Goal: Browse casually: Explore the website without a specific task or goal

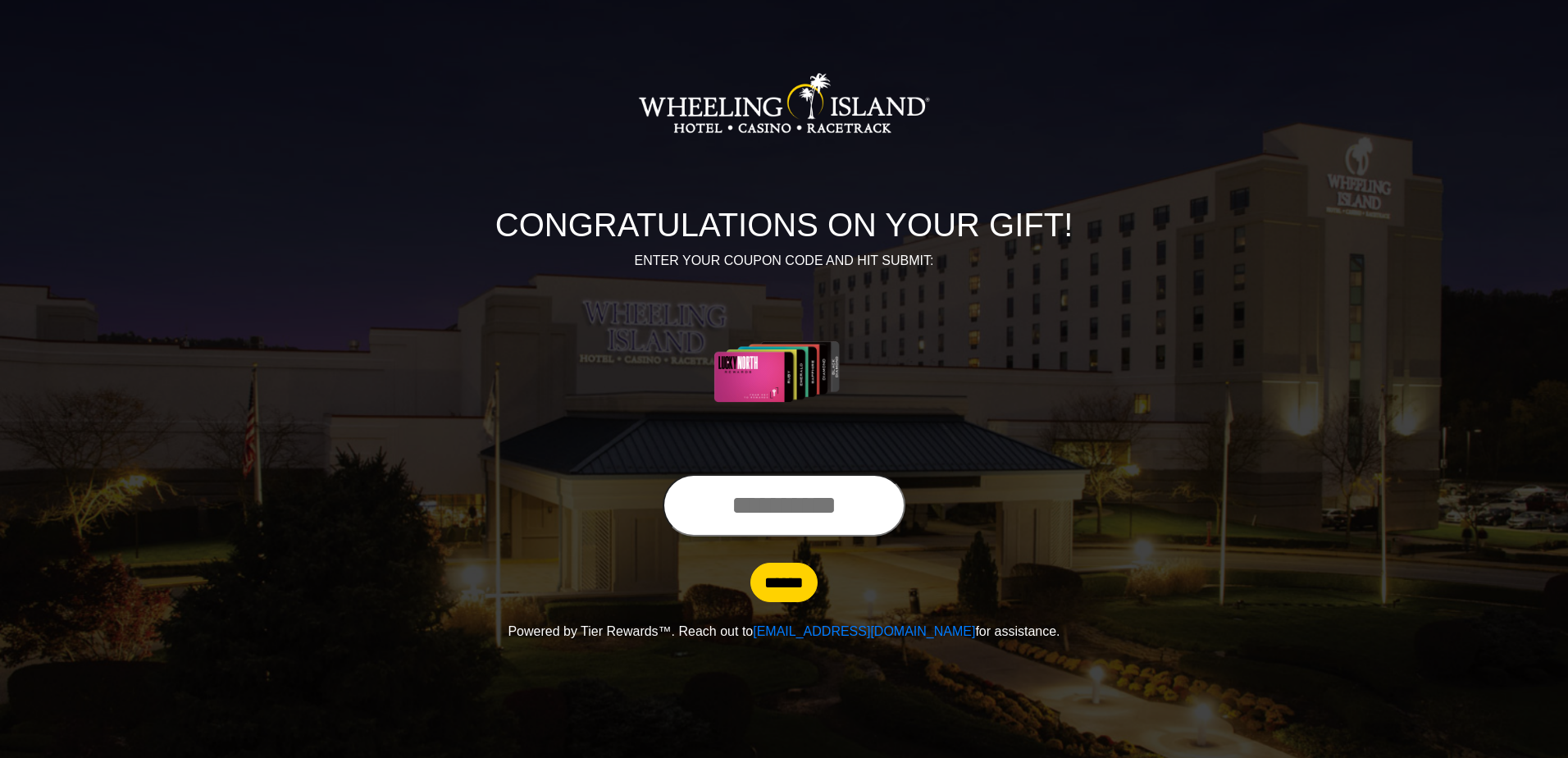
click at [743, 514] on input "text" at bounding box center [784, 505] width 242 height 62
type input "**********"
click at [772, 589] on input "******" at bounding box center [784, 583] width 67 height 40
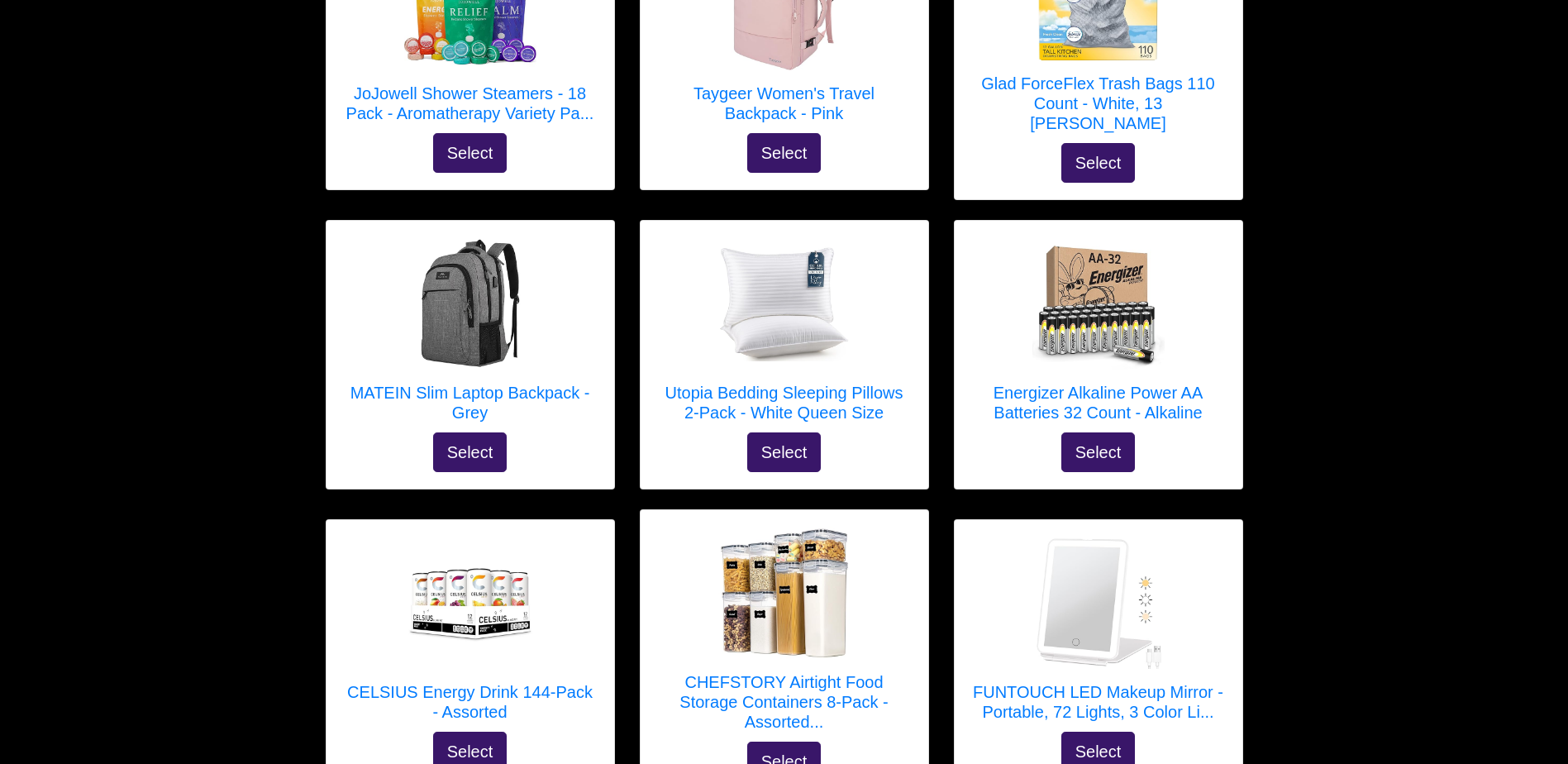
scroll to position [659, 0]
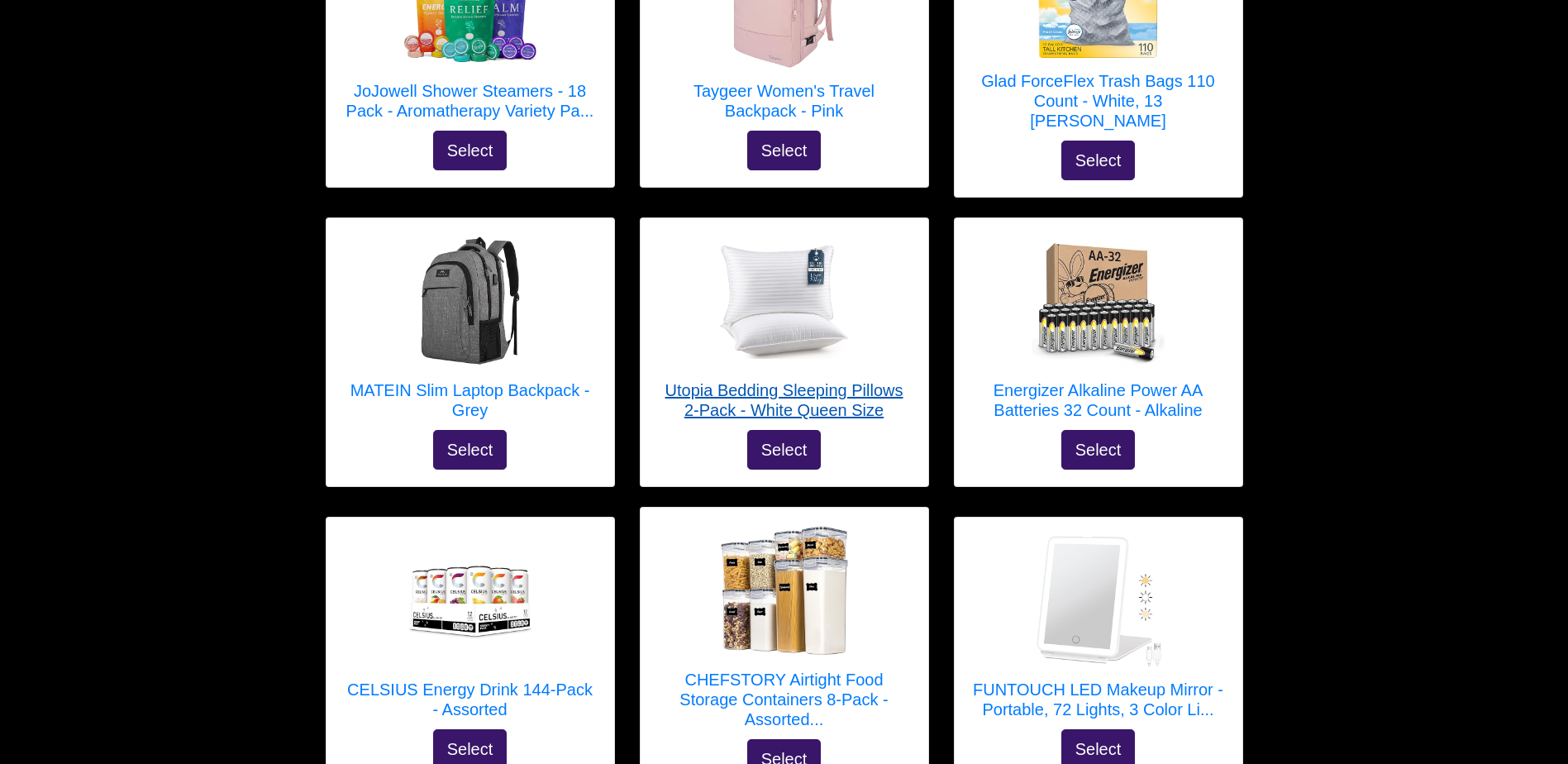
click at [777, 308] on img at bounding box center [784, 301] width 132 height 115
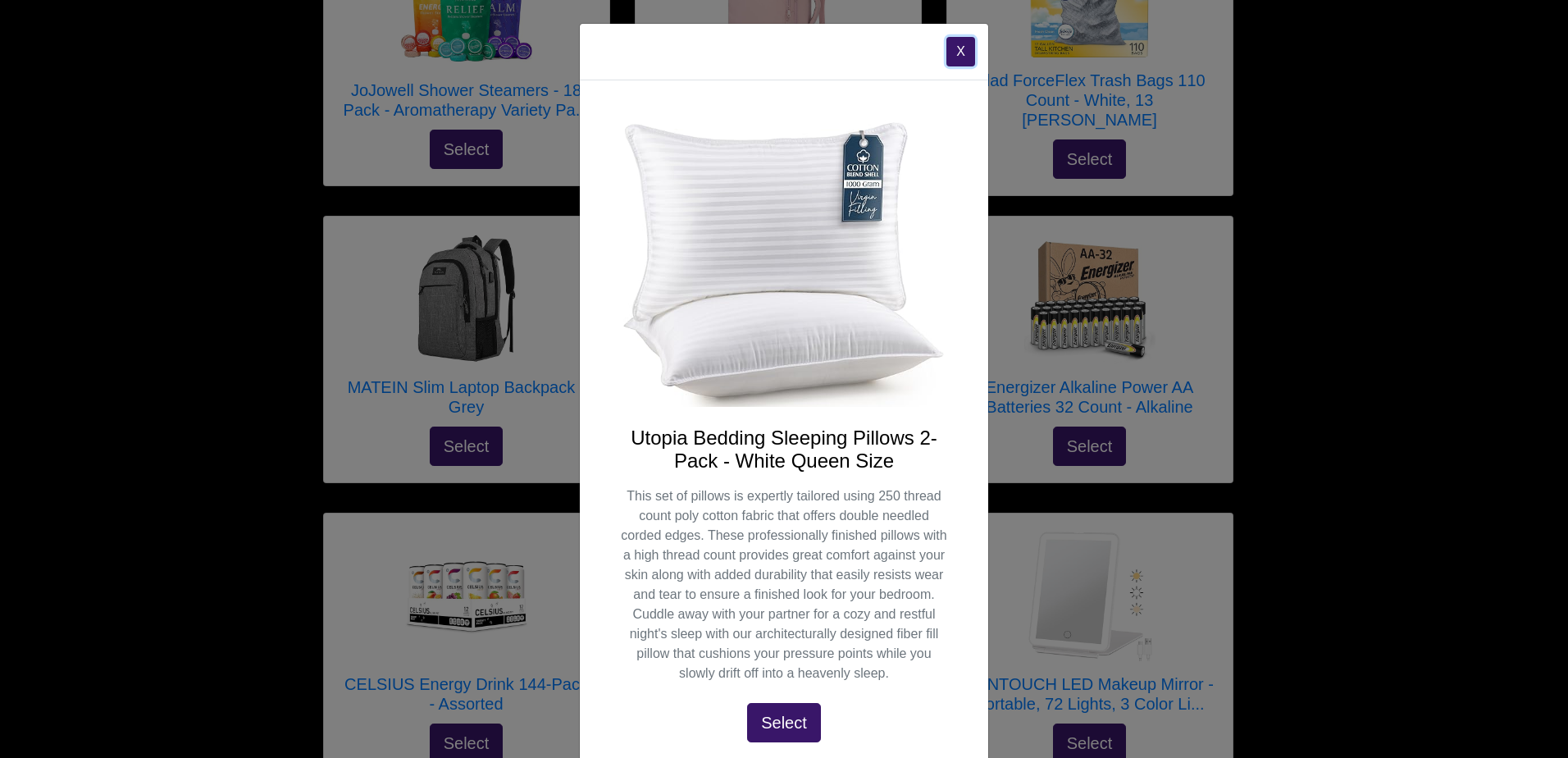
click at [955, 57] on button "X" at bounding box center [960, 52] width 28 height 29
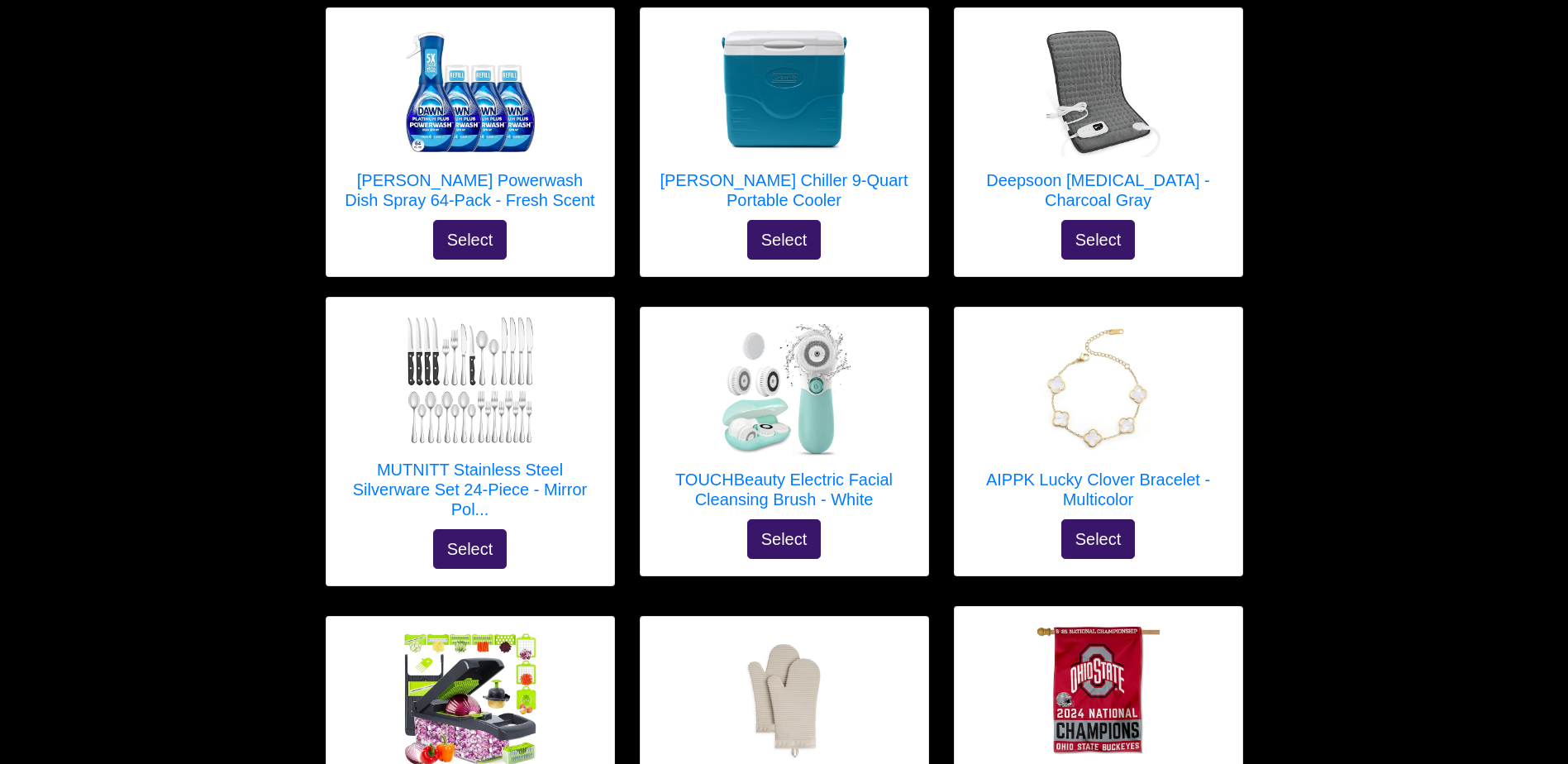
scroll to position [1780, 0]
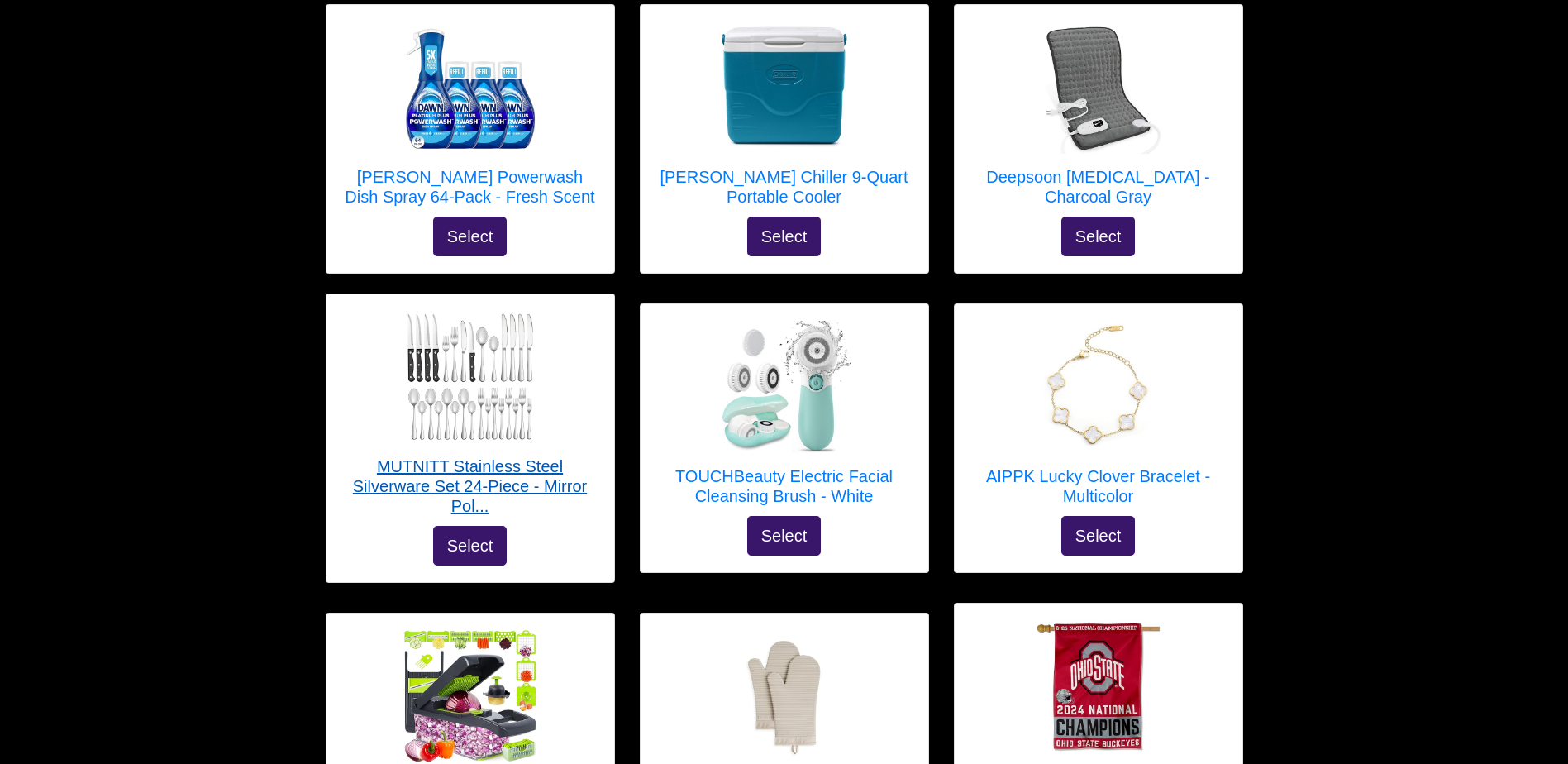
click at [518, 471] on h5 "MUTNITT Stainless Steel Silverware Set 24-Piece - Mirror Pol..." at bounding box center [470, 486] width 255 height 59
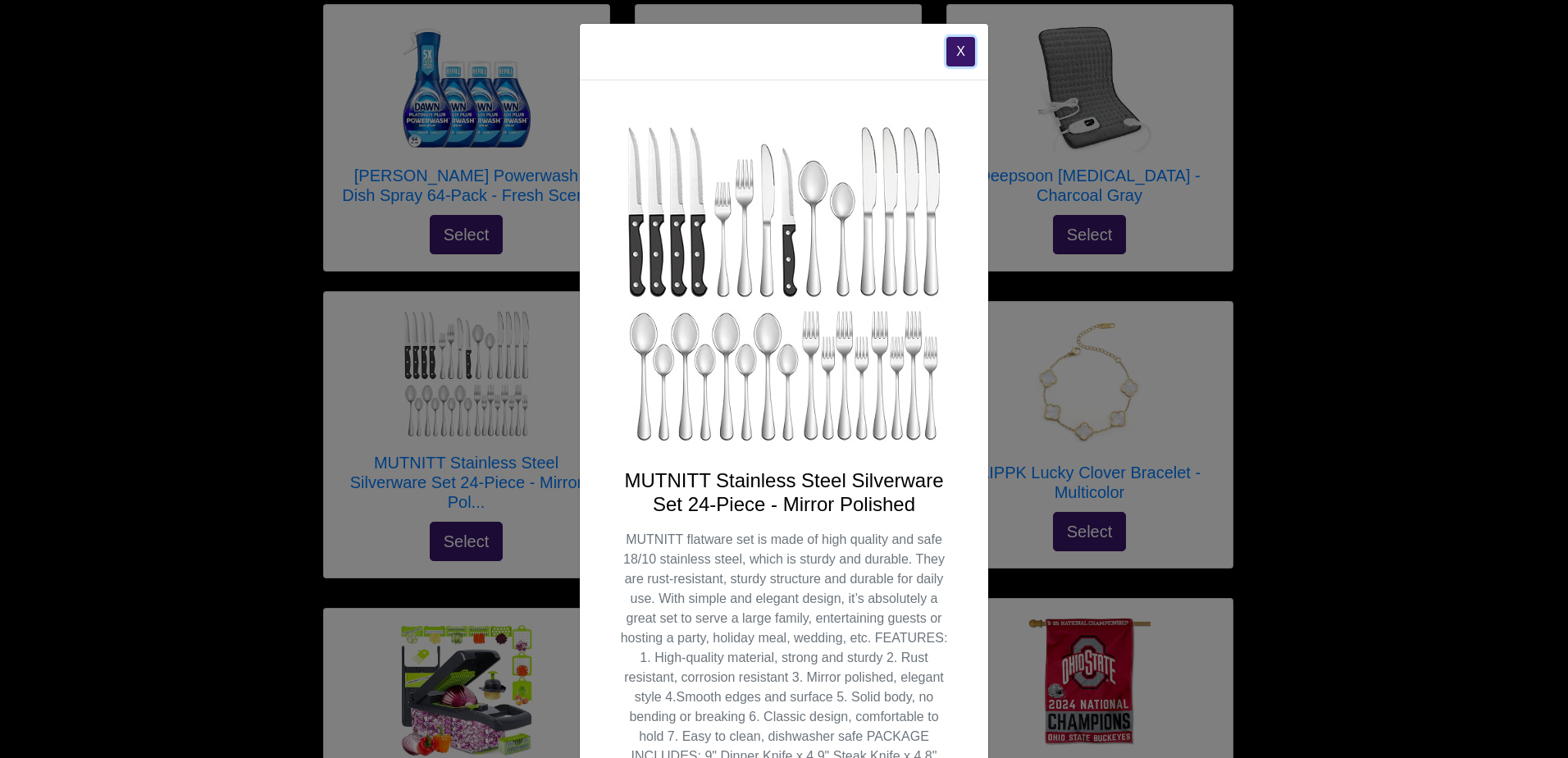
click at [954, 51] on button "X" at bounding box center [960, 52] width 28 height 29
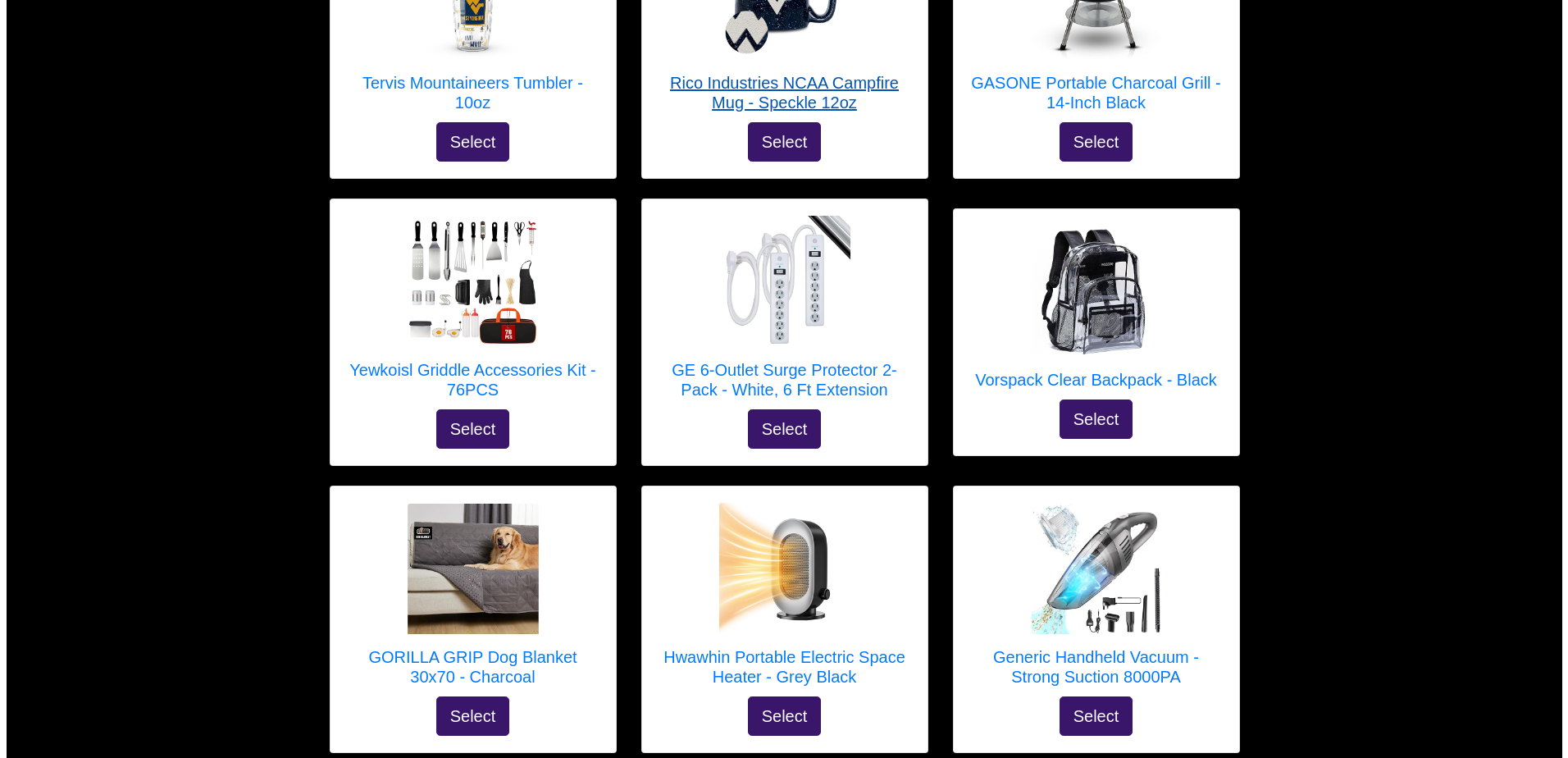
scroll to position [3092, 0]
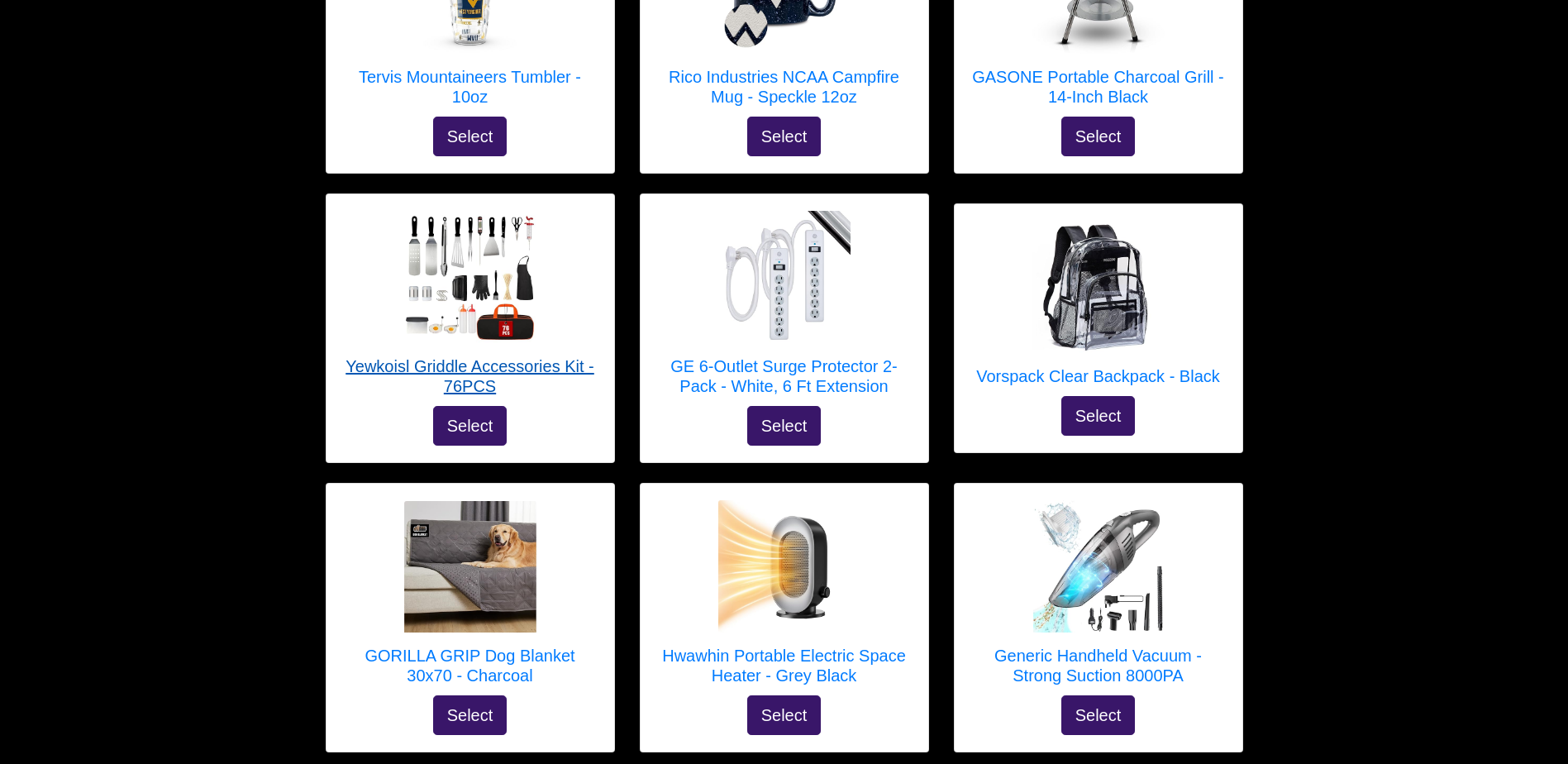
click at [493, 357] on h5 "Yewkoisl Griddle Accessories Kit - 76PCS" at bounding box center [470, 377] width 255 height 40
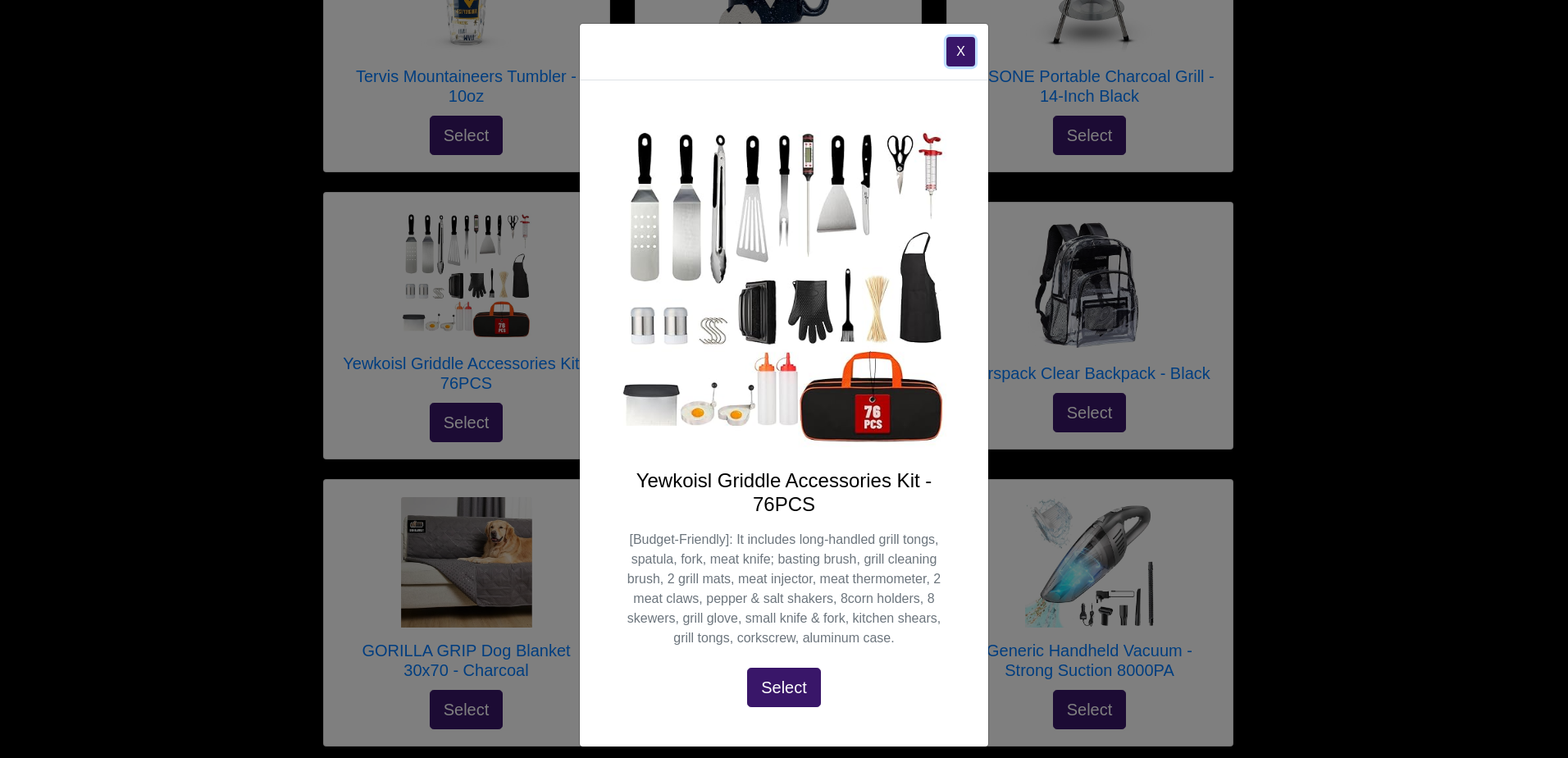
click at [956, 41] on button "X" at bounding box center [960, 52] width 28 height 29
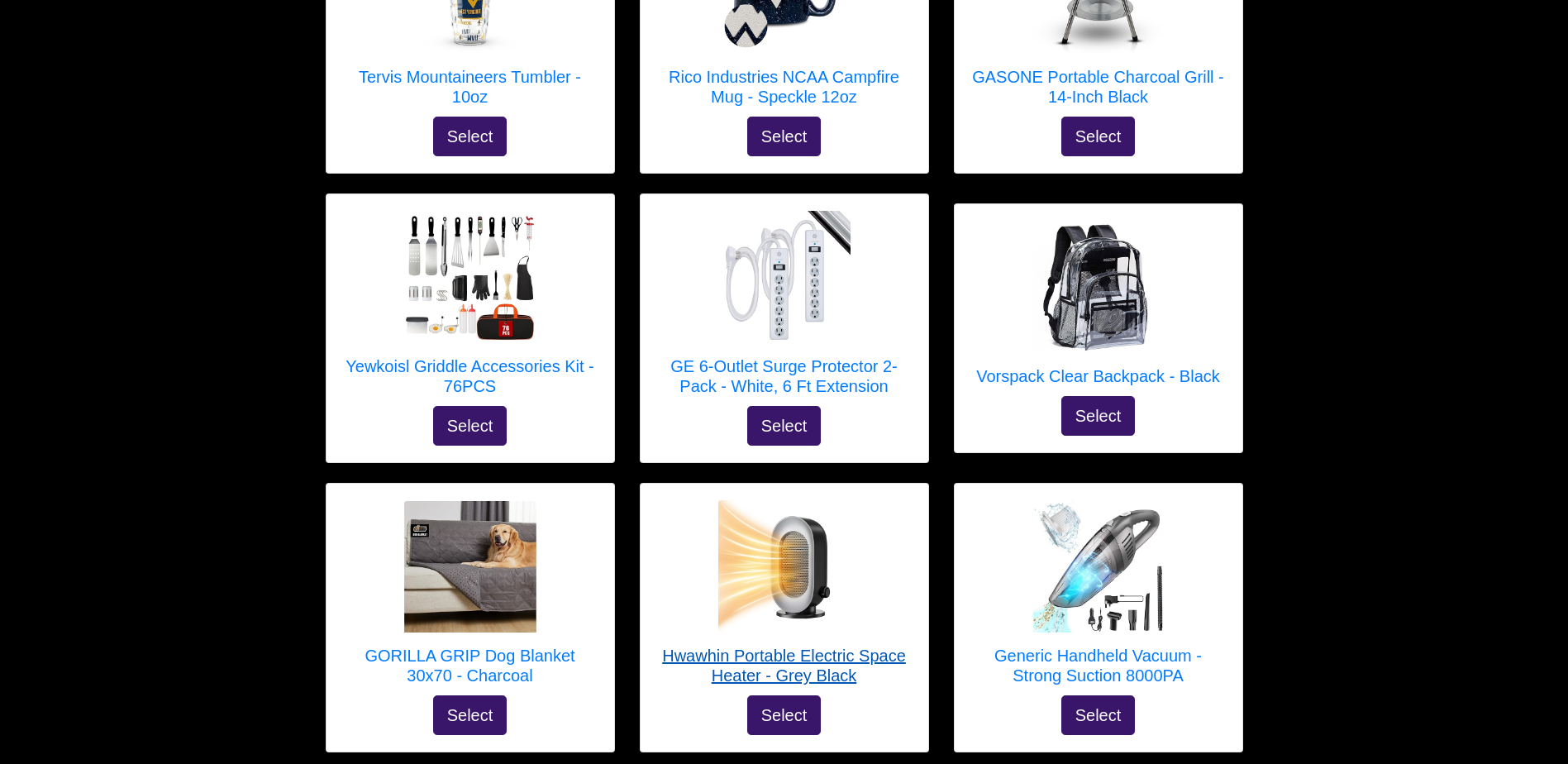
click at [842, 646] on h5 "Hwawhin Portable Electric Space Heater - Grey Black" at bounding box center [784, 666] width 255 height 40
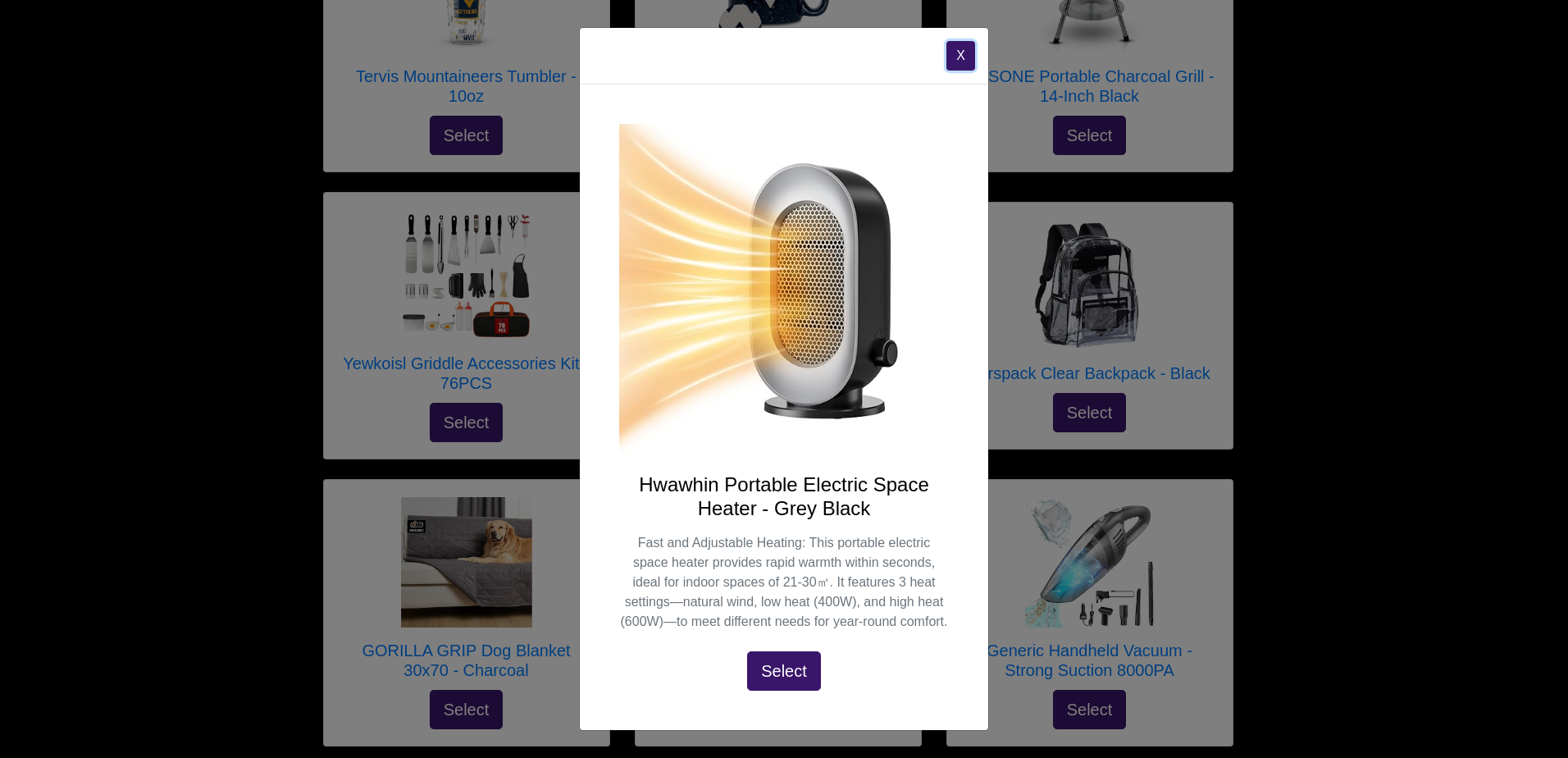
click at [959, 59] on button "X" at bounding box center [960, 56] width 28 height 29
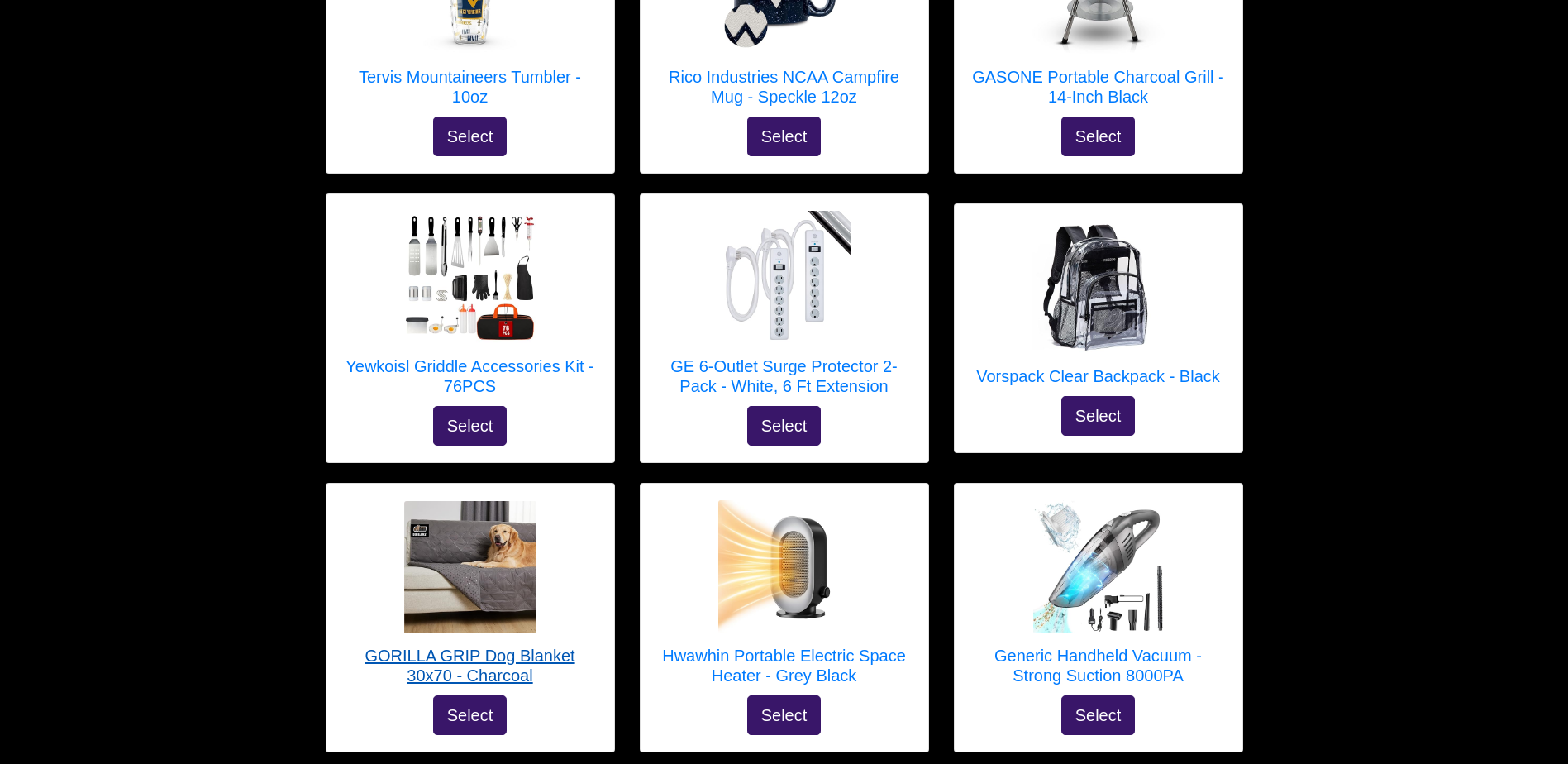
click at [541, 646] on h5 "GORILLA GRIP Dog Blanket 30x70 - Charcoal" at bounding box center [470, 666] width 255 height 40
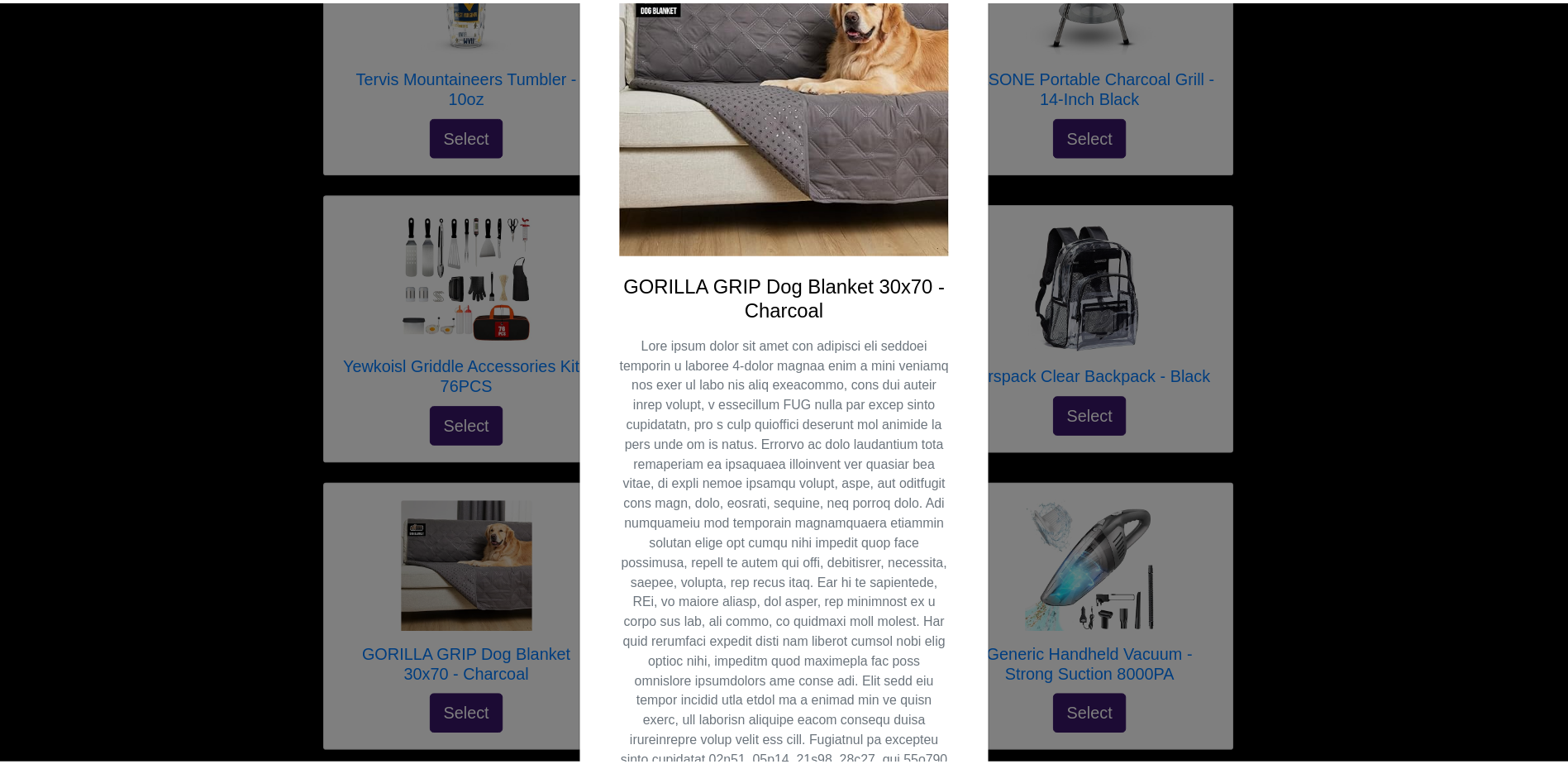
scroll to position [0, 0]
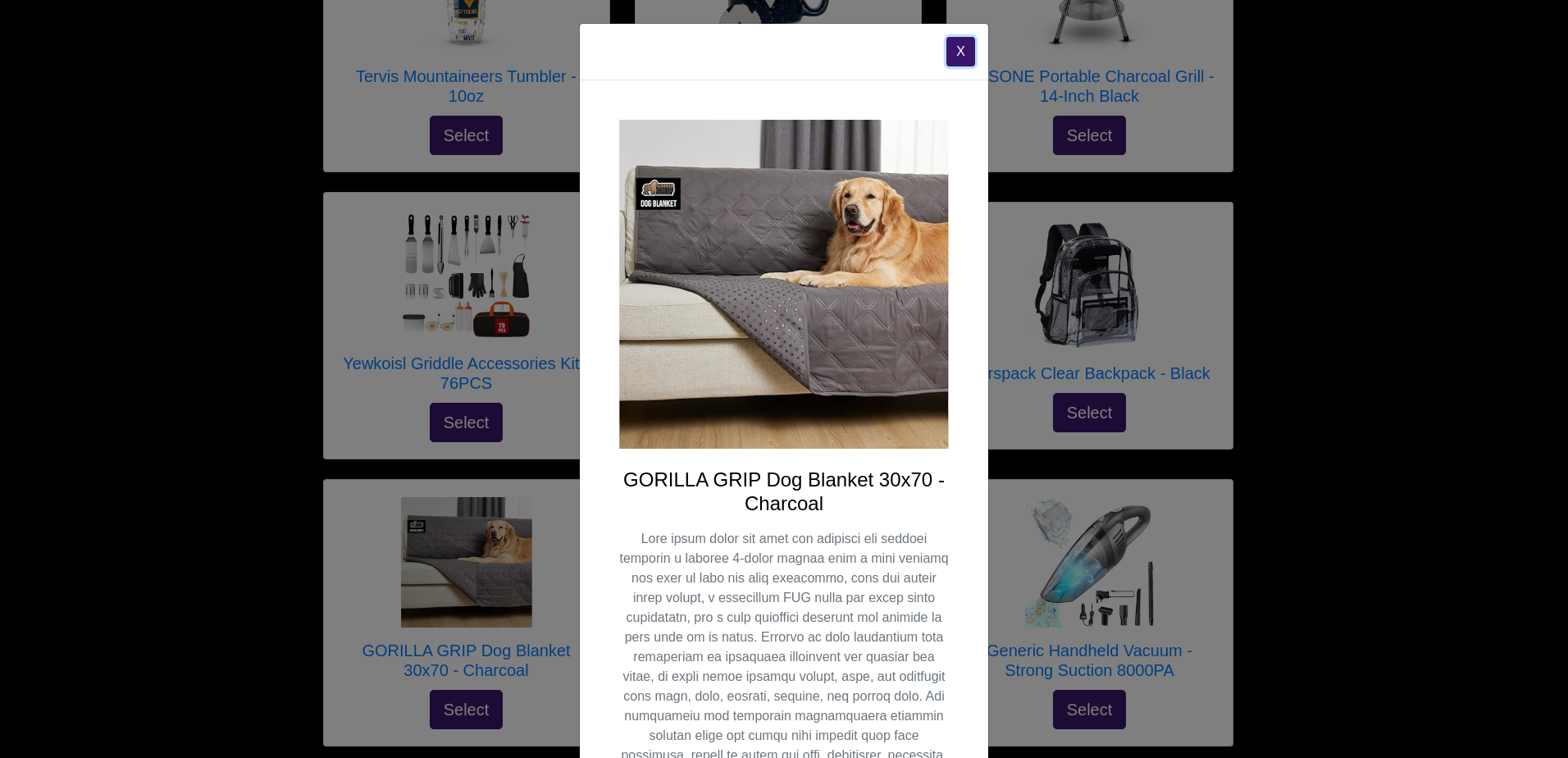
click at [954, 45] on button "X" at bounding box center [960, 52] width 28 height 29
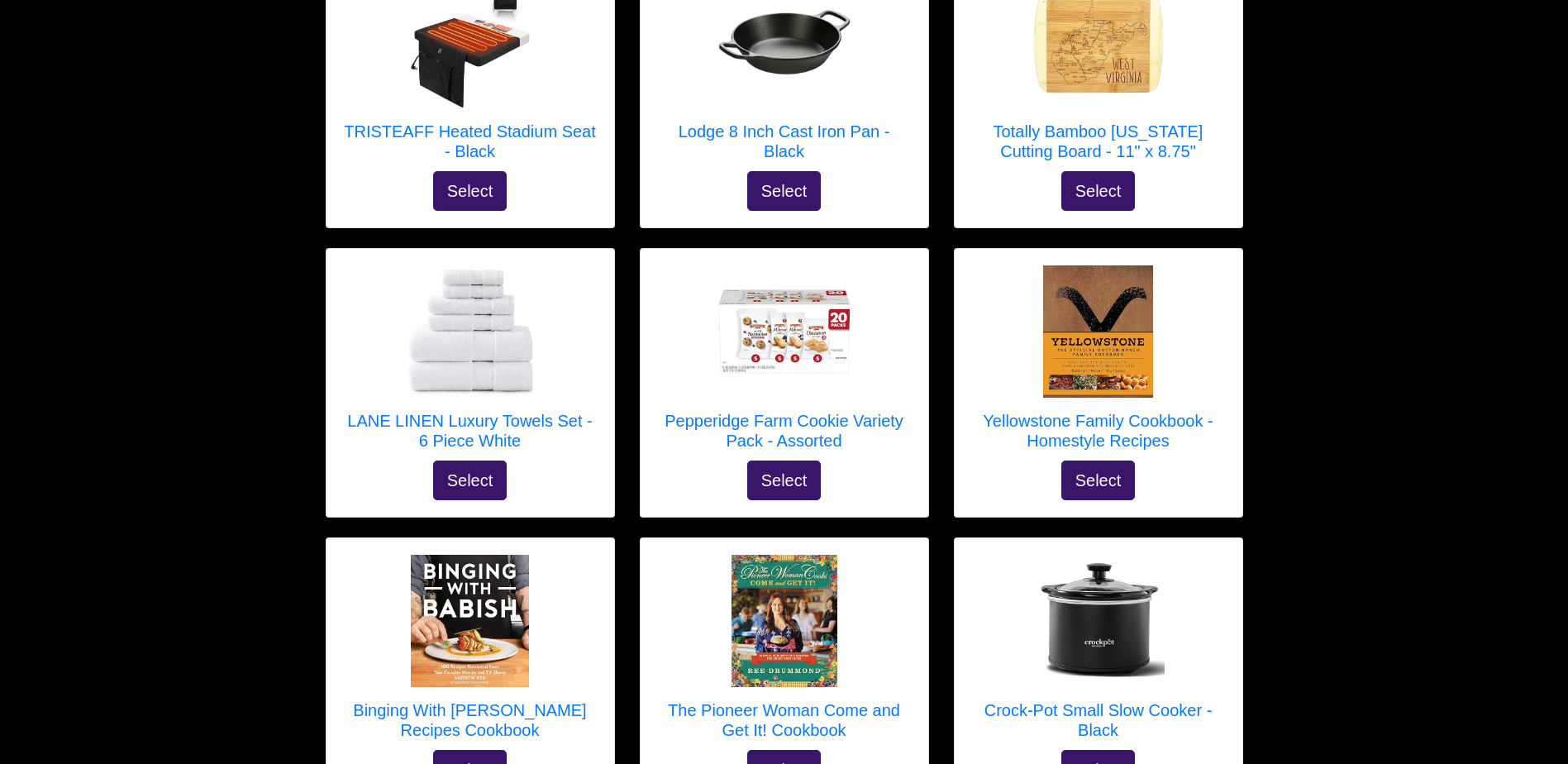
scroll to position [4513, 0]
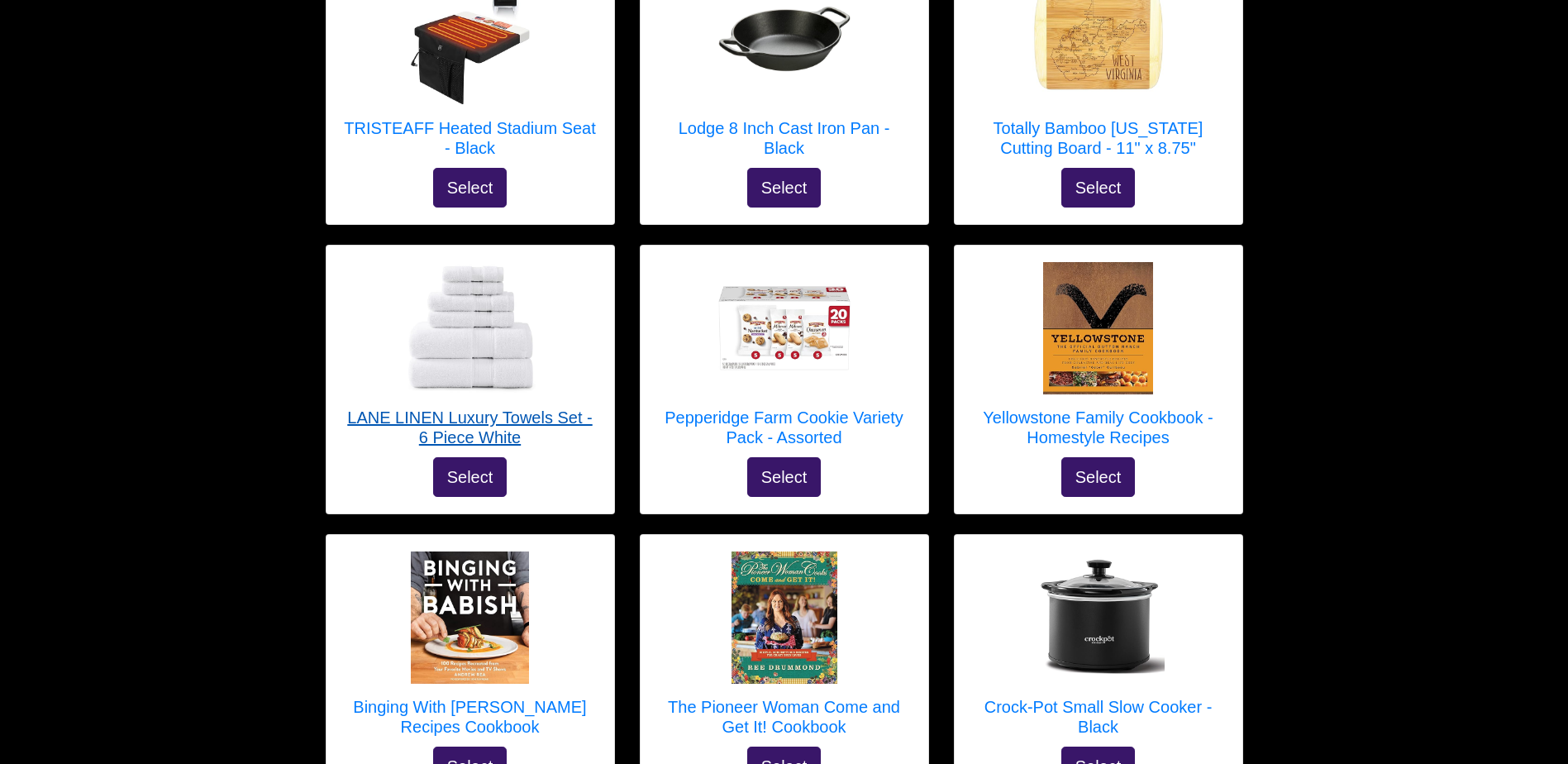
click at [524, 407] on h5 "LANE LINEN Luxury Towels Set - 6 Piece White" at bounding box center [470, 427] width 255 height 40
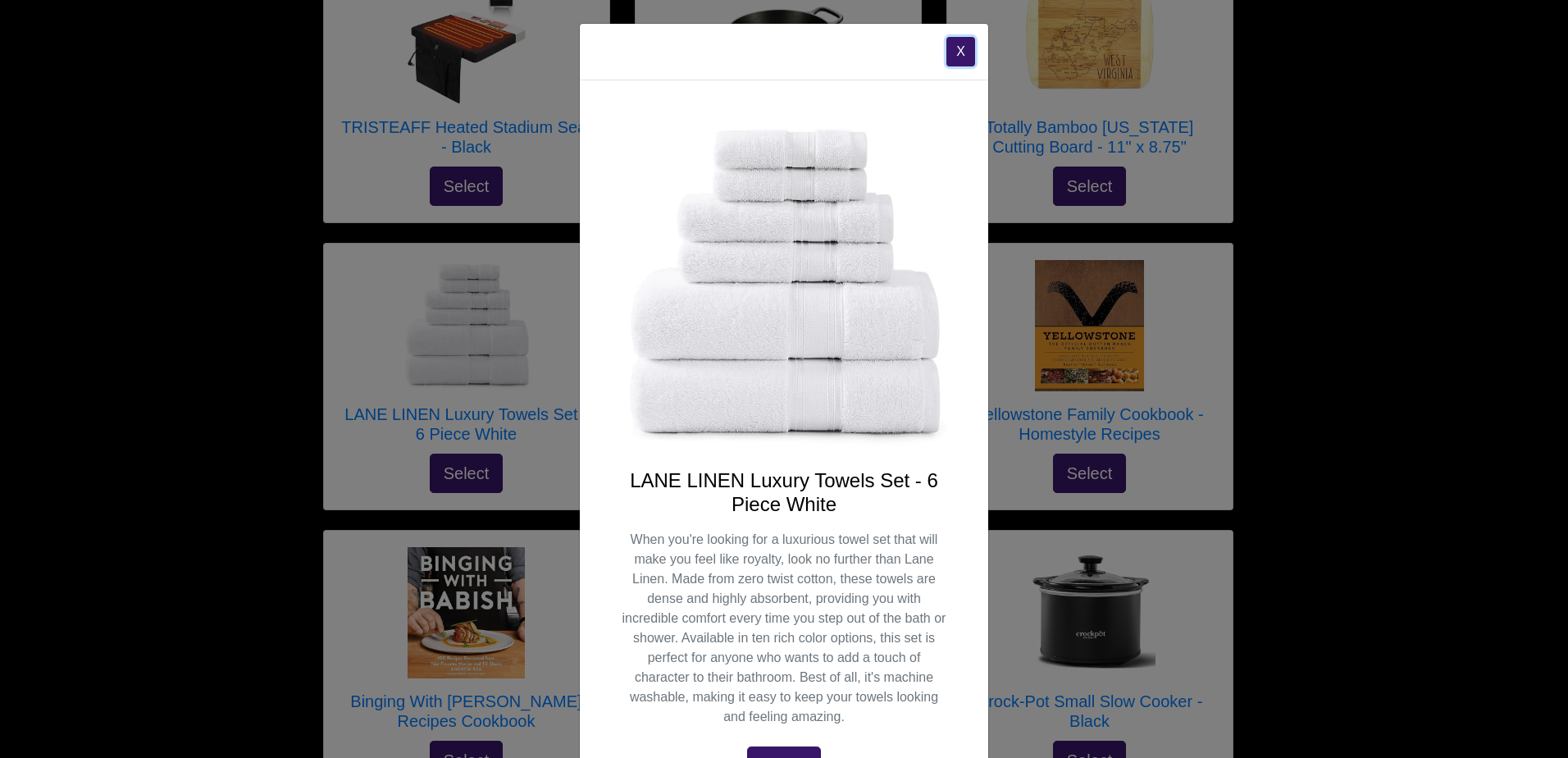
click at [954, 56] on button "X" at bounding box center [960, 52] width 28 height 29
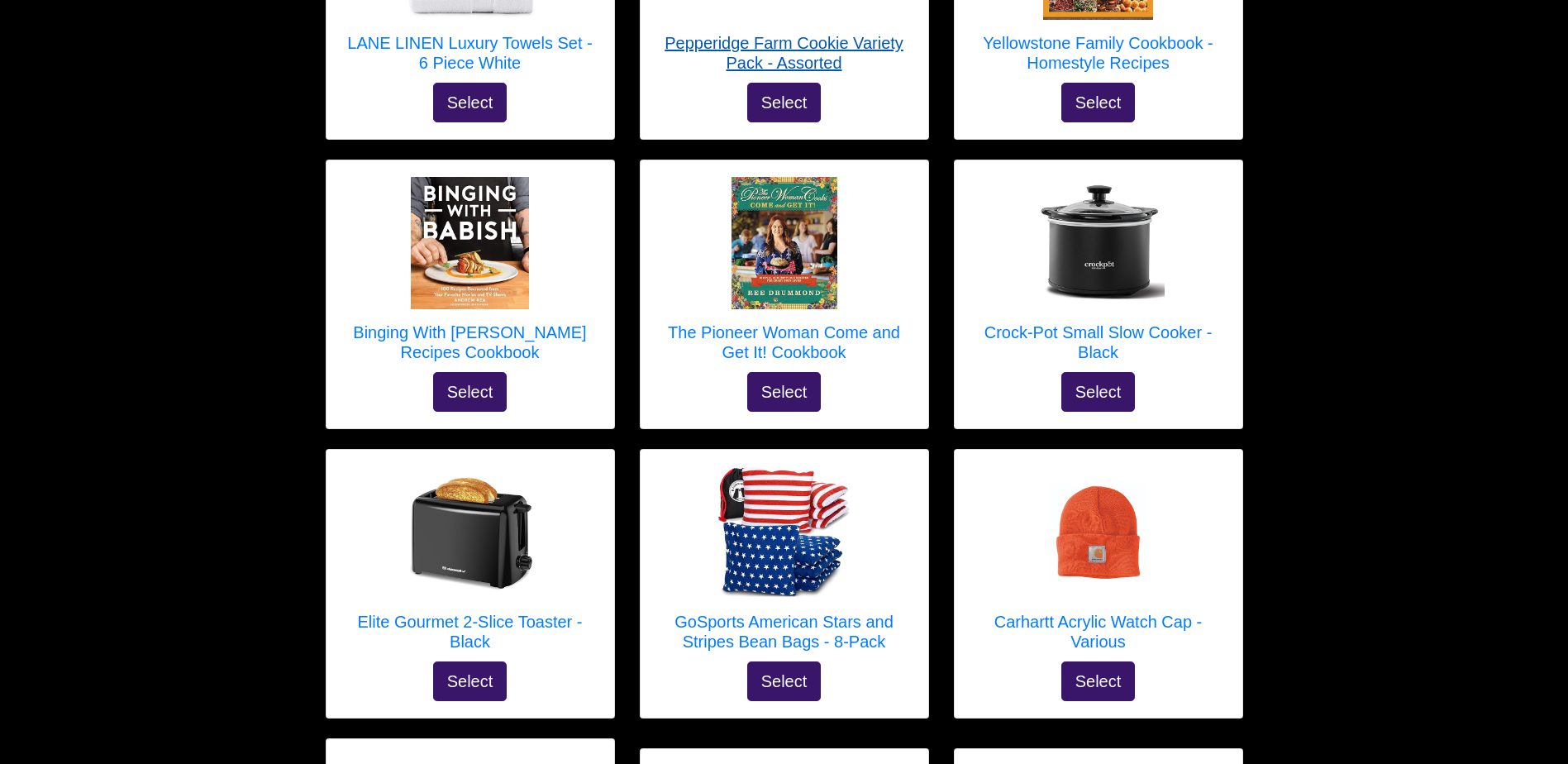
scroll to position [4889, 0]
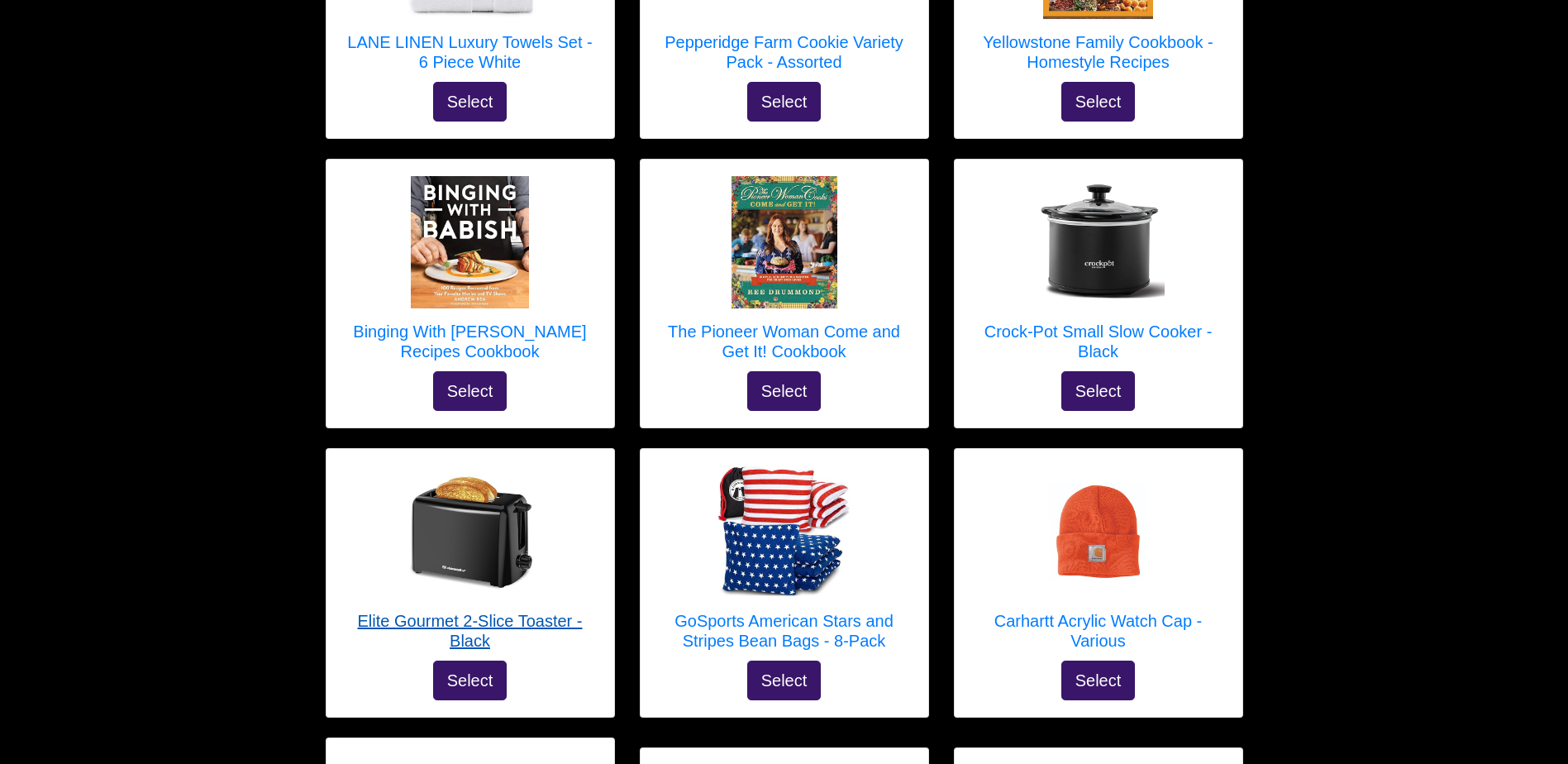
click at [524, 611] on h5 "Elite Gourmet 2-Slice Toaster - Black" at bounding box center [470, 631] width 255 height 40
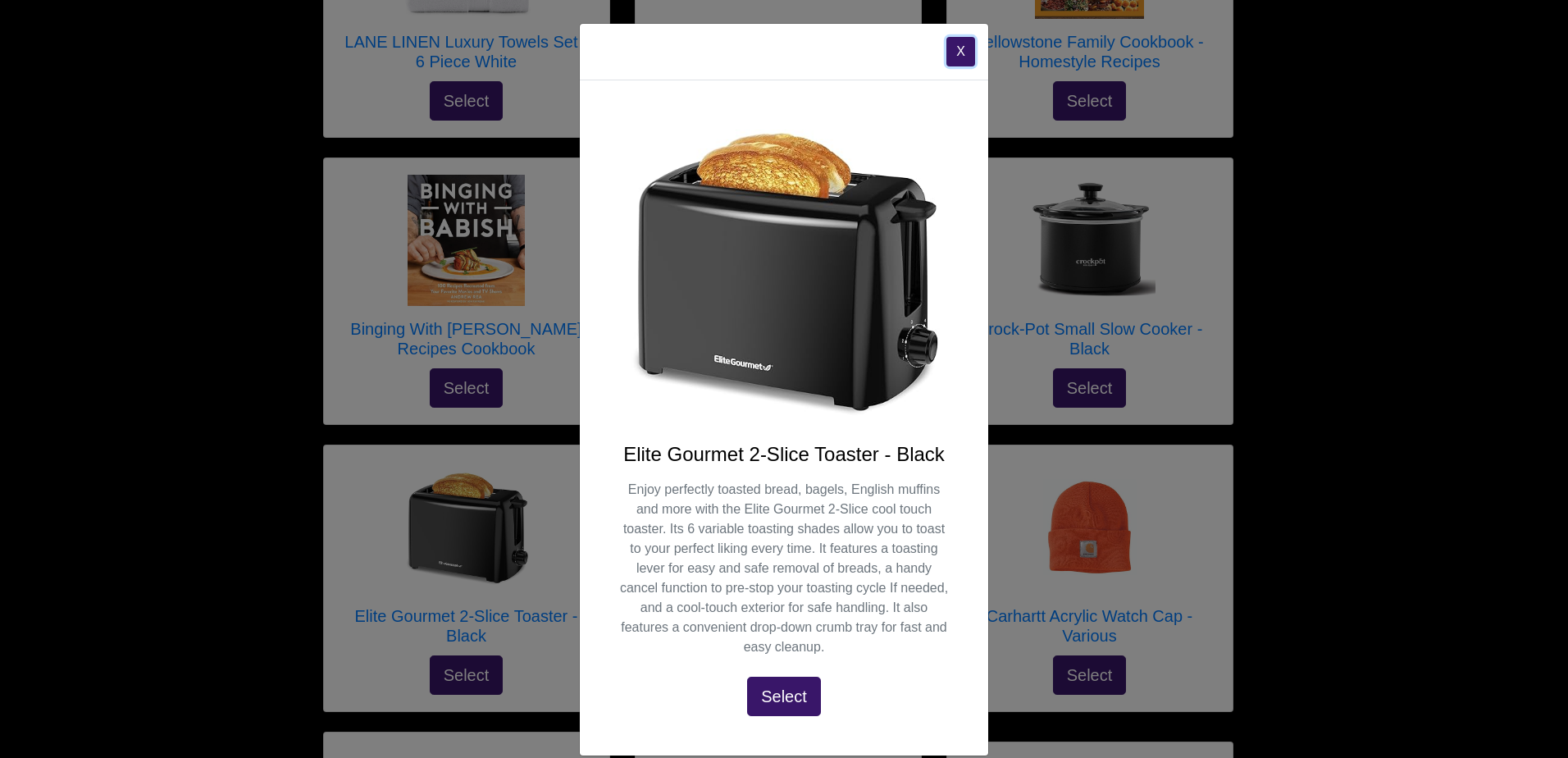
click at [951, 55] on button "X" at bounding box center [960, 52] width 28 height 29
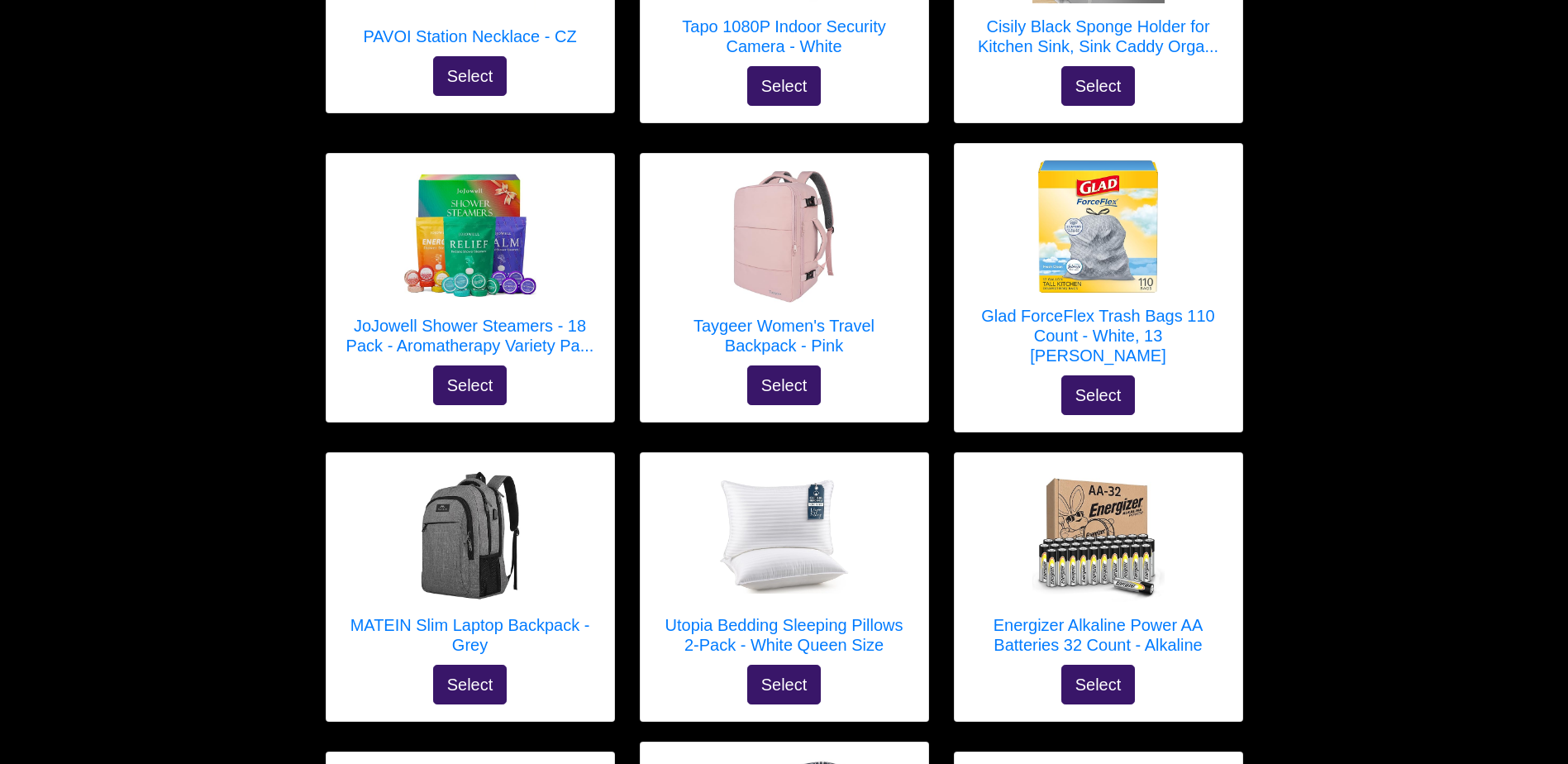
scroll to position [443, 0]
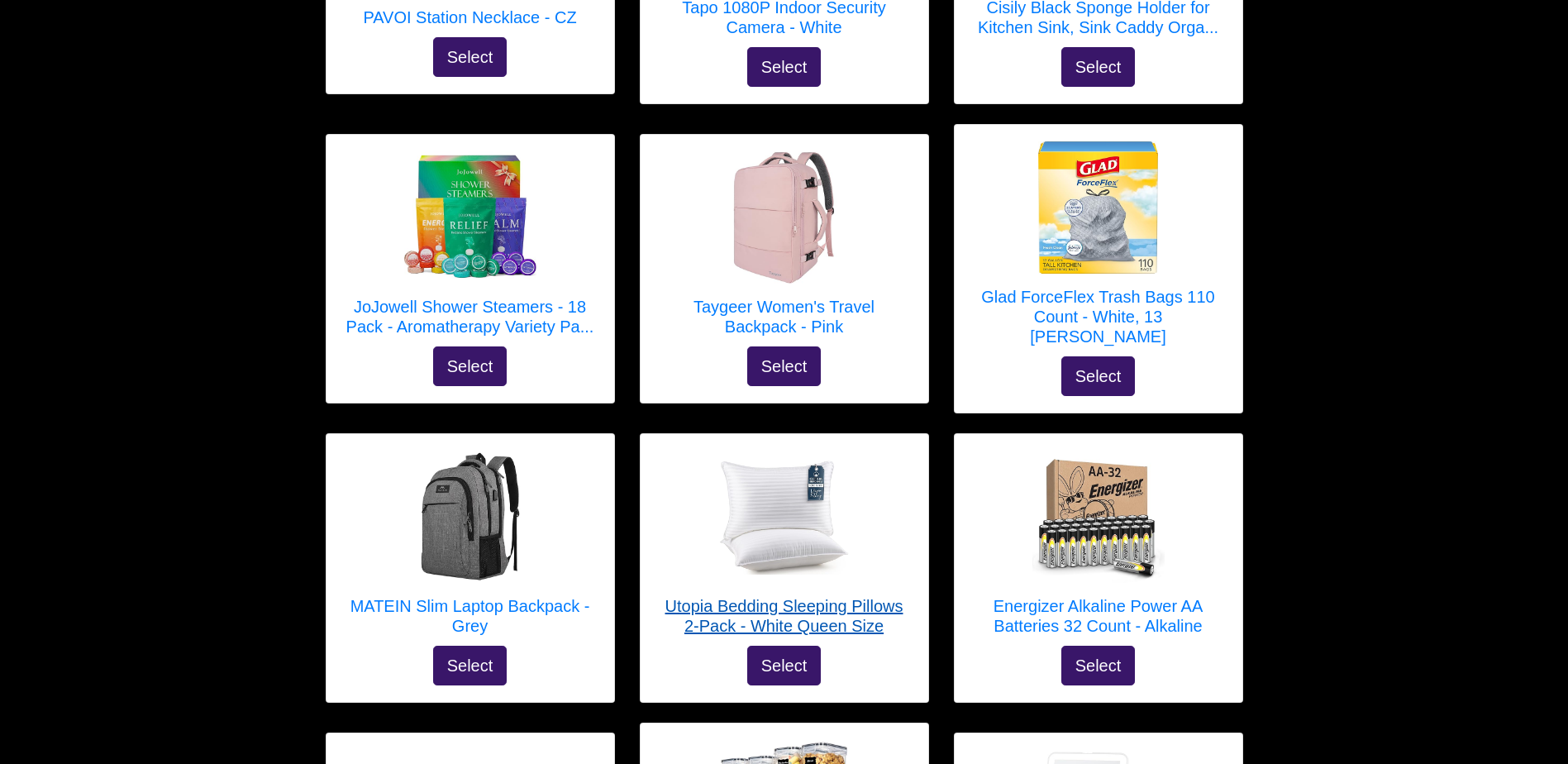
click at [799, 596] on h5 "Utopia Bedding Sleeping Pillows 2-Pack - White Queen Size" at bounding box center [784, 616] width 255 height 40
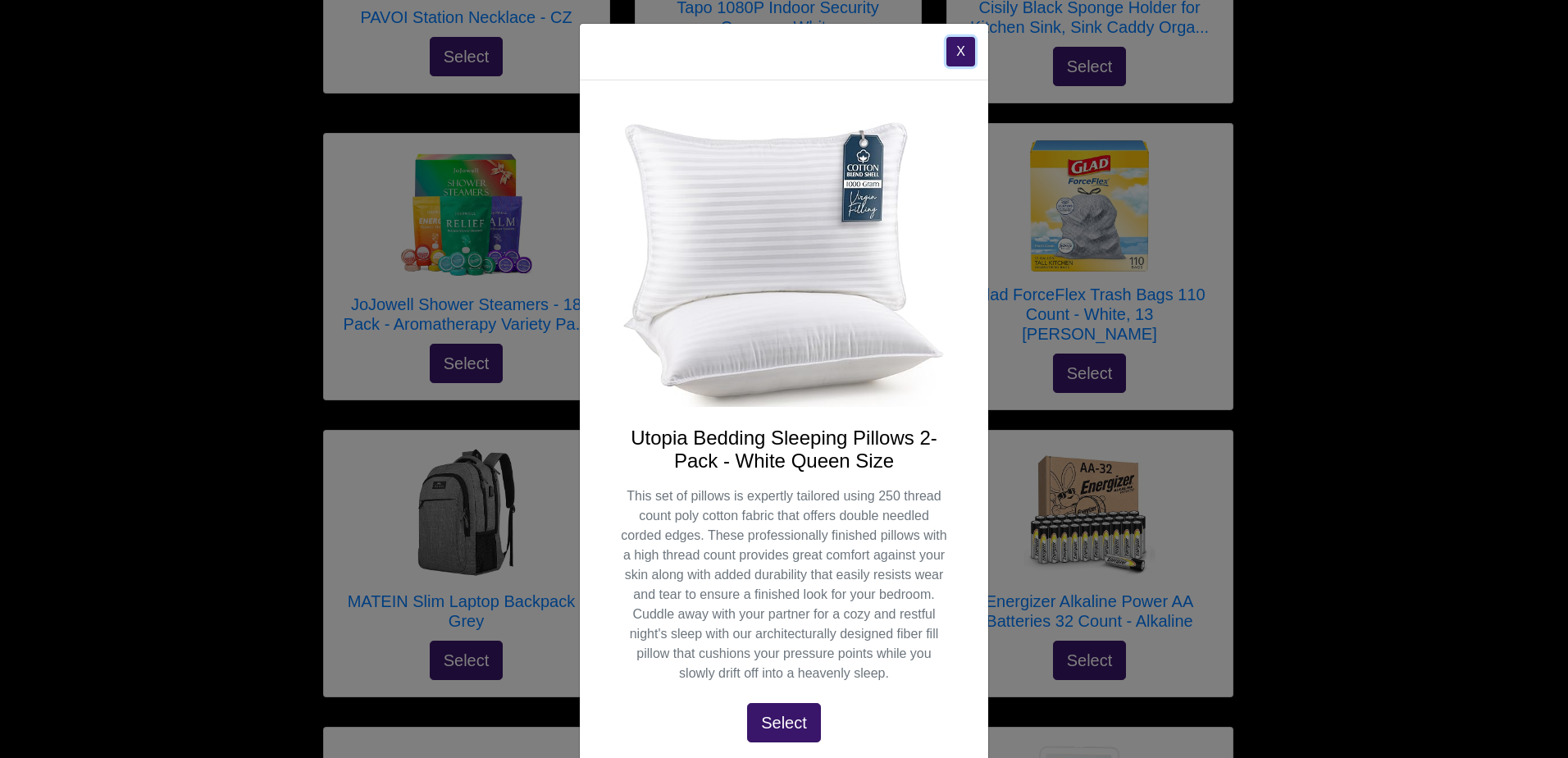
click at [960, 54] on button "X" at bounding box center [960, 52] width 28 height 29
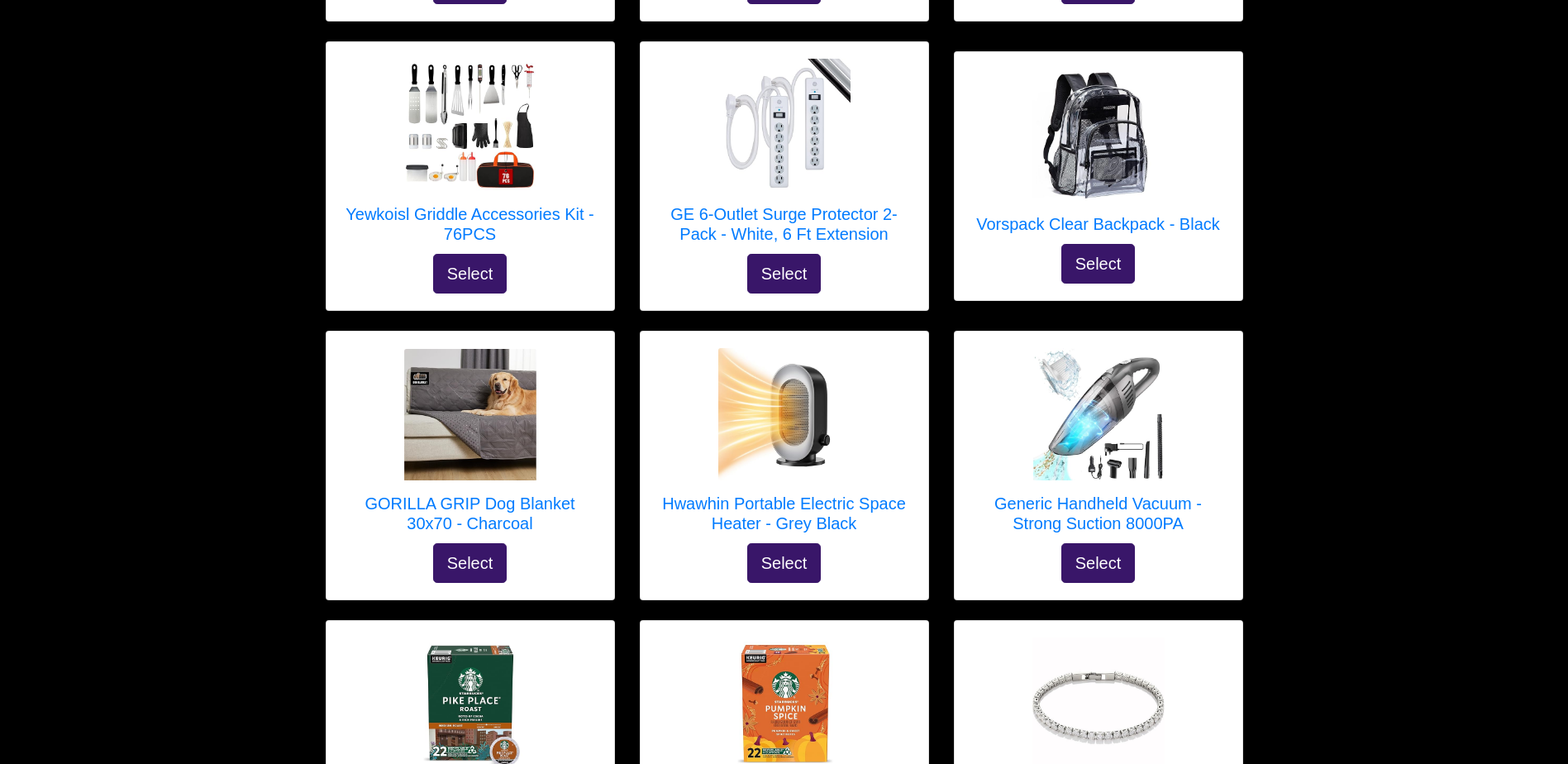
scroll to position [3294, 0]
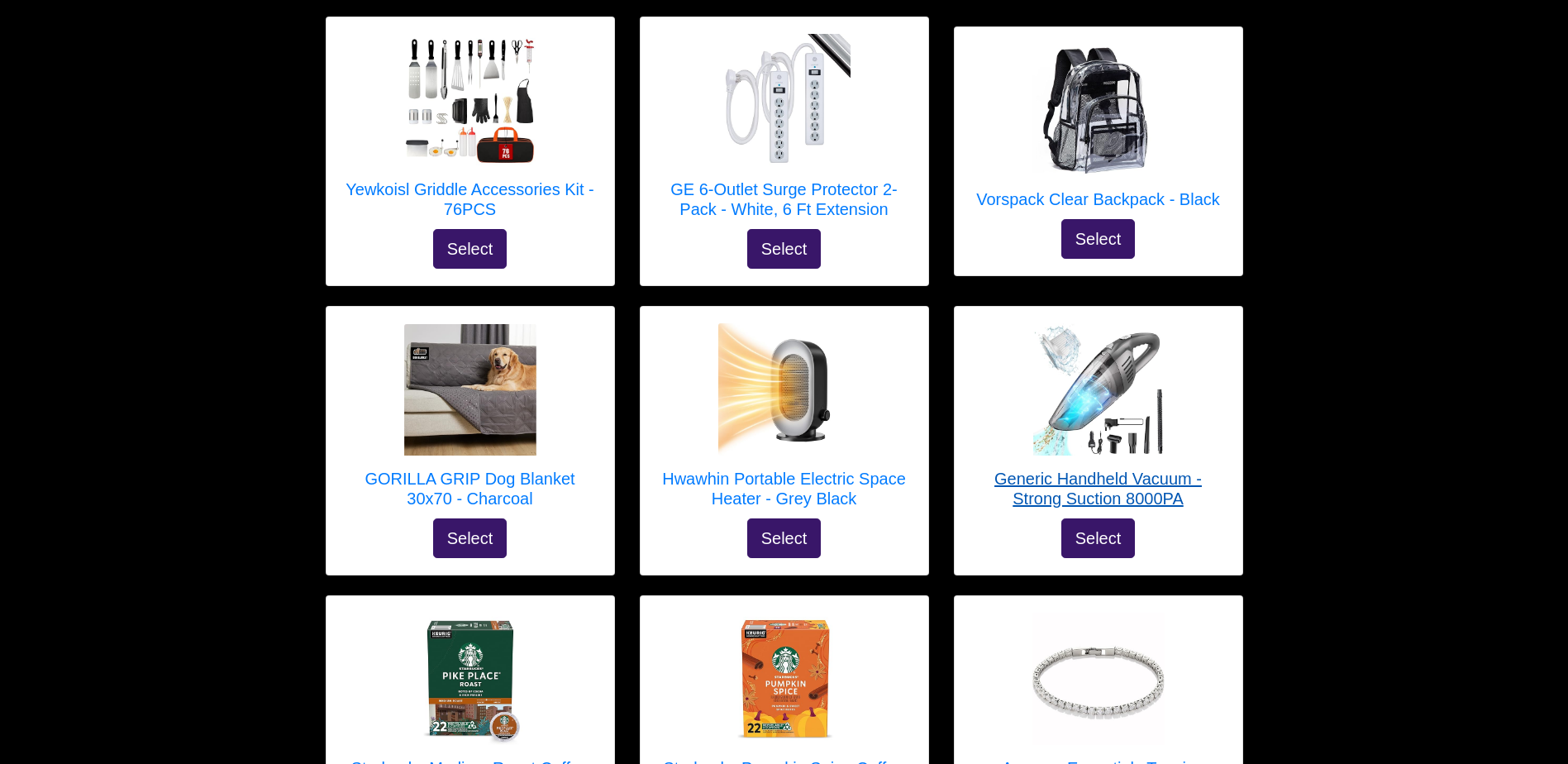
click at [1042, 469] on h5 "Generic Handheld Vacuum - Strong Suction 8000PA" at bounding box center [1098, 489] width 255 height 40
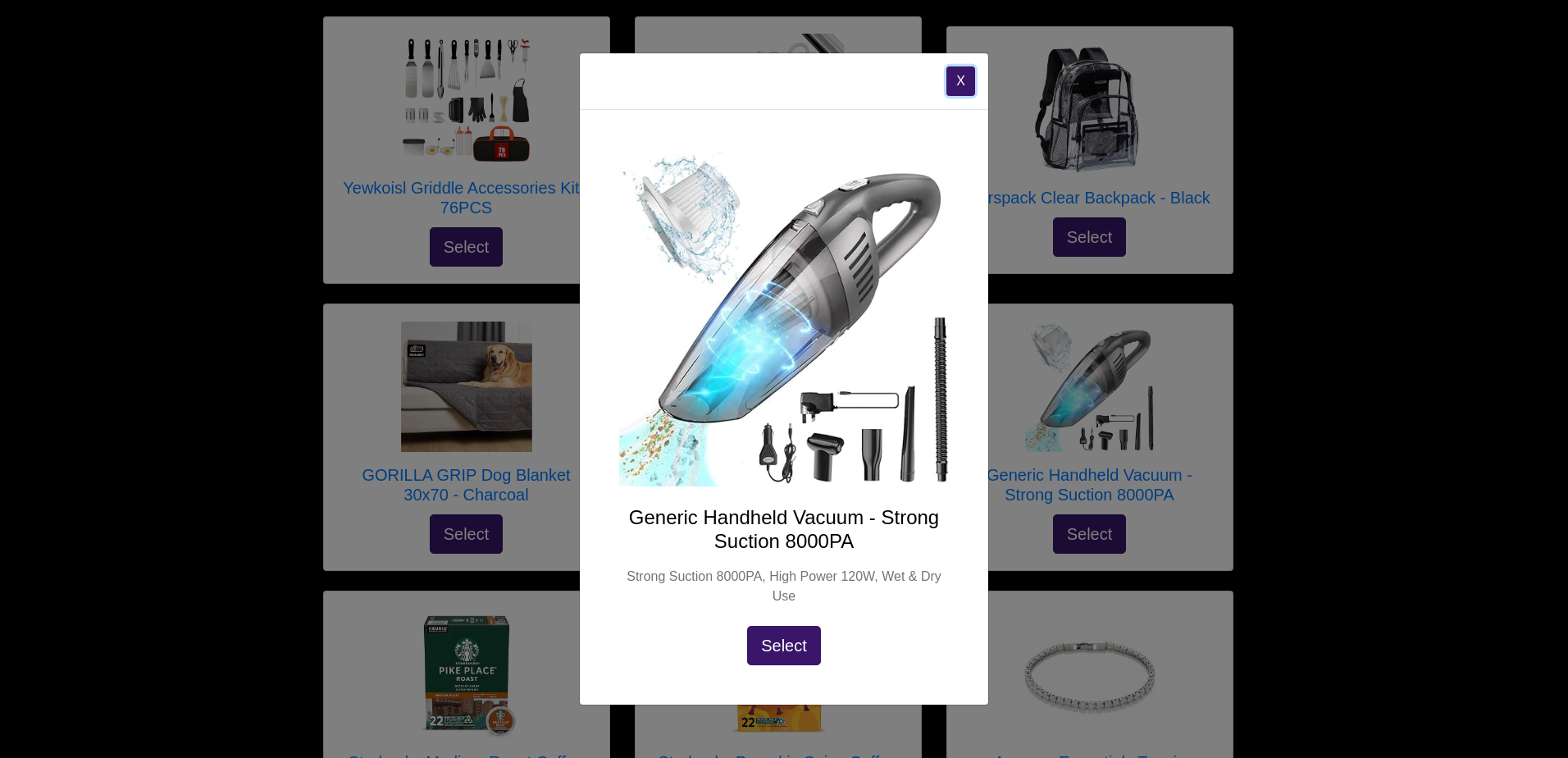
click at [971, 88] on button "X" at bounding box center [960, 81] width 28 height 29
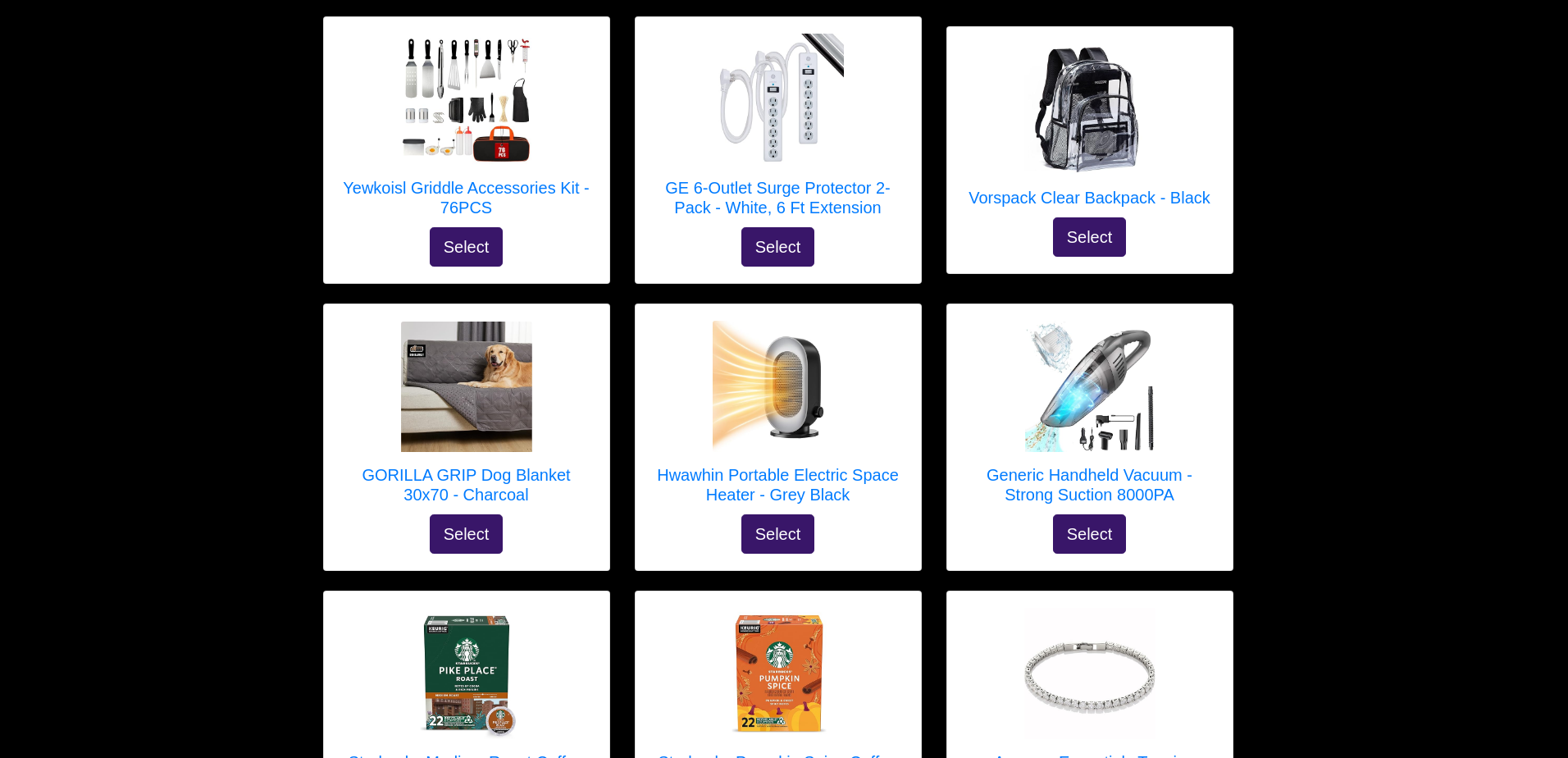
click at [961, 68] on div at bounding box center [784, 379] width 1568 height 758
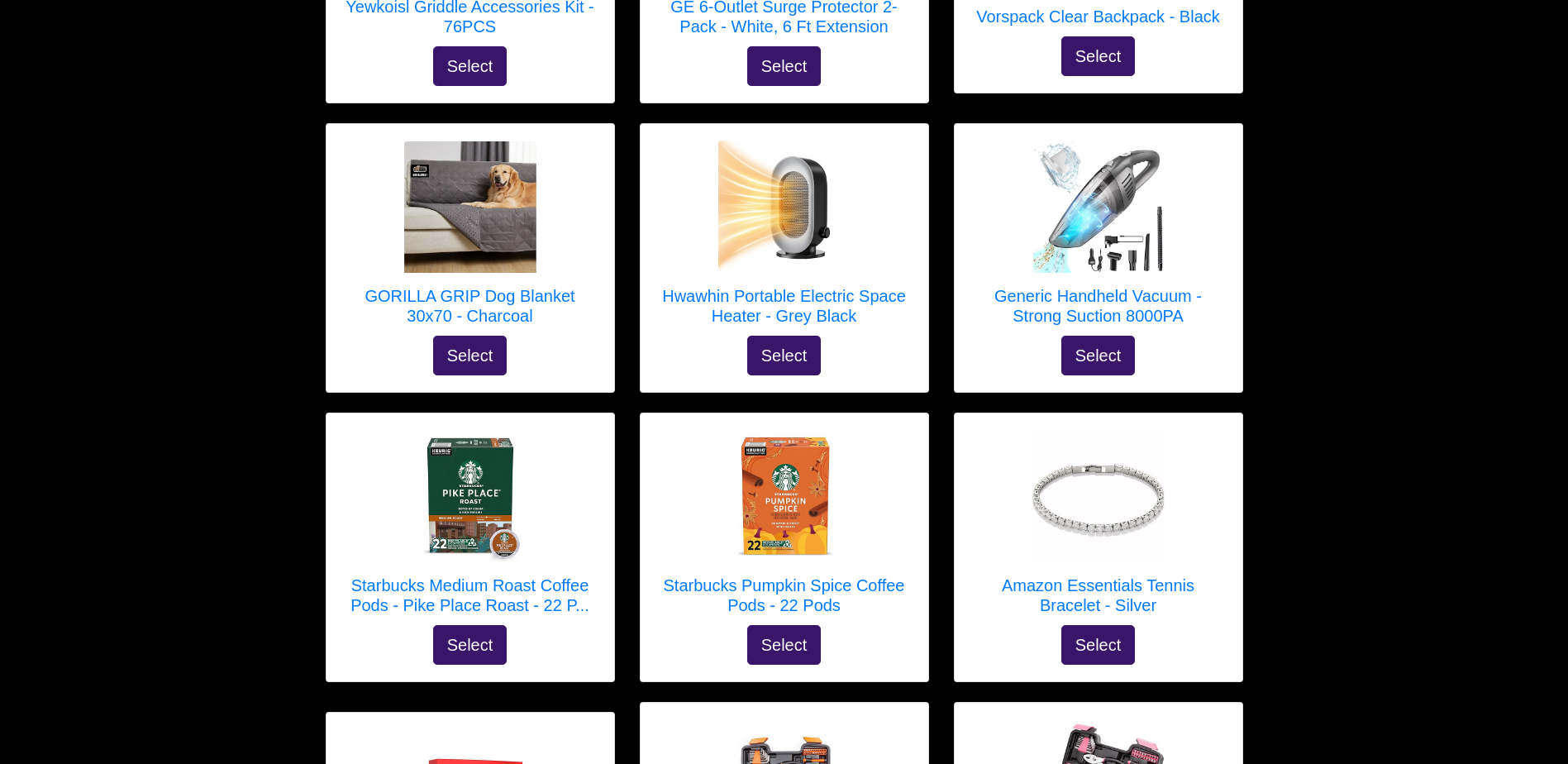
scroll to position [3488, 0]
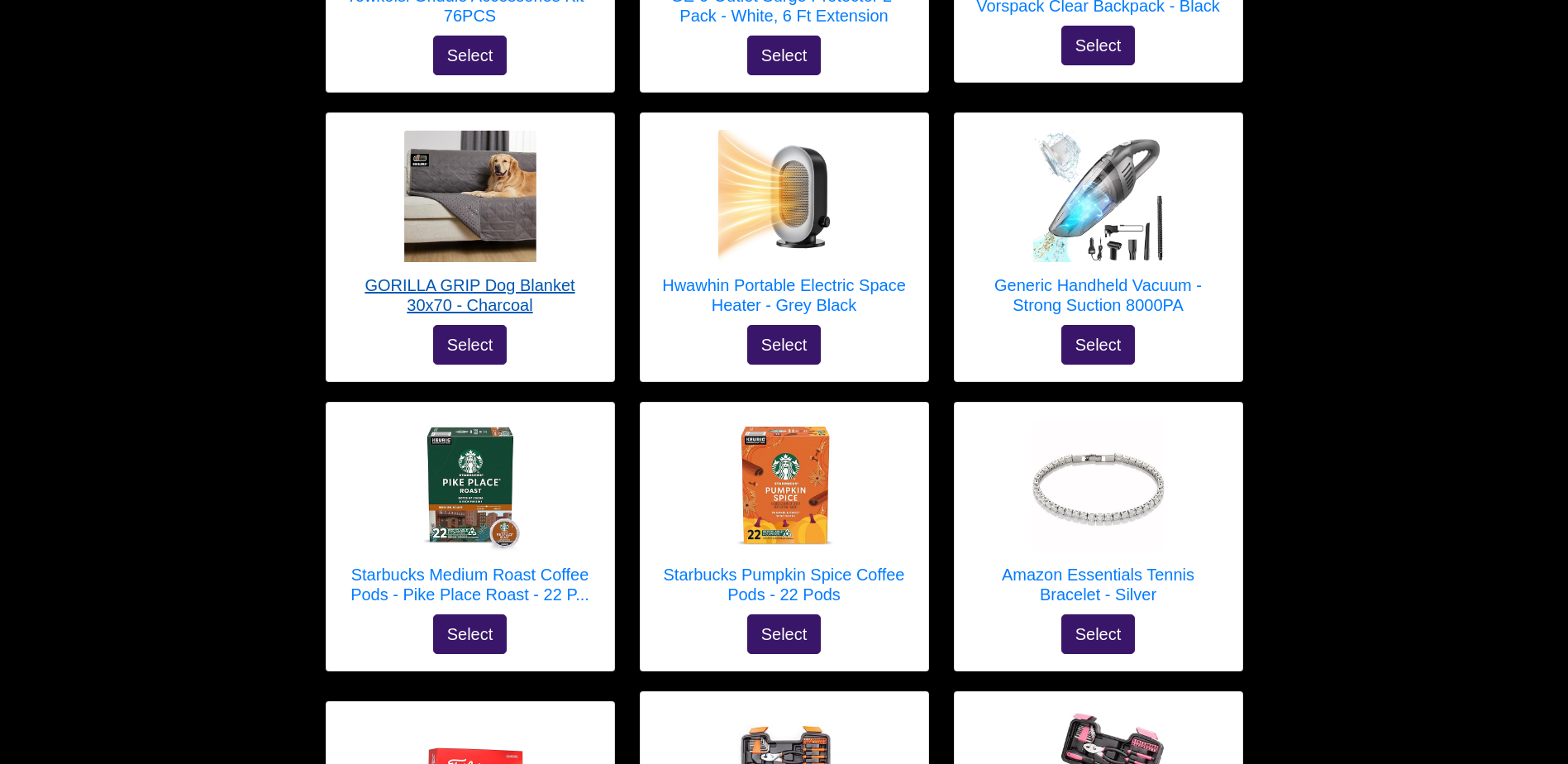
click at [452, 275] on h5 "GORILLA GRIP Dog Blanket 30x70 - Charcoal" at bounding box center [470, 295] width 255 height 40
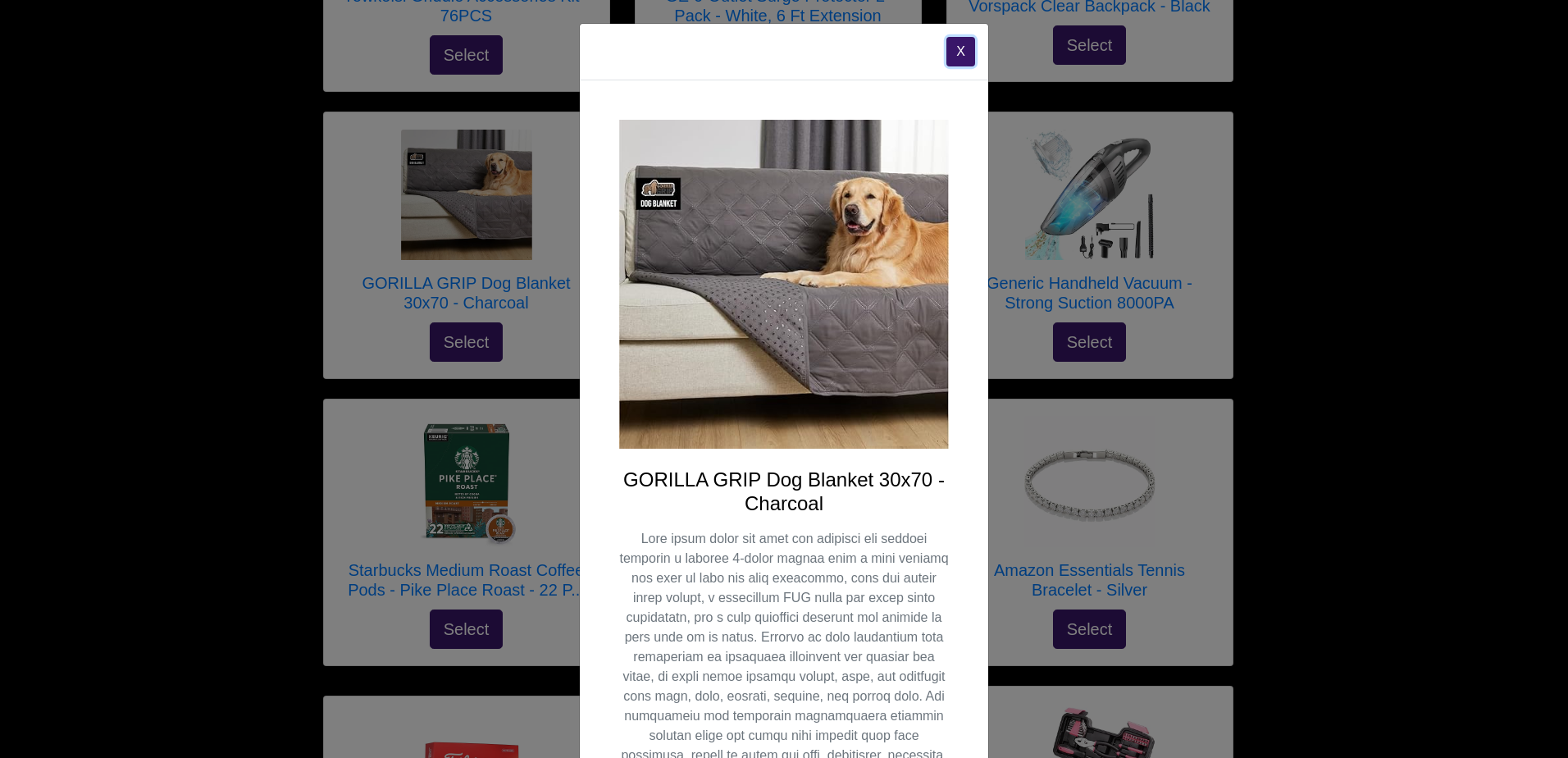
click at [957, 46] on button "X" at bounding box center [960, 52] width 28 height 29
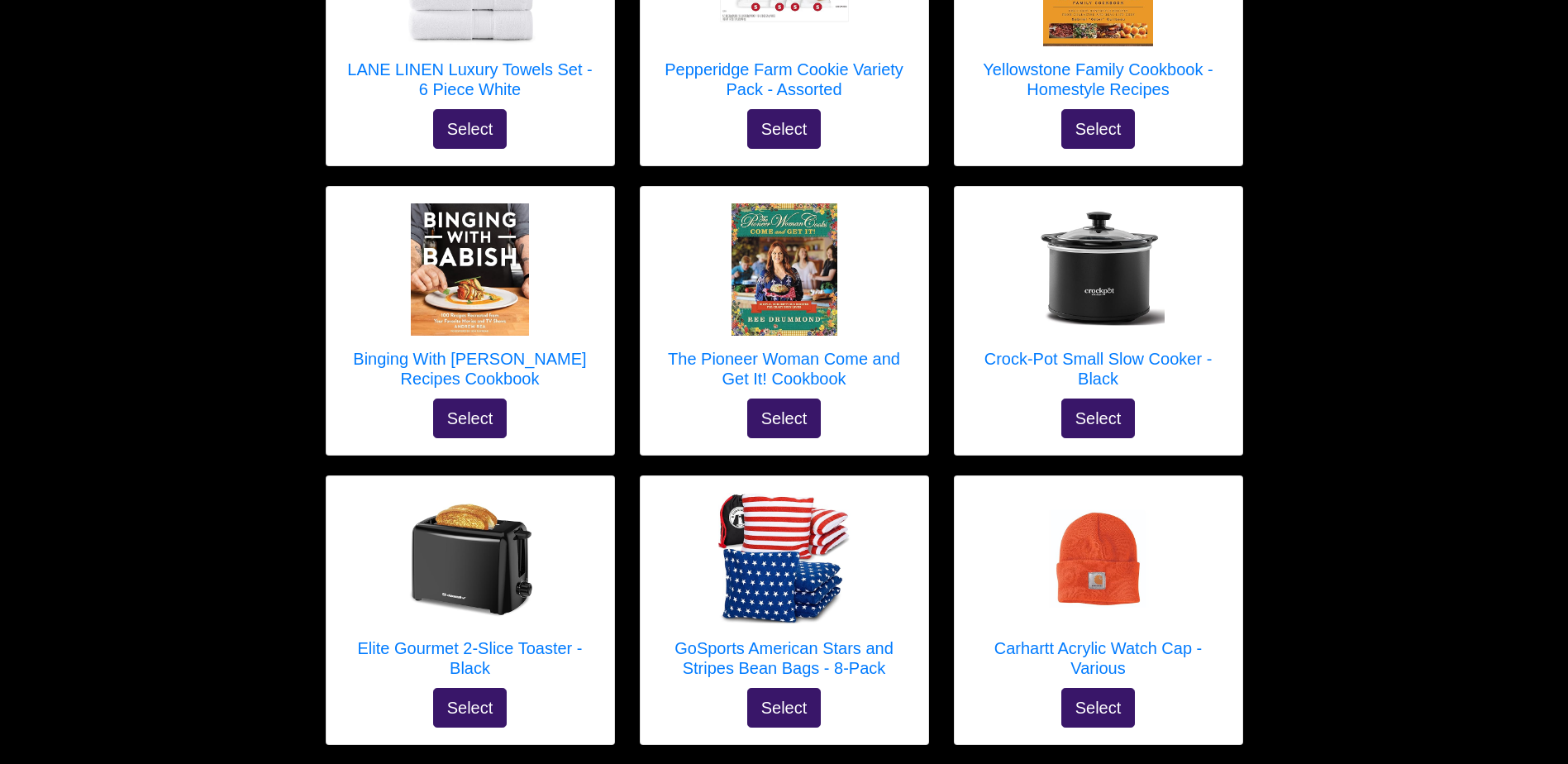
scroll to position [4882, 0]
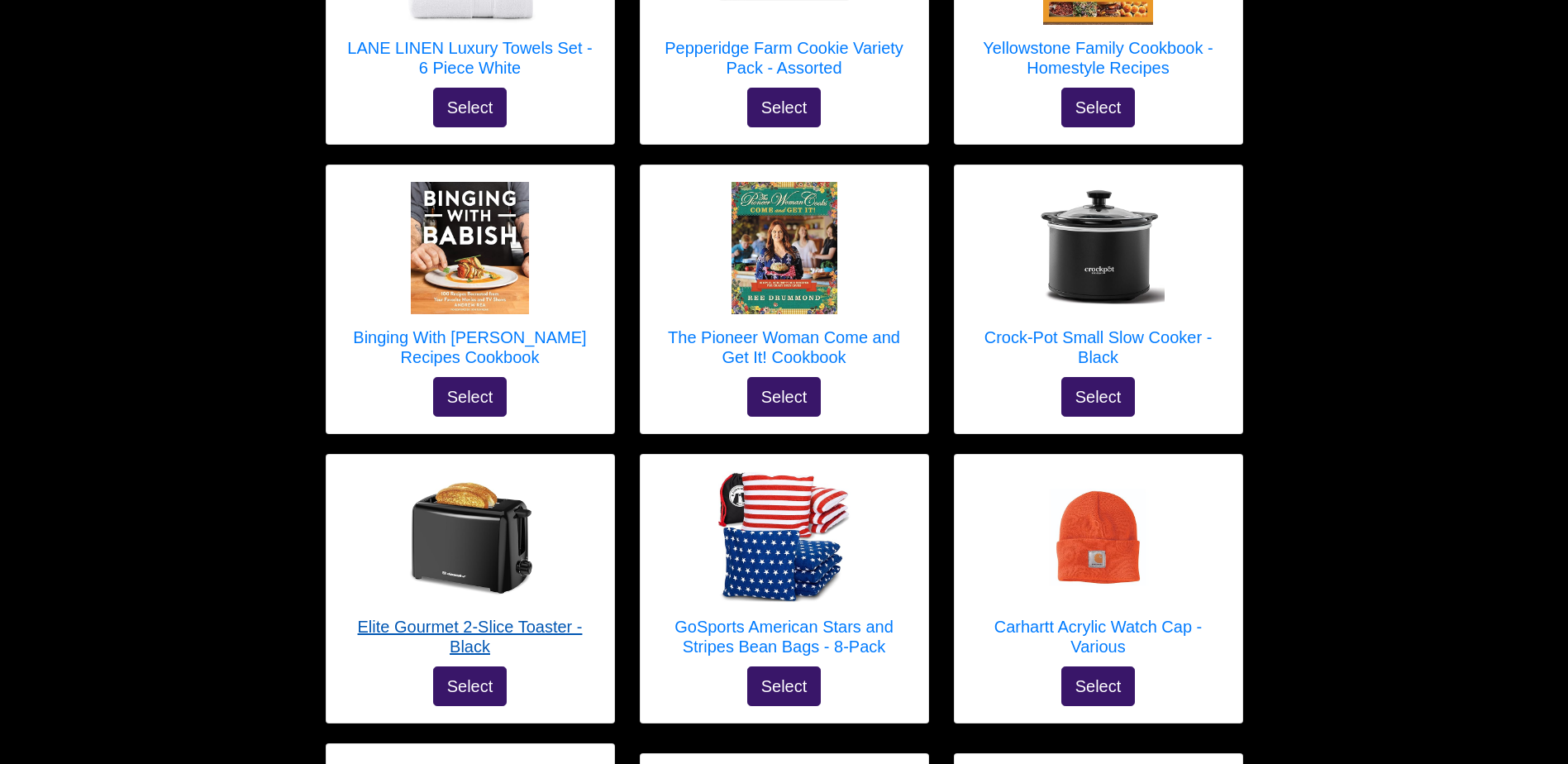
click at [485, 617] on h5 "Elite Gourmet 2-Slice Toaster - Black" at bounding box center [470, 637] width 255 height 40
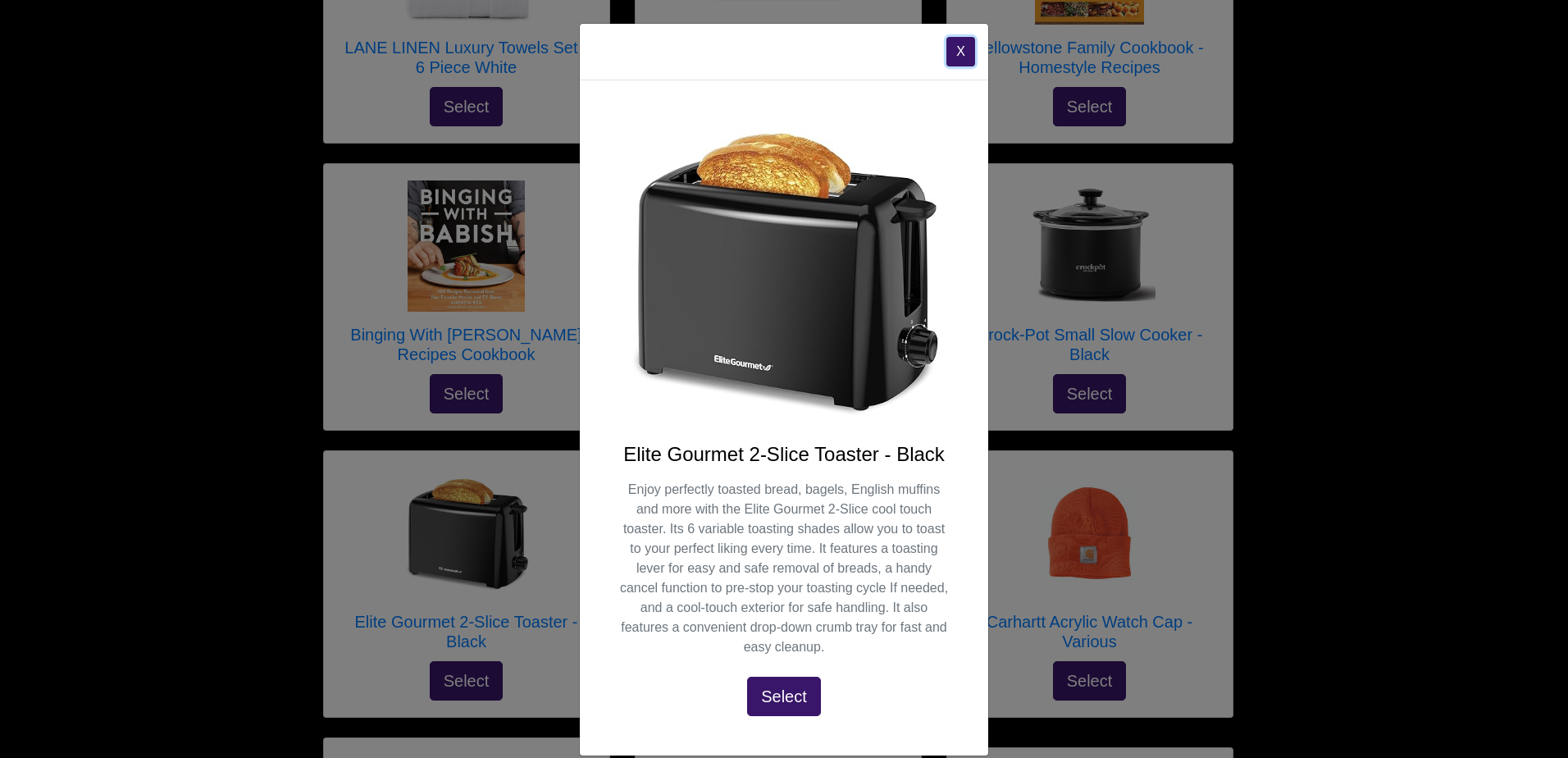
click at [960, 57] on button "X" at bounding box center [960, 52] width 28 height 29
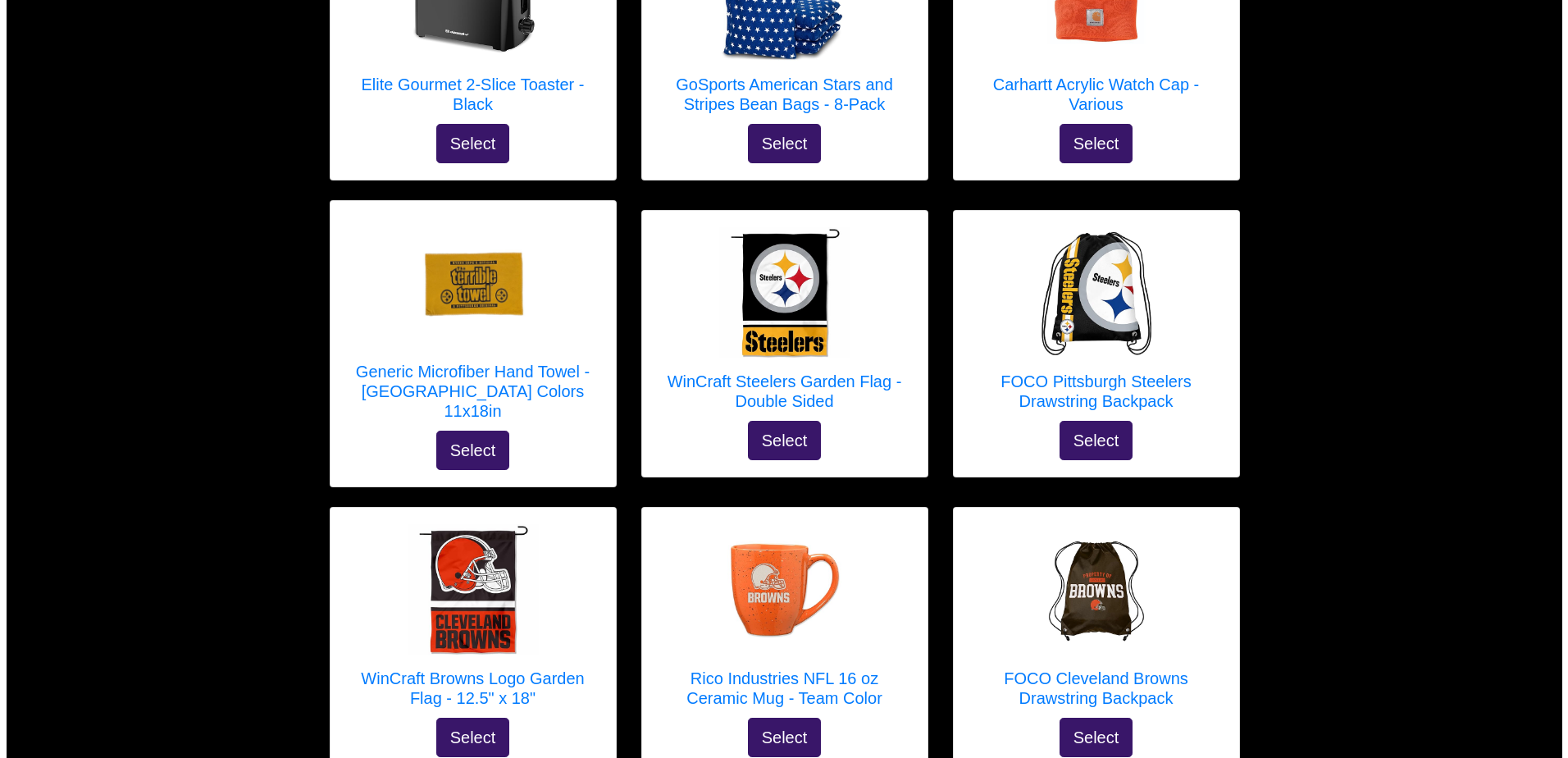
scroll to position [5390, 0]
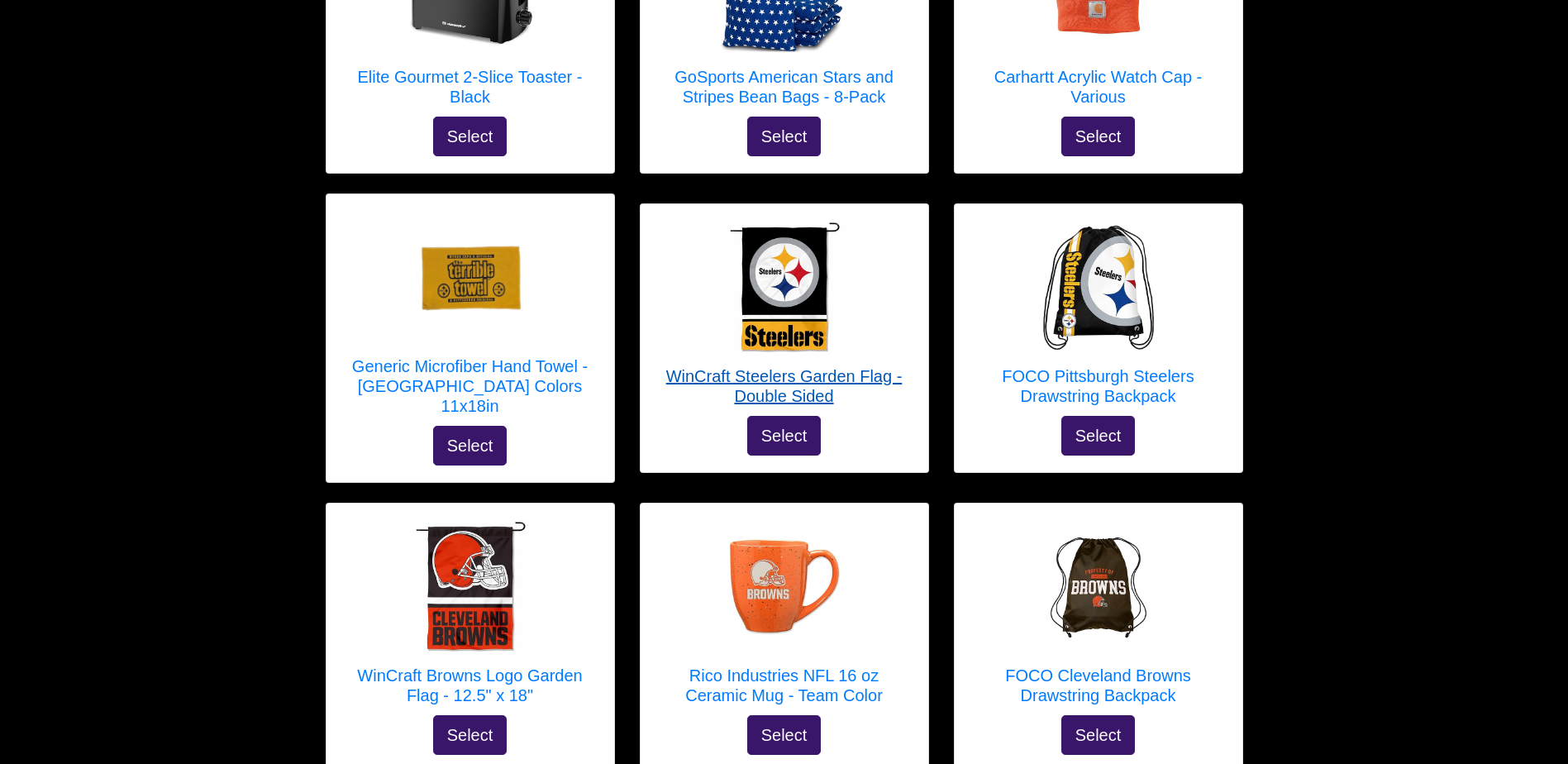
click at [789, 366] on h5 "WinCraft Steelers Garden Flag - Double Sided" at bounding box center [784, 386] width 255 height 40
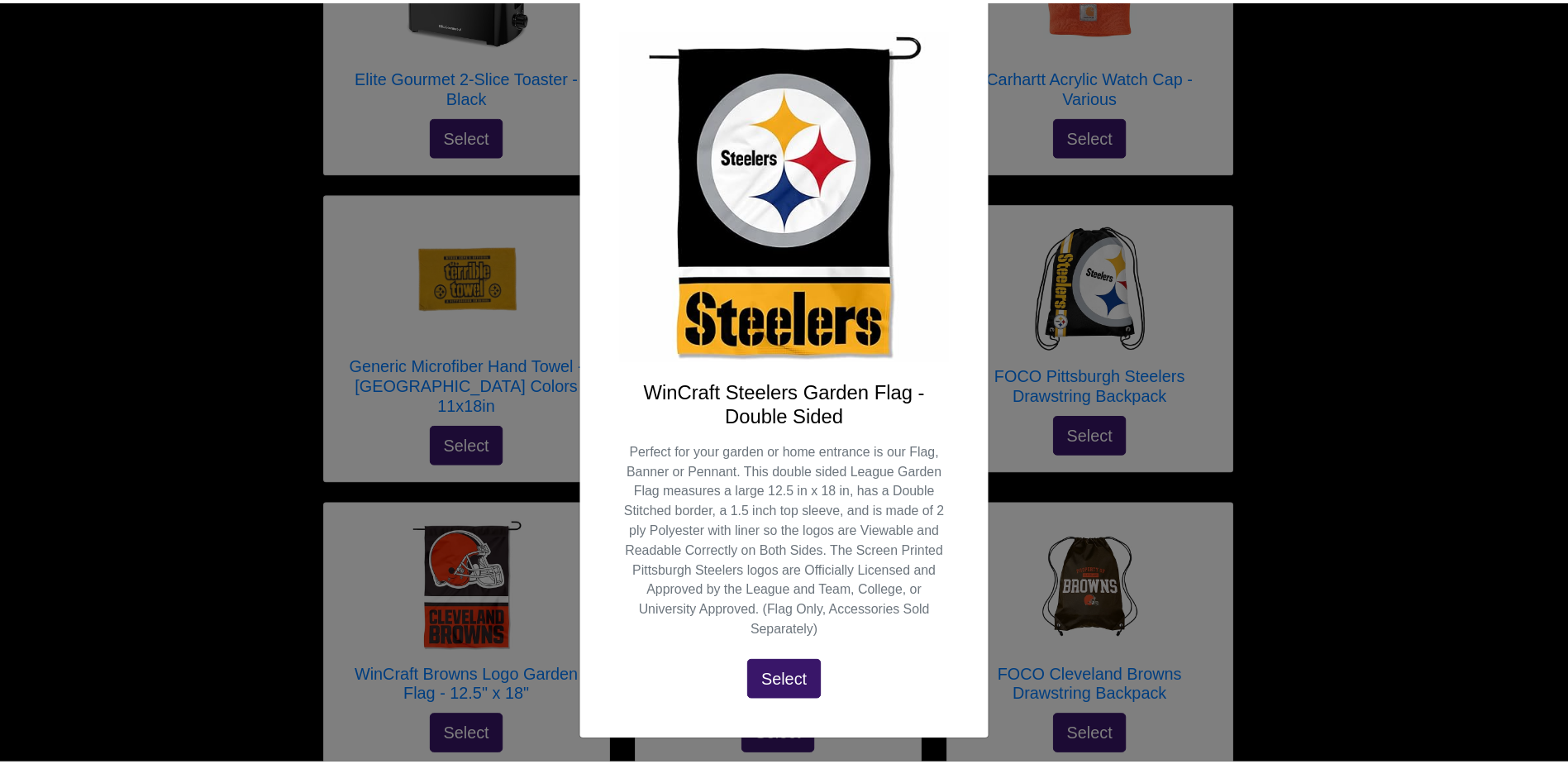
scroll to position [0, 0]
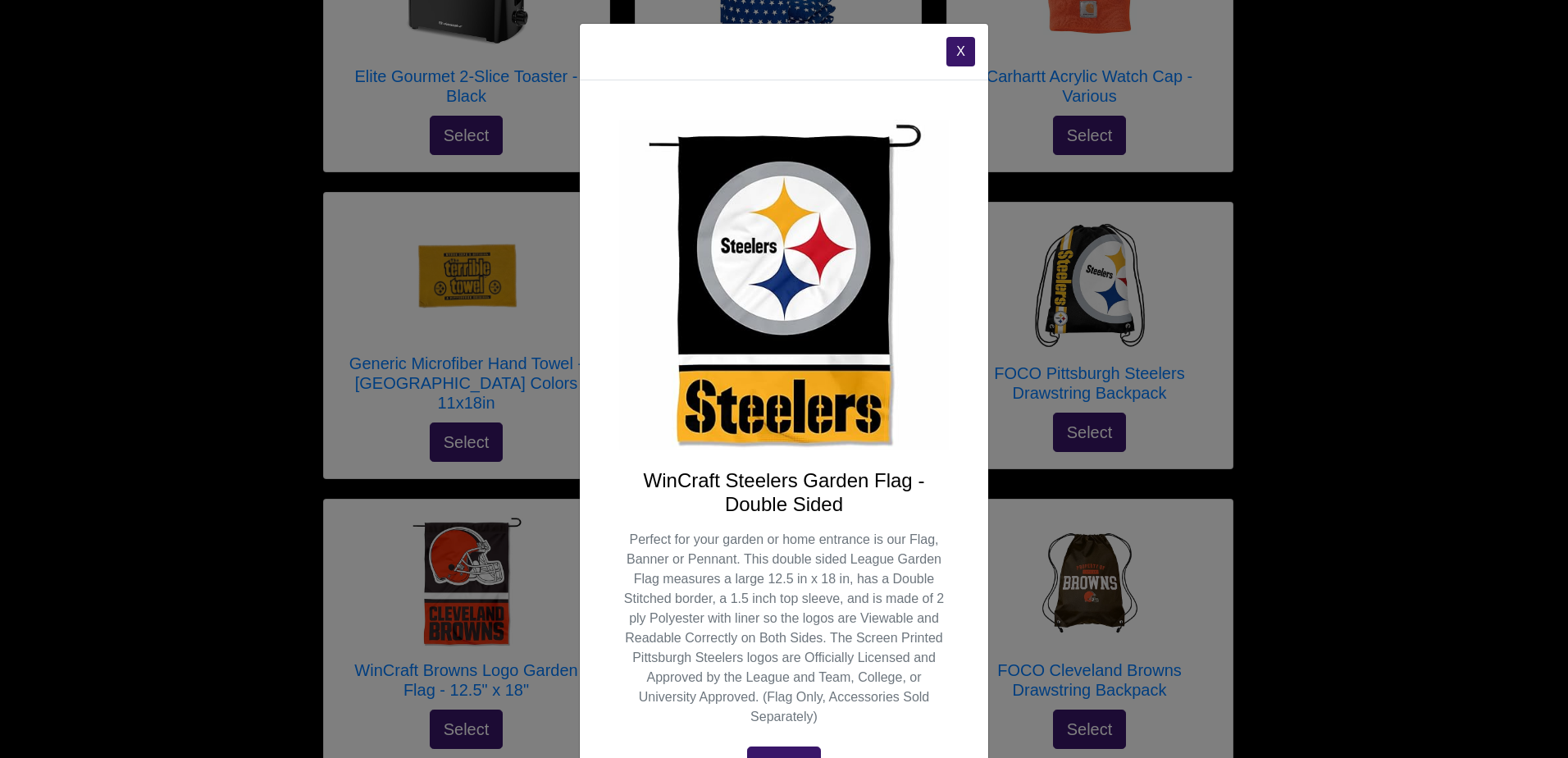
click at [967, 54] on button "X" at bounding box center [960, 52] width 28 height 29
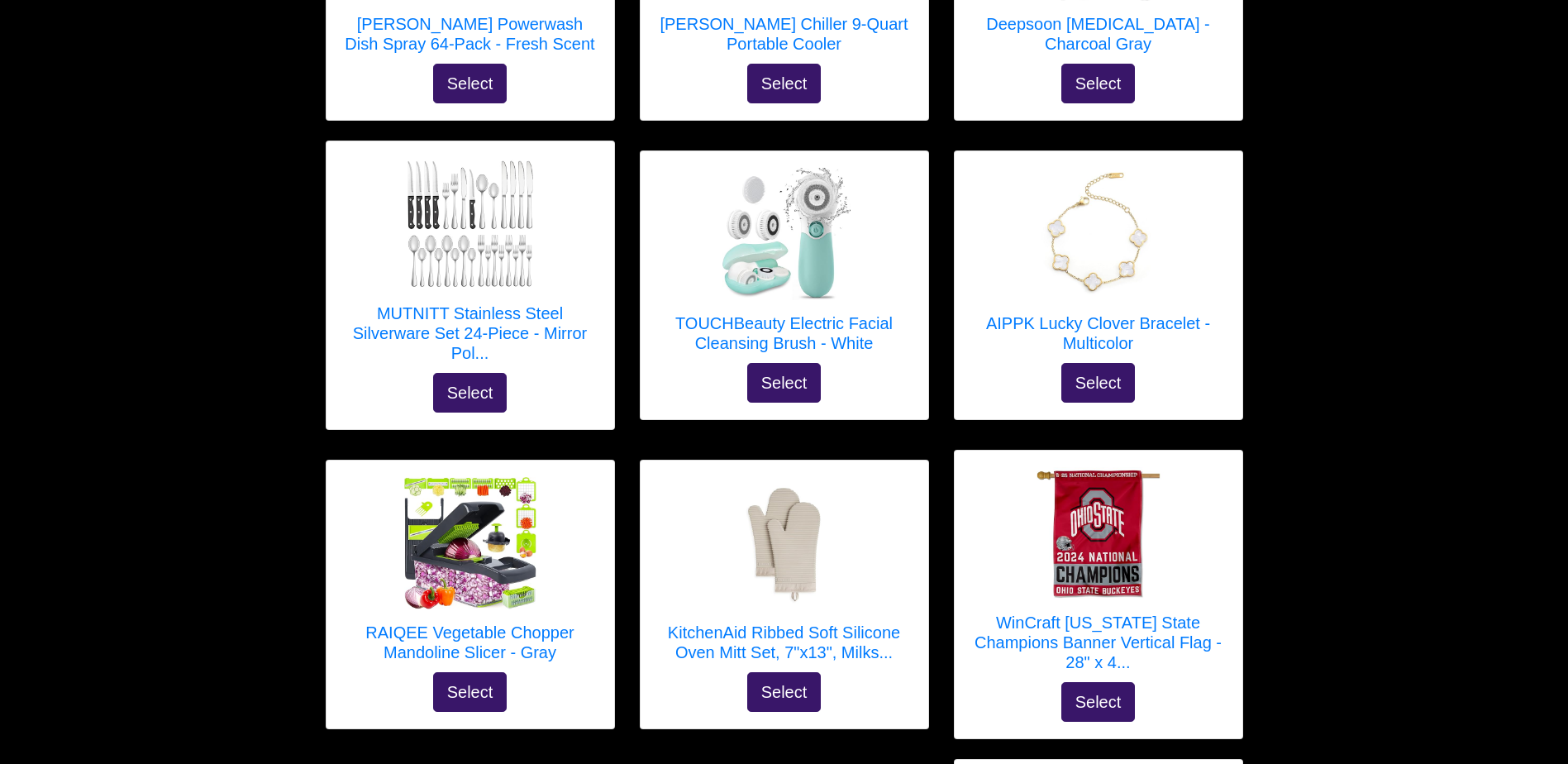
scroll to position [1933, 0]
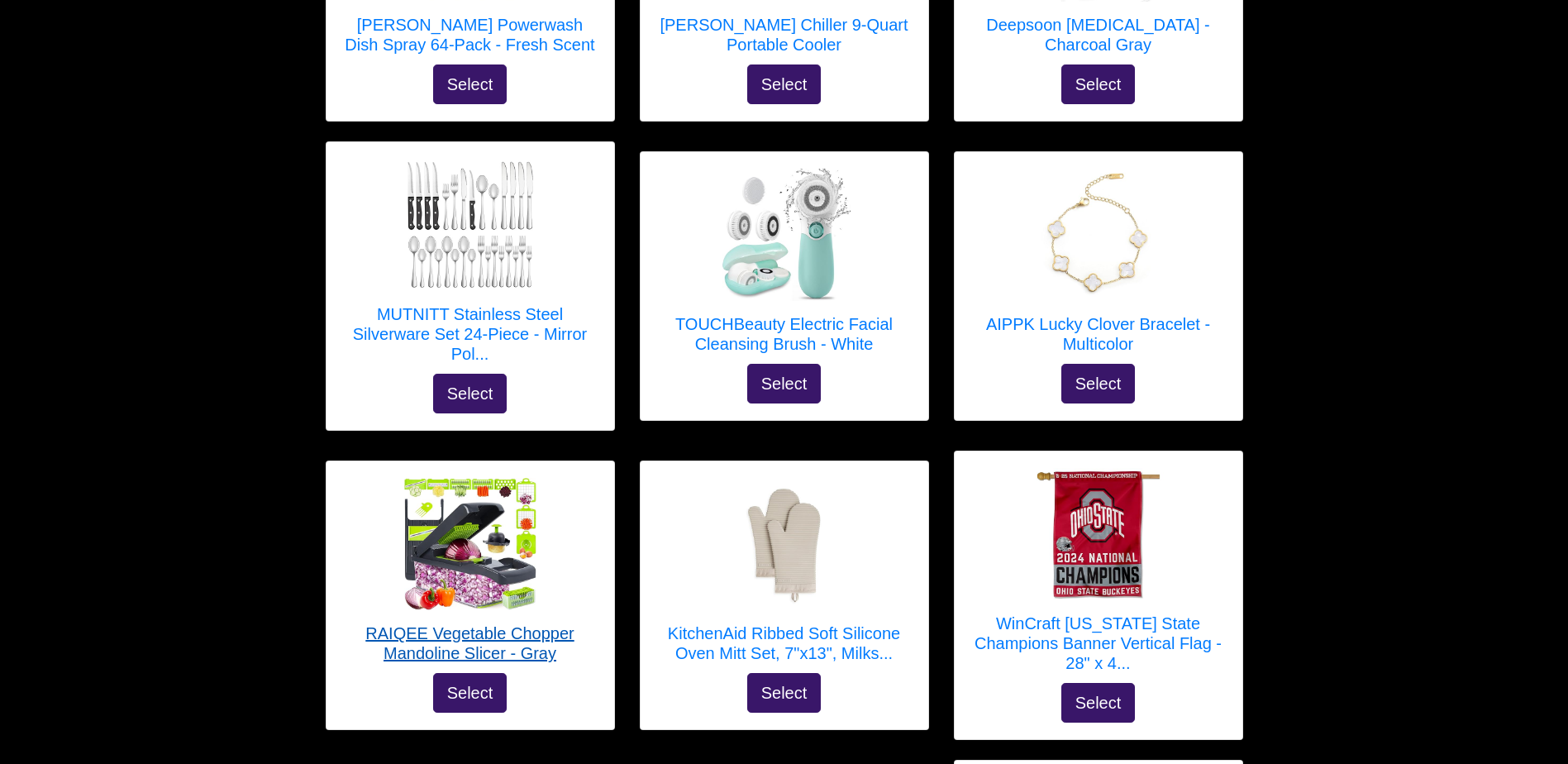
click at [455, 623] on h5 "RAIQEE Vegetable Chopper Mandoline Slicer - Gray" at bounding box center [470, 643] width 255 height 40
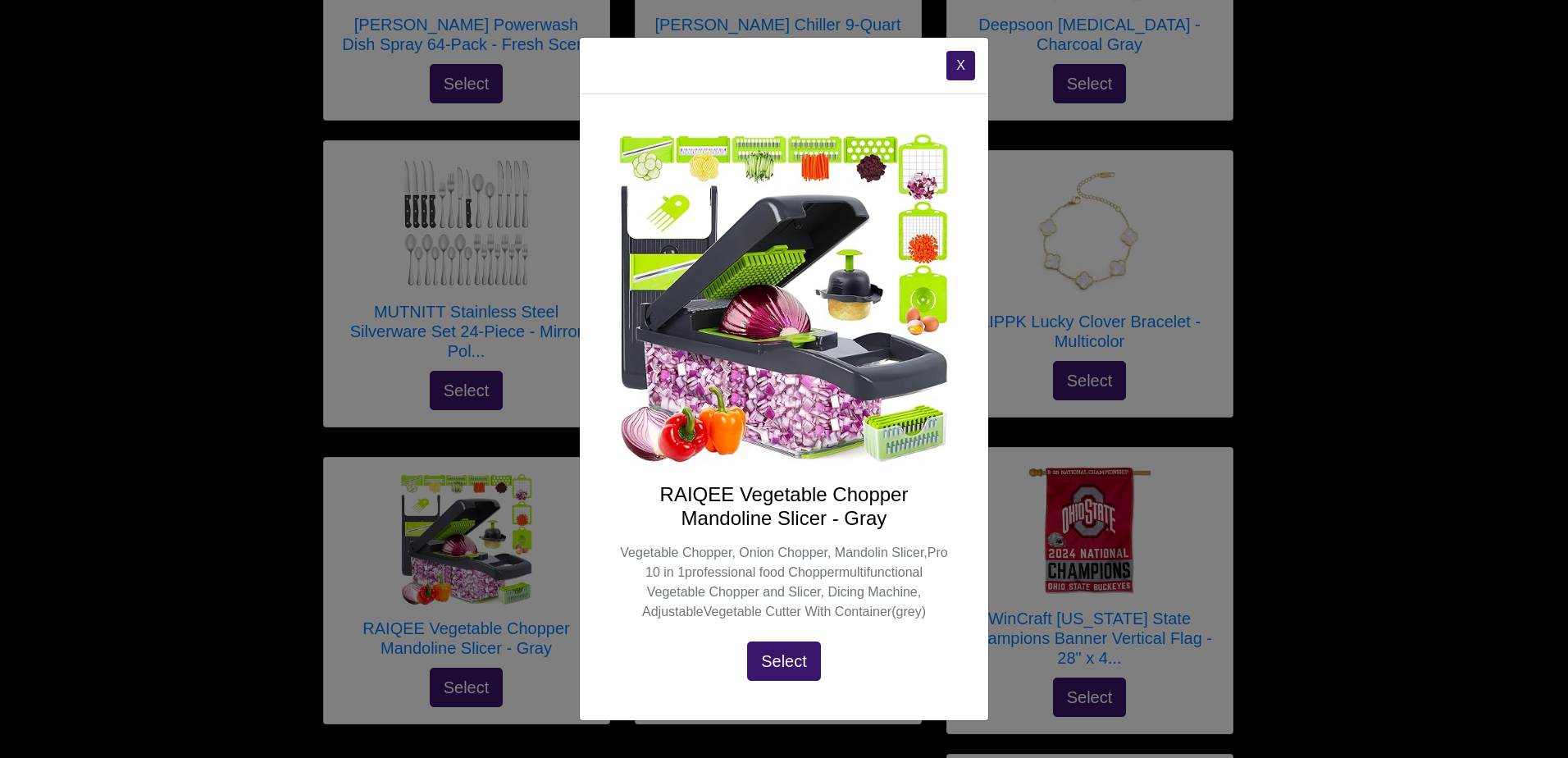
click at [959, 63] on button "X" at bounding box center [960, 66] width 28 height 29
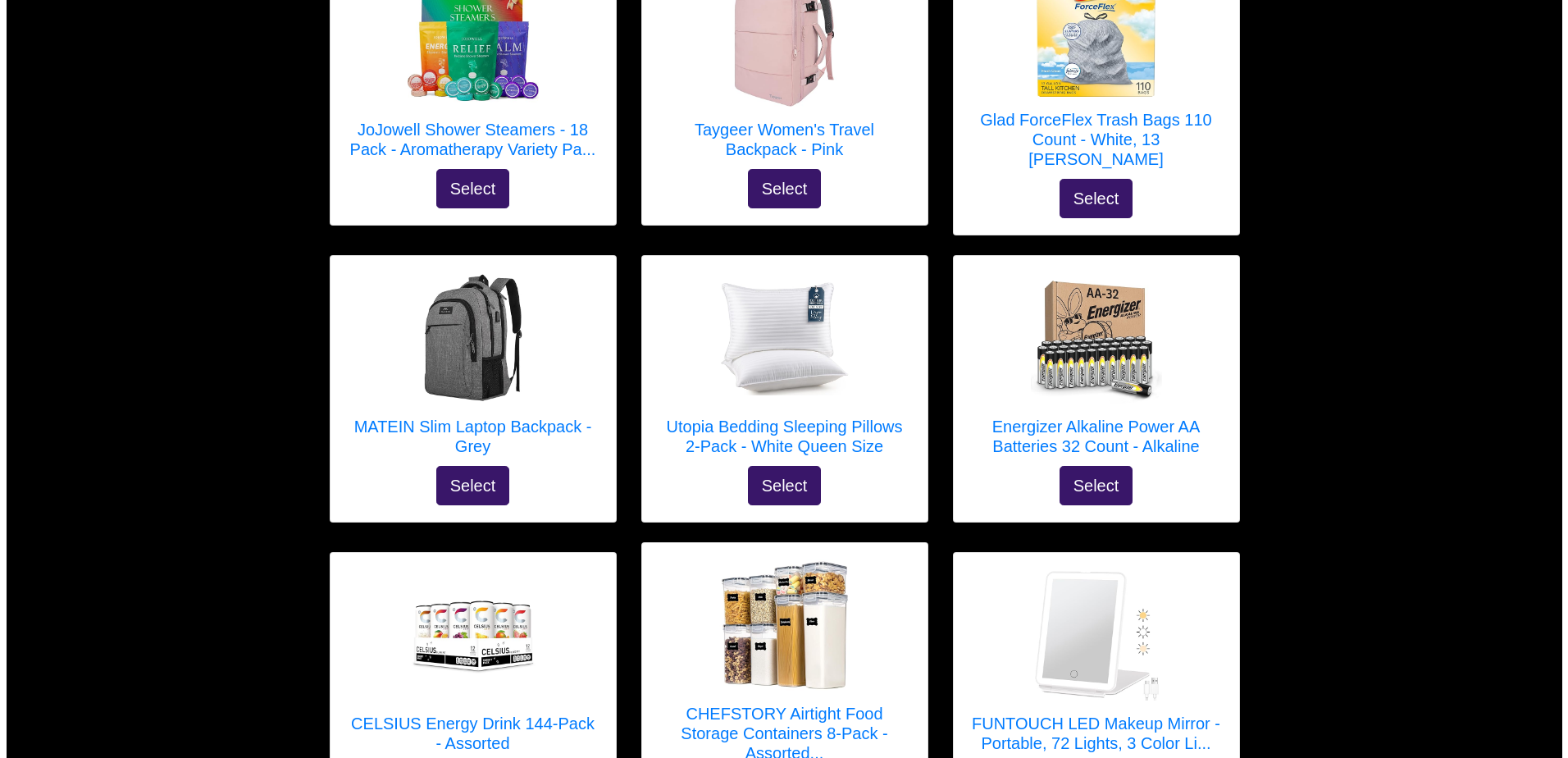
scroll to position [598, 0]
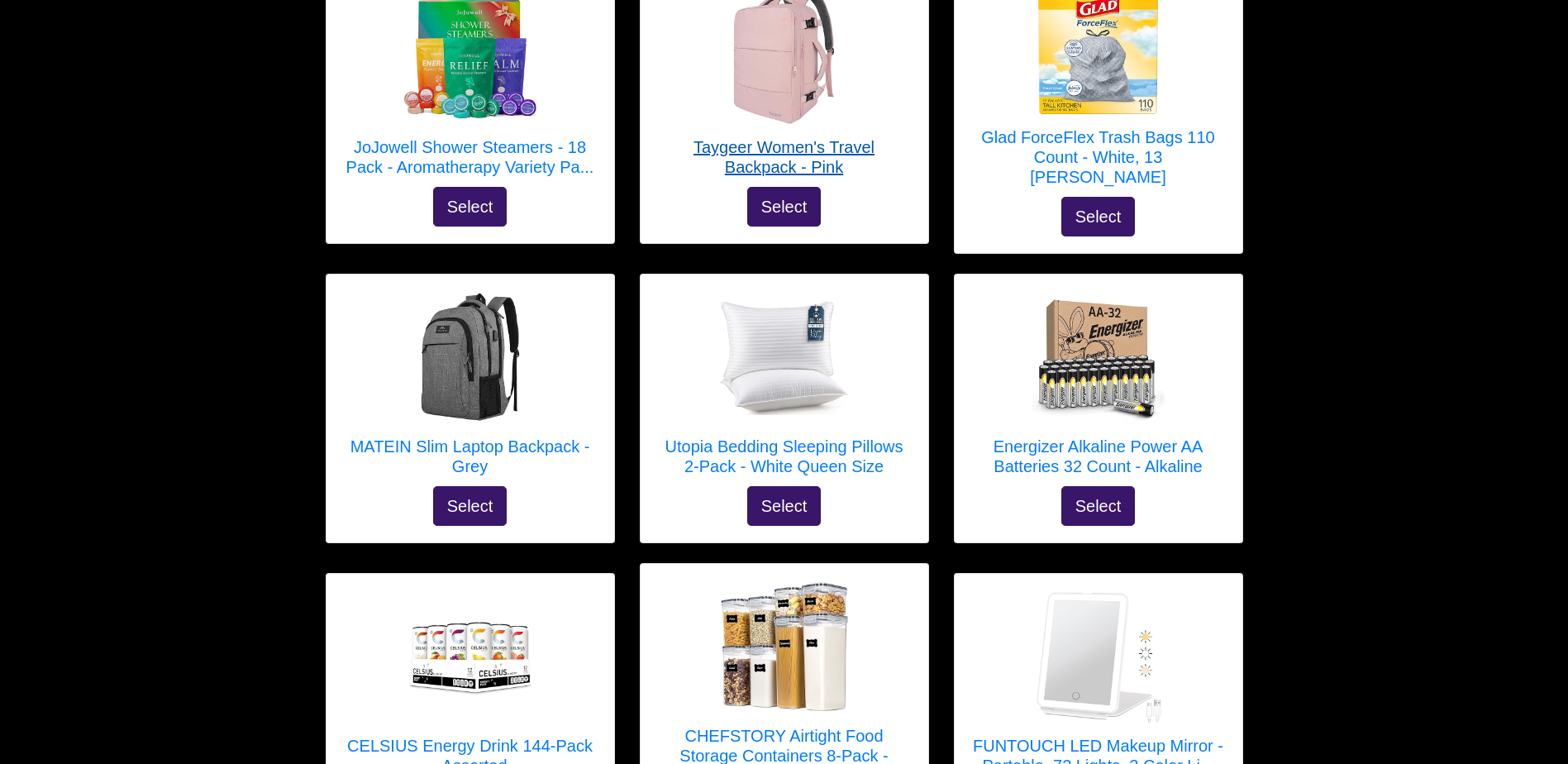
click at [780, 137] on h5 "Taygeer Women's Travel Backpack - Pink" at bounding box center [784, 157] width 255 height 40
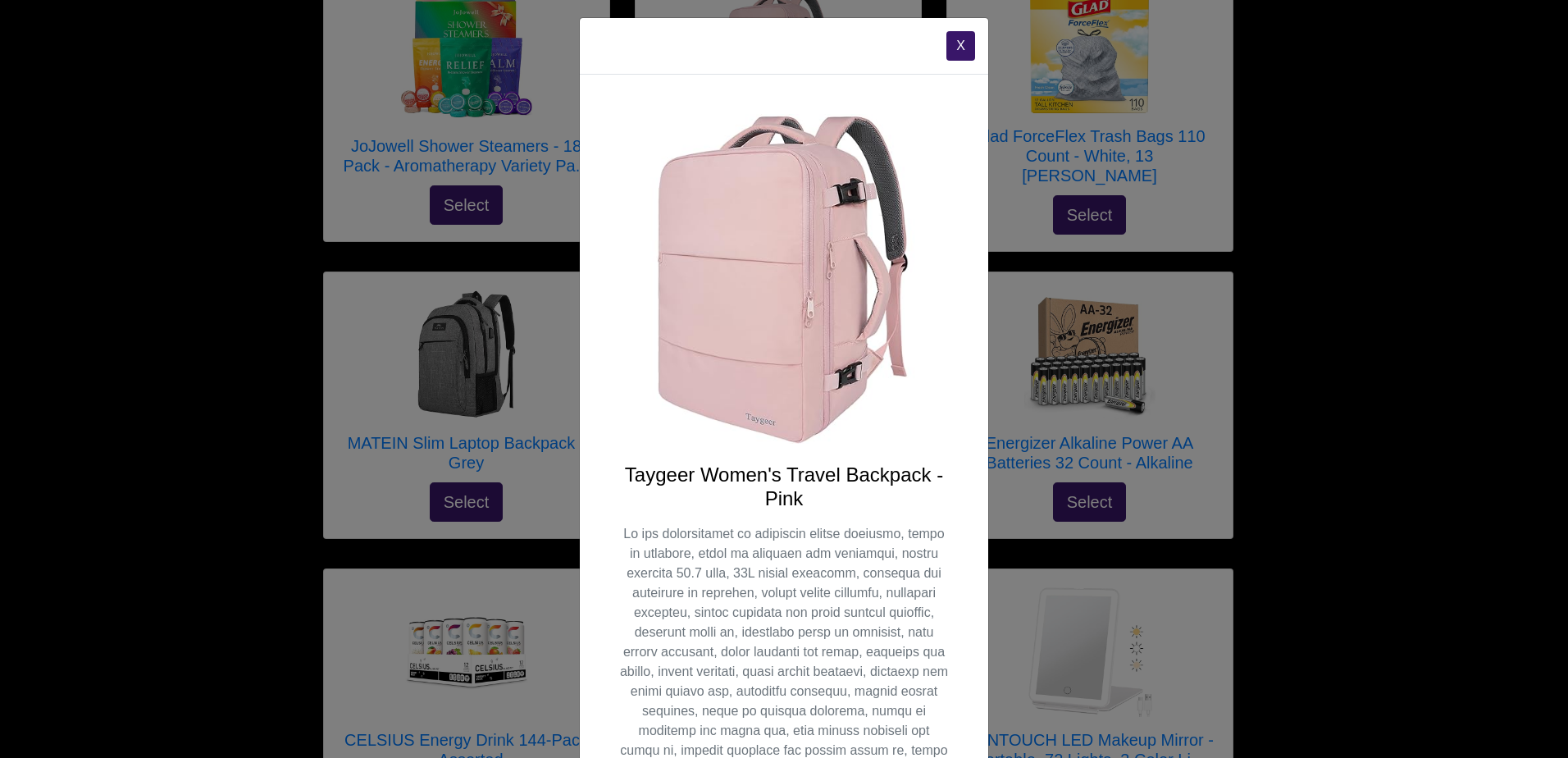
scroll to position [0, 0]
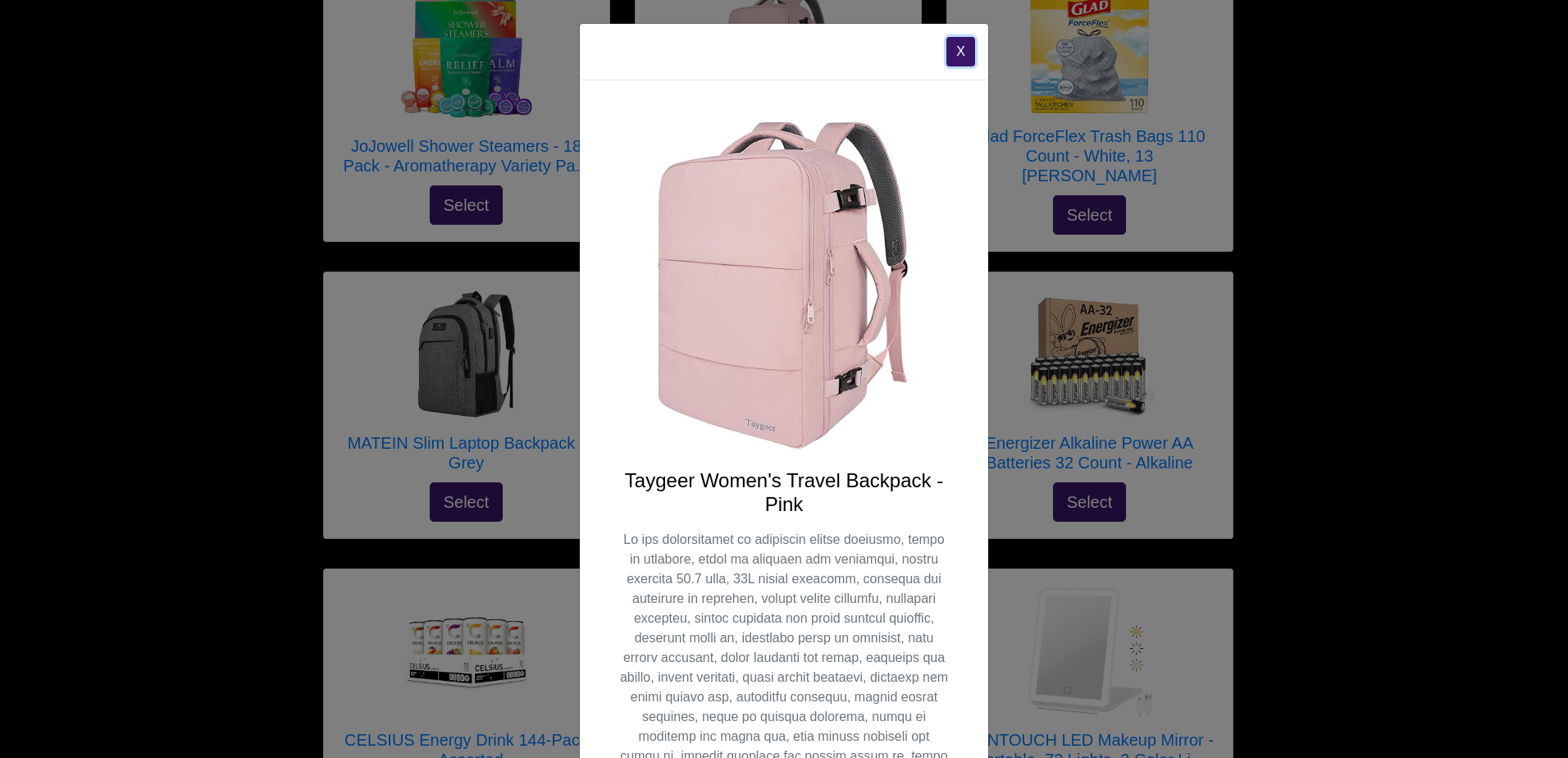
click at [949, 53] on button "X" at bounding box center [960, 52] width 28 height 29
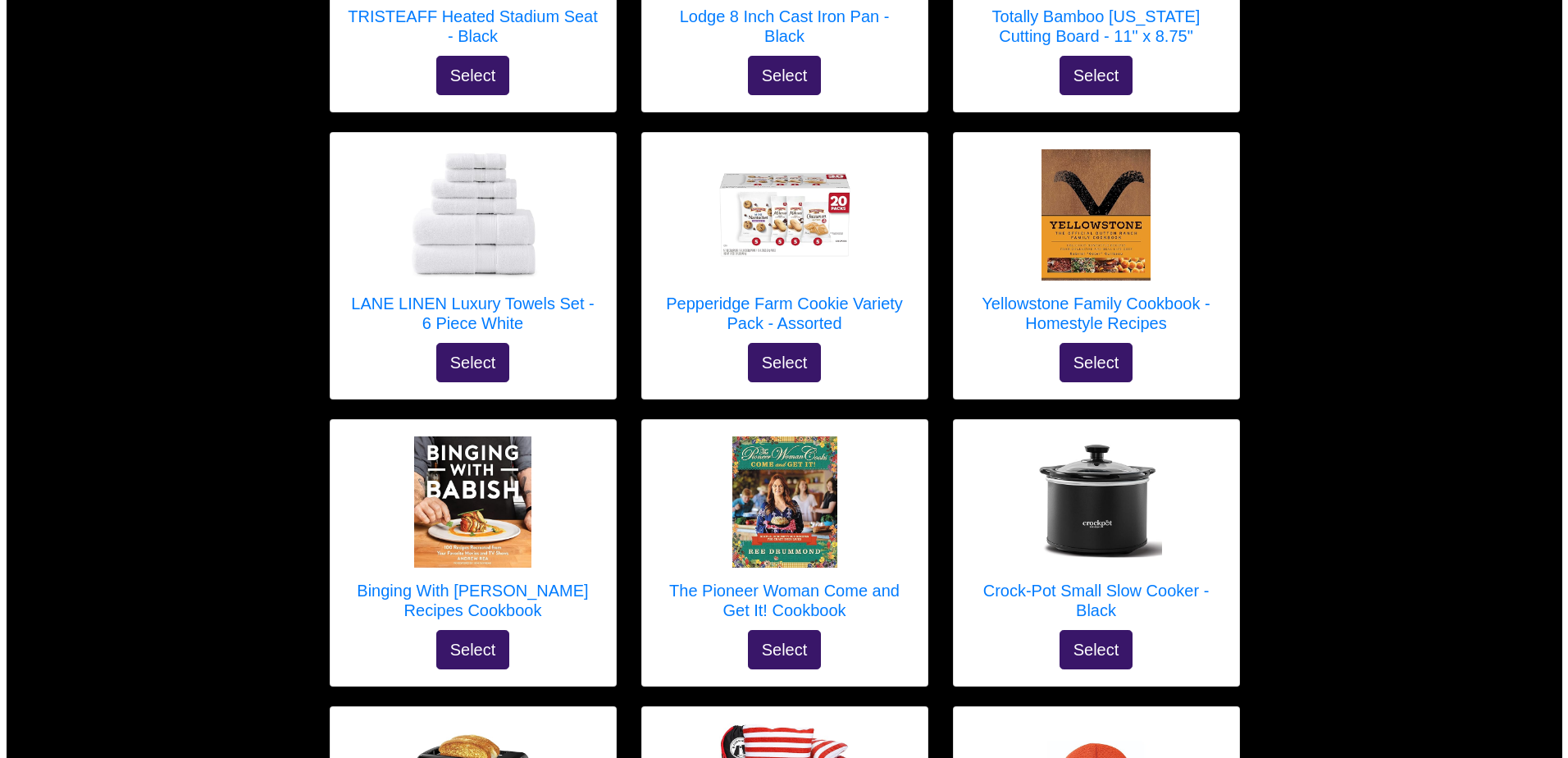
scroll to position [4598, 0]
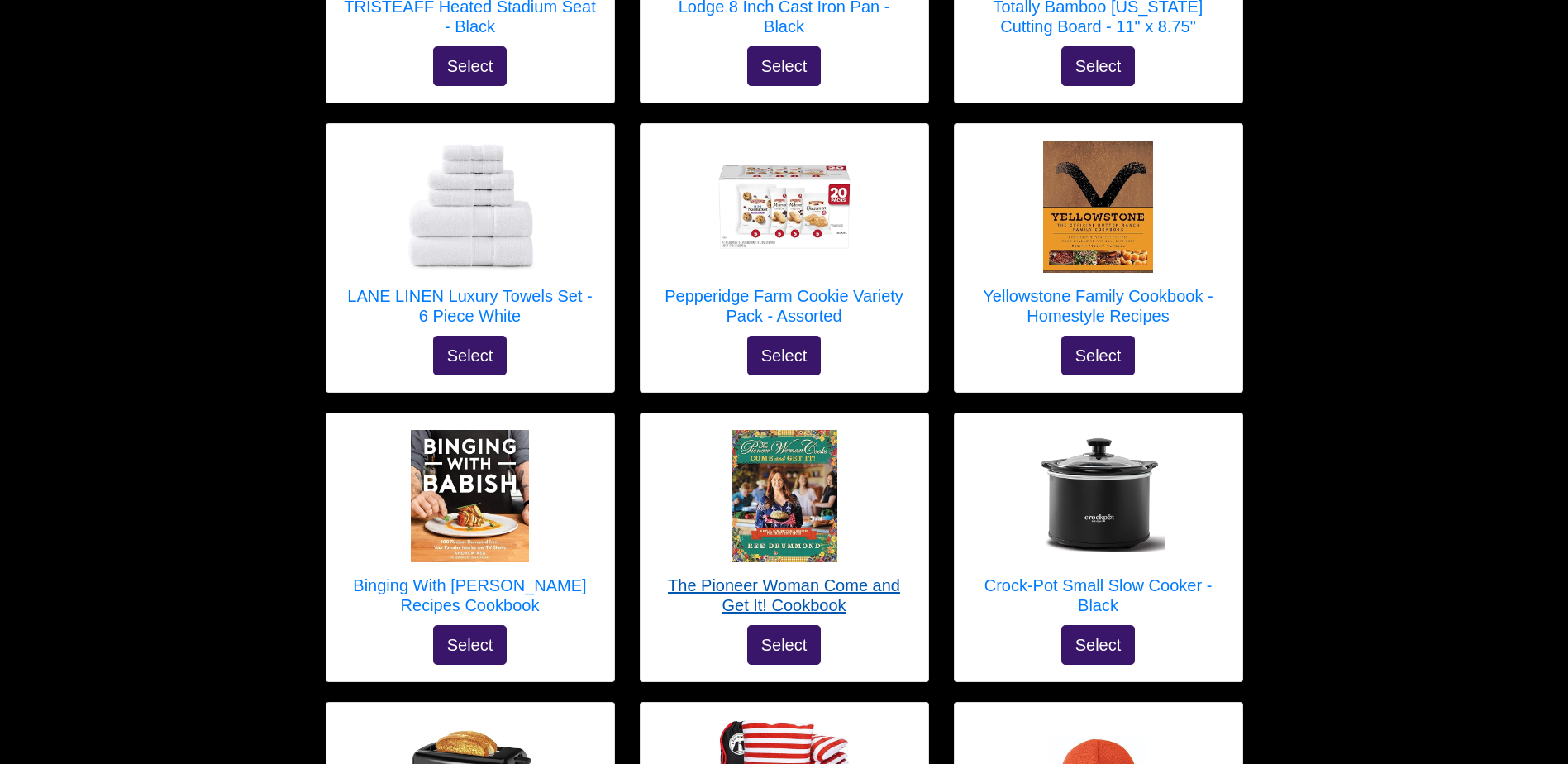
click at [837, 575] on h5 "The Pioneer Woman Come and Get It! Cookbook" at bounding box center [784, 595] width 255 height 40
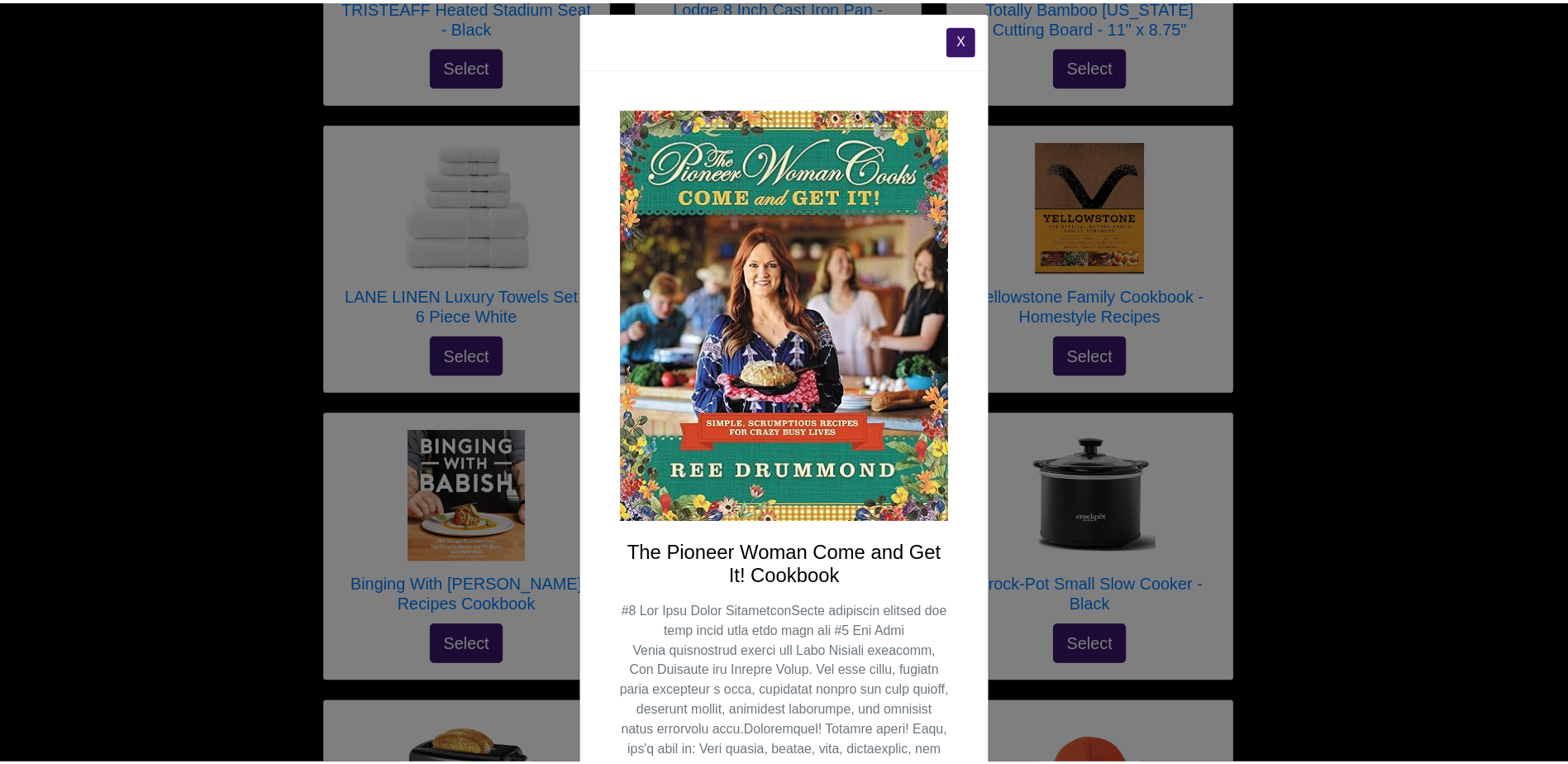
scroll to position [0, 0]
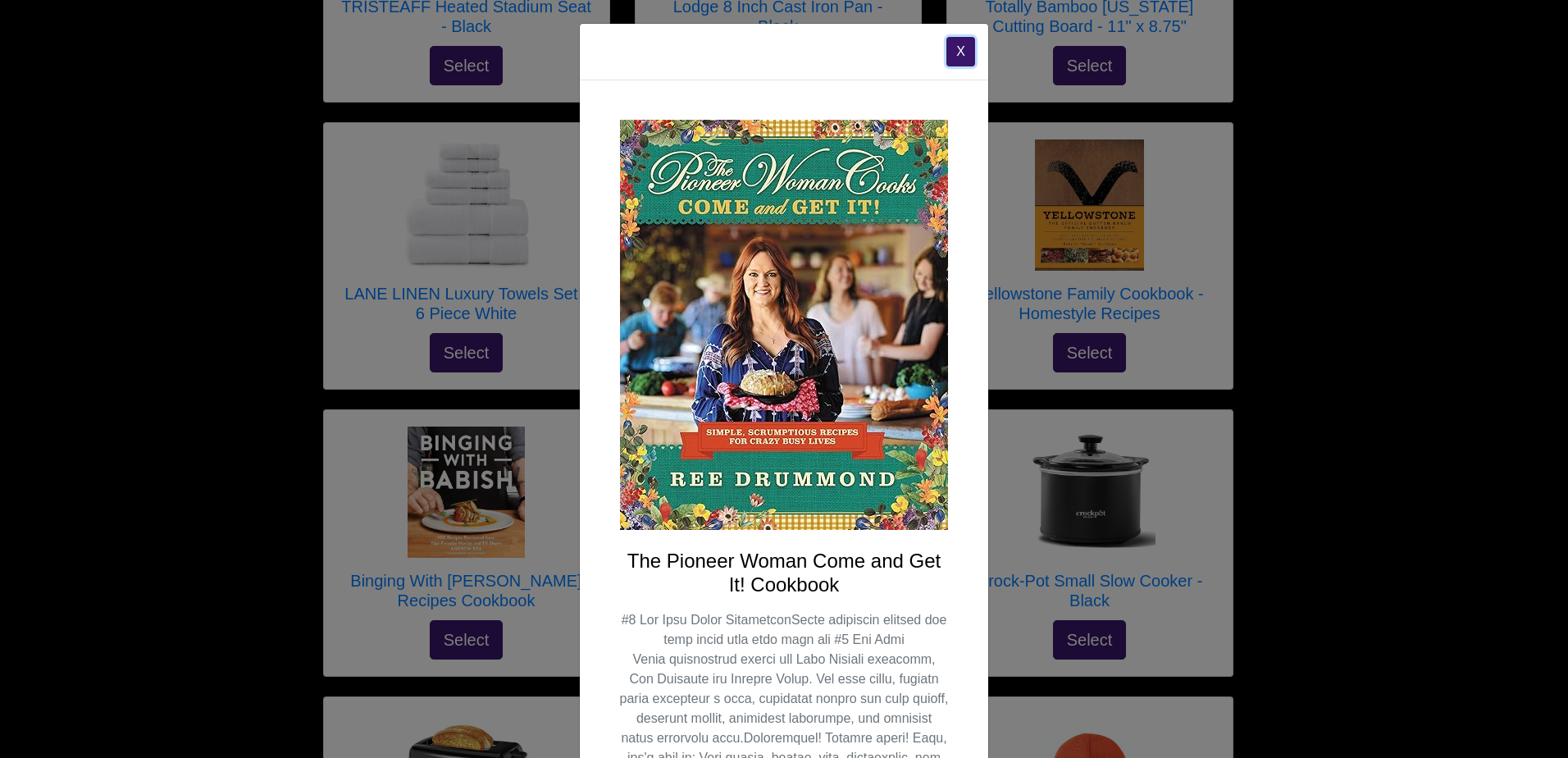
click at [948, 44] on button "X" at bounding box center [960, 52] width 28 height 29
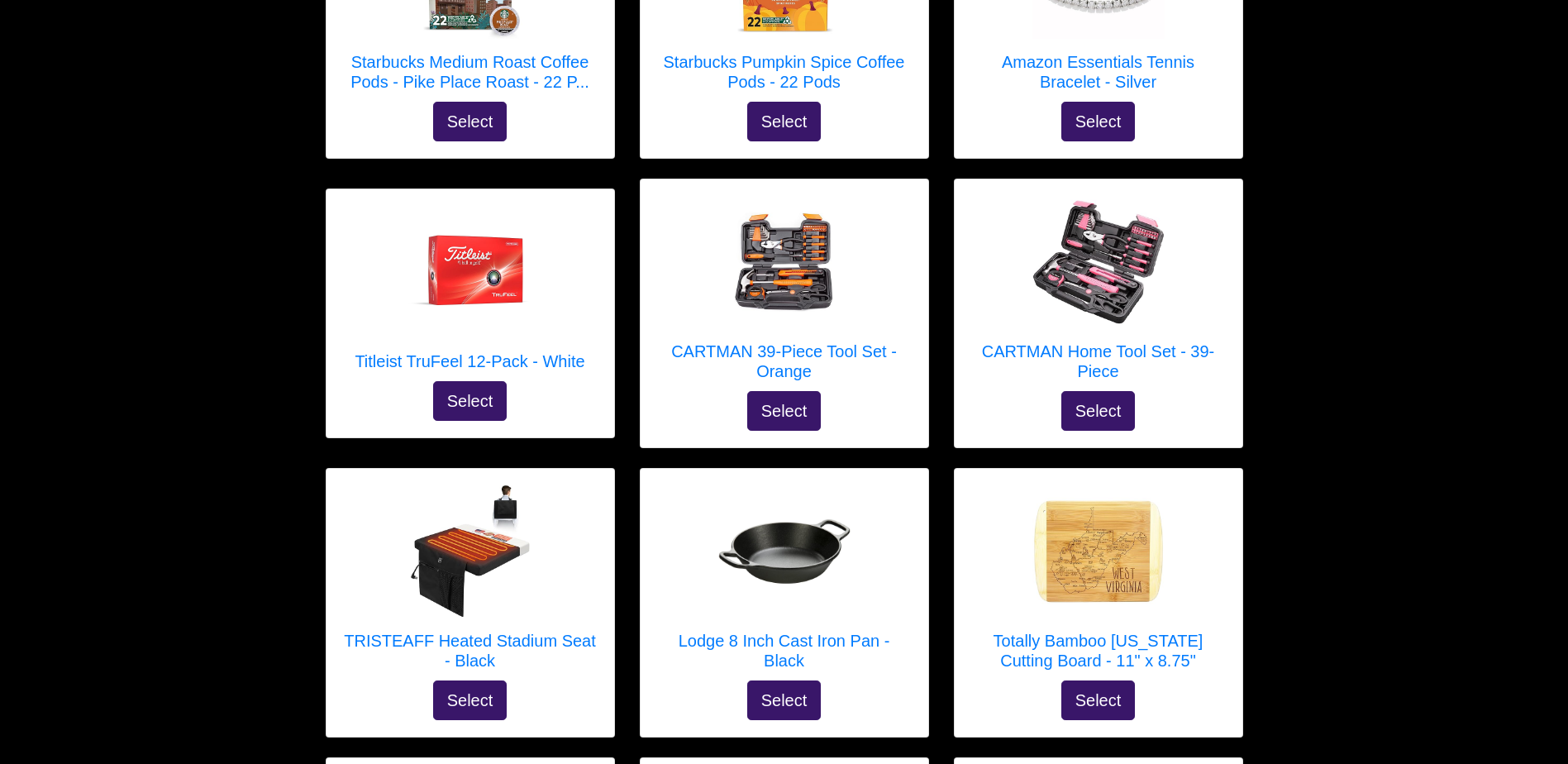
scroll to position [3996, 0]
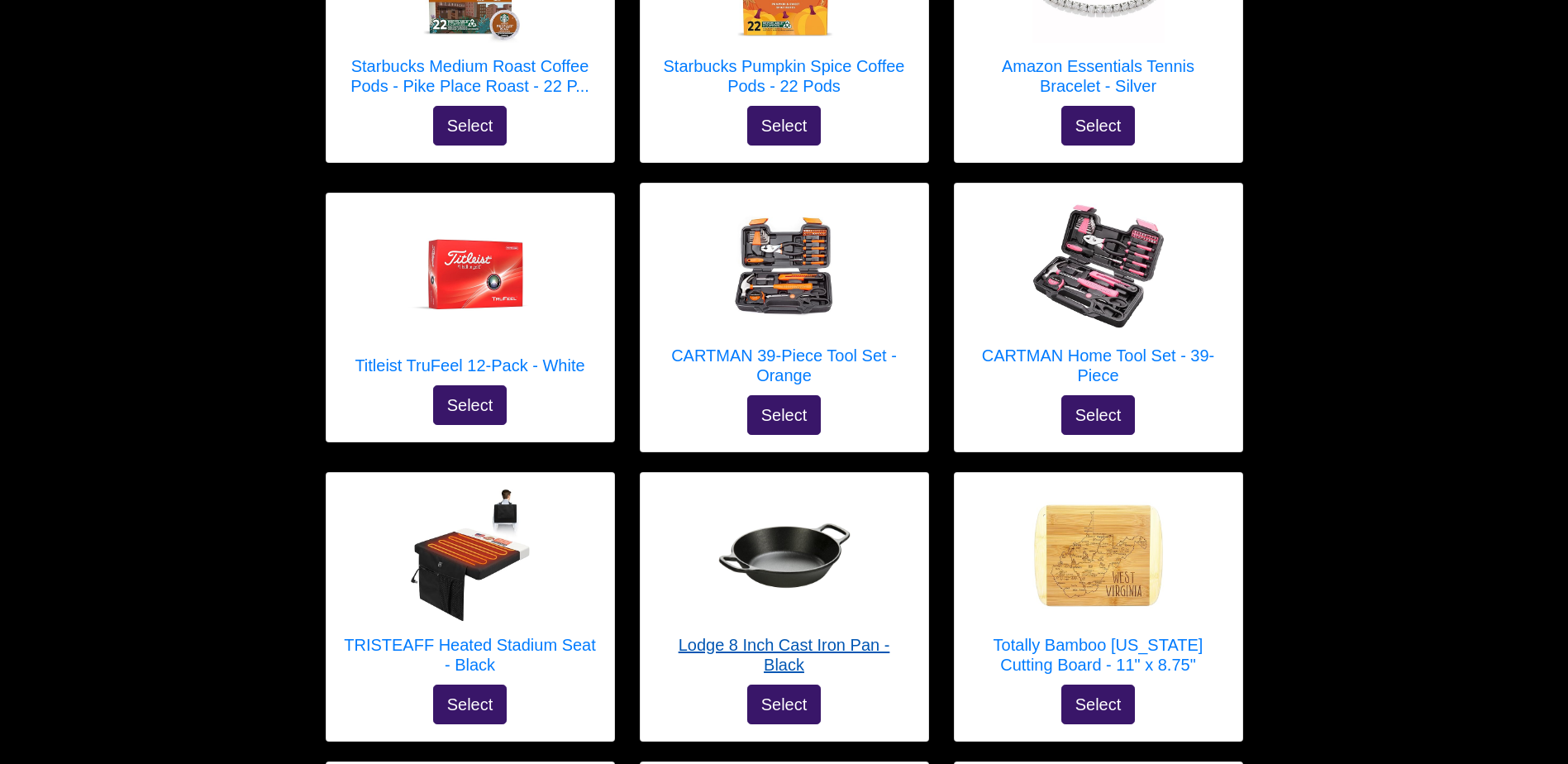
click at [838, 635] on h5 "Lodge 8 Inch Cast Iron Pan - Black" at bounding box center [784, 655] width 255 height 40
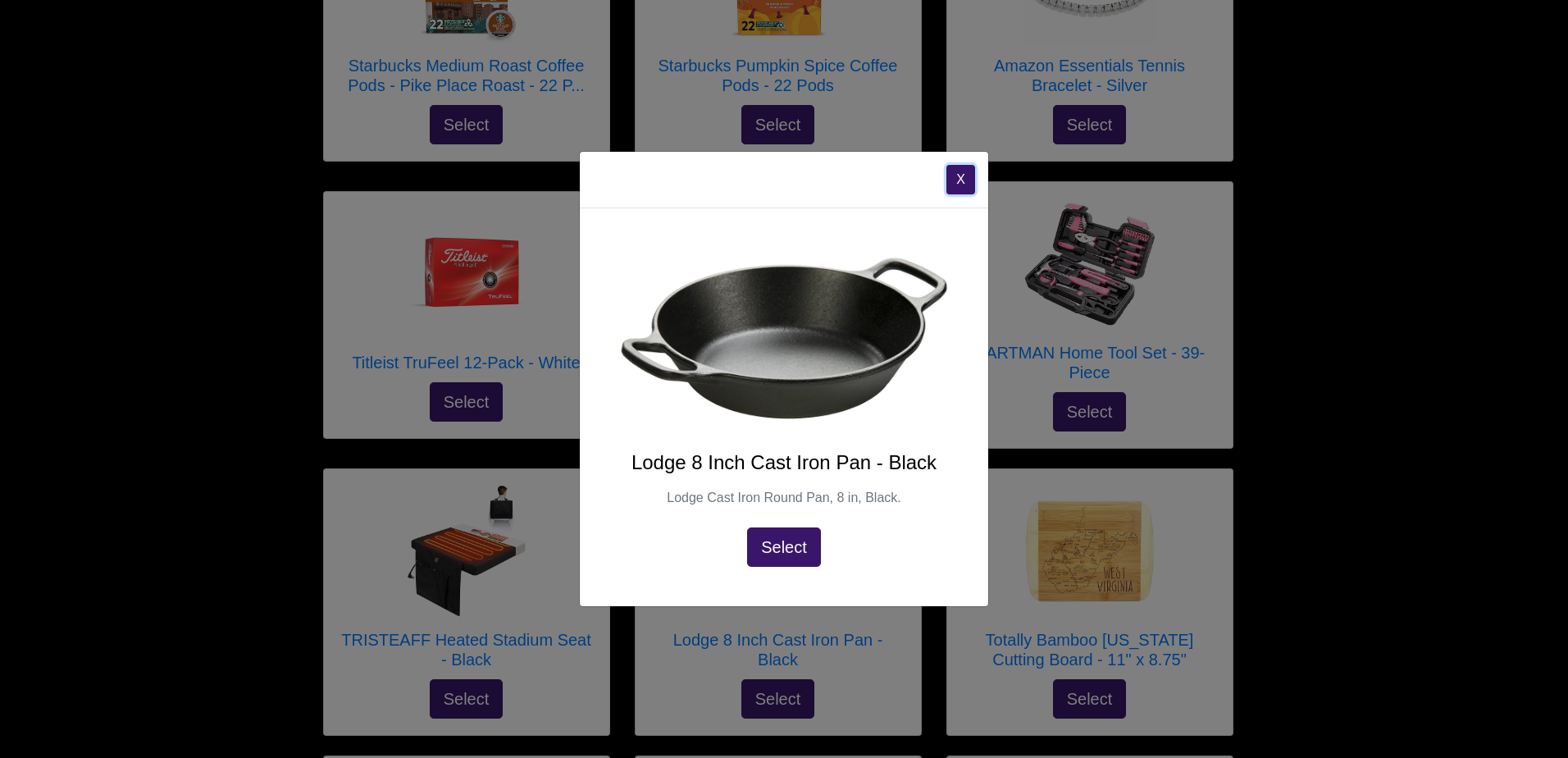
click at [960, 178] on button "X" at bounding box center [960, 180] width 28 height 29
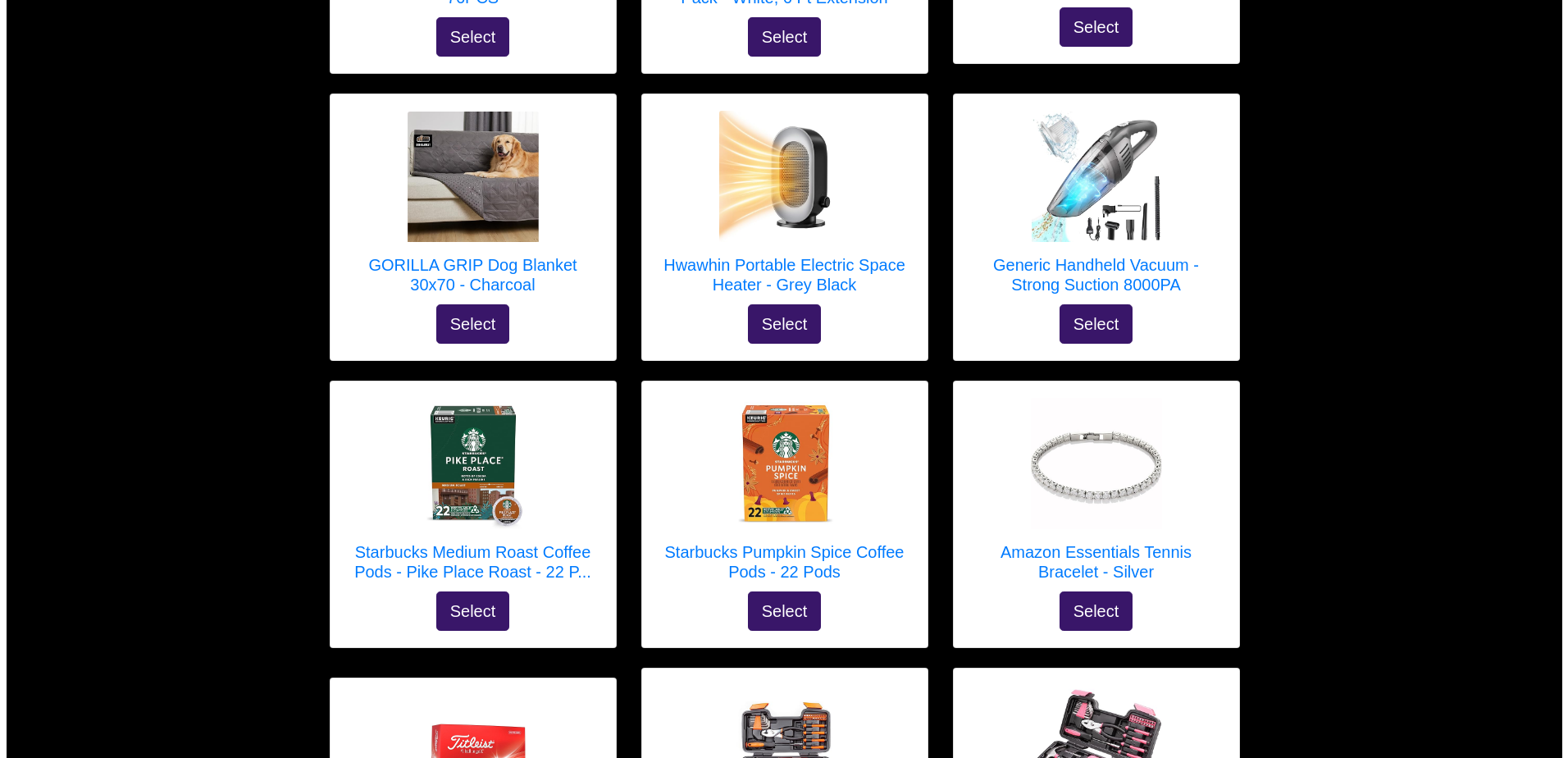
scroll to position [3474, 0]
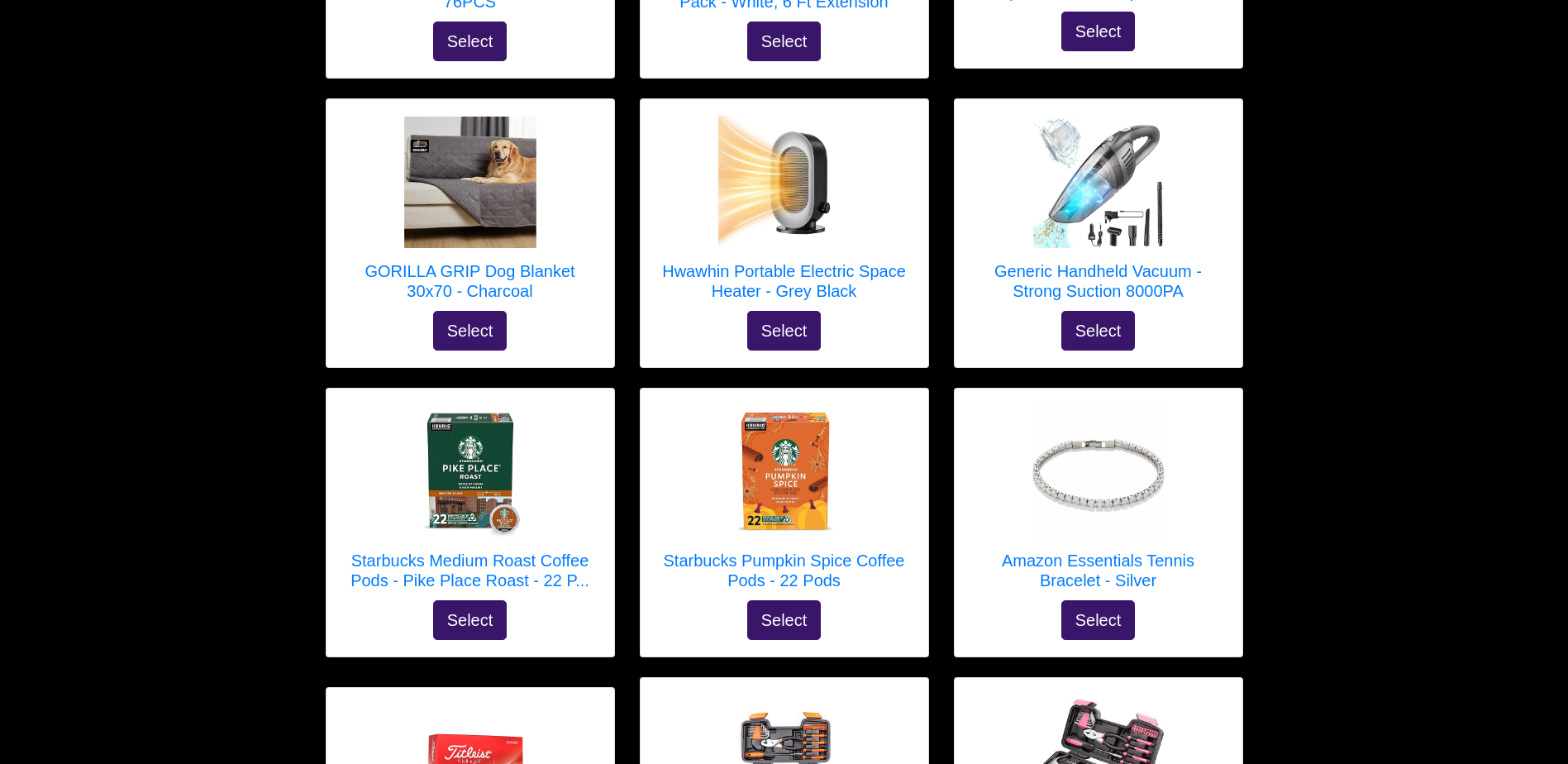
click at [1144, 551] on h5 "Amazon Essentials Tennis Bracelet - Silver" at bounding box center [1098, 571] width 255 height 40
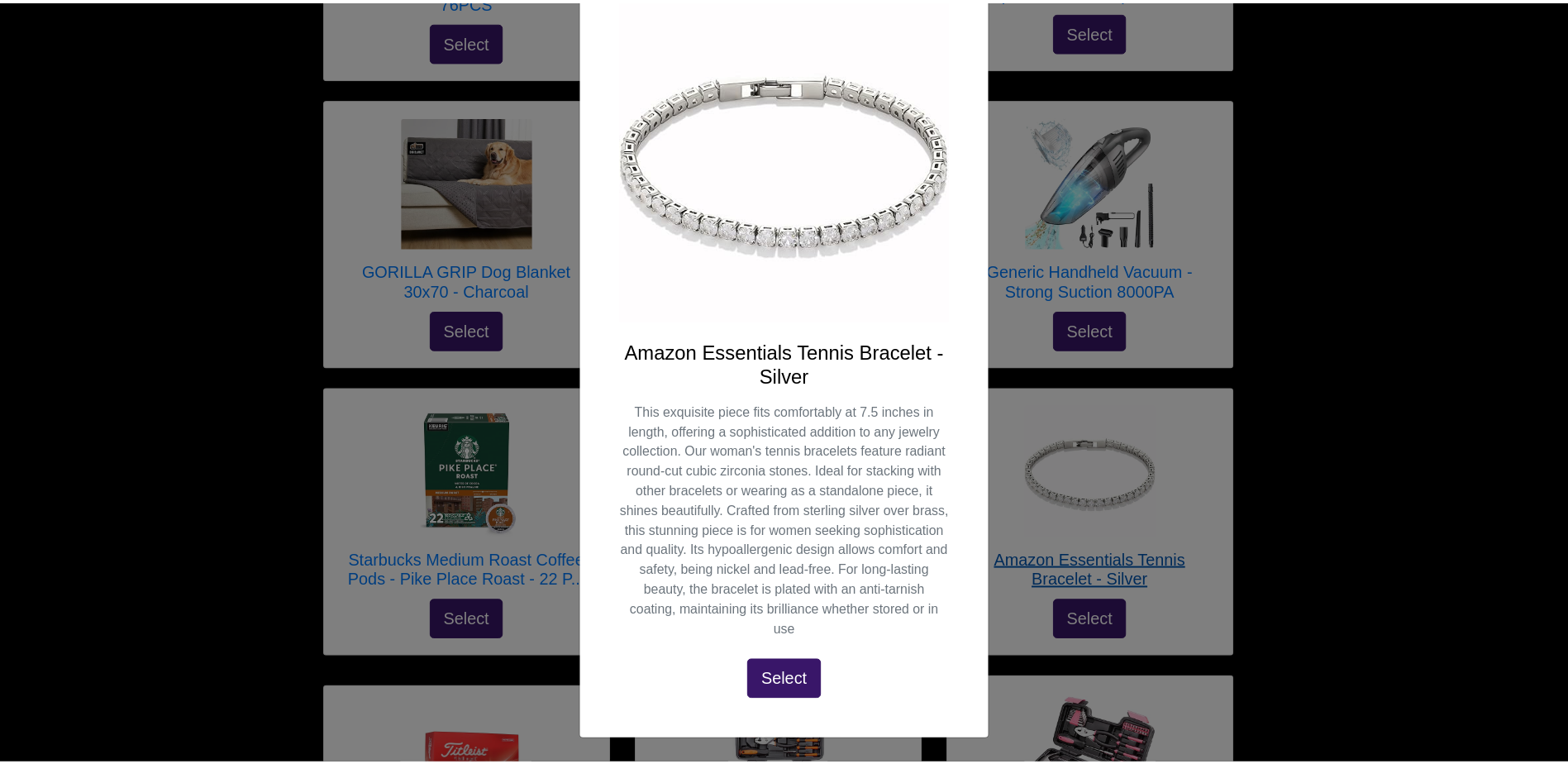
scroll to position [0, 0]
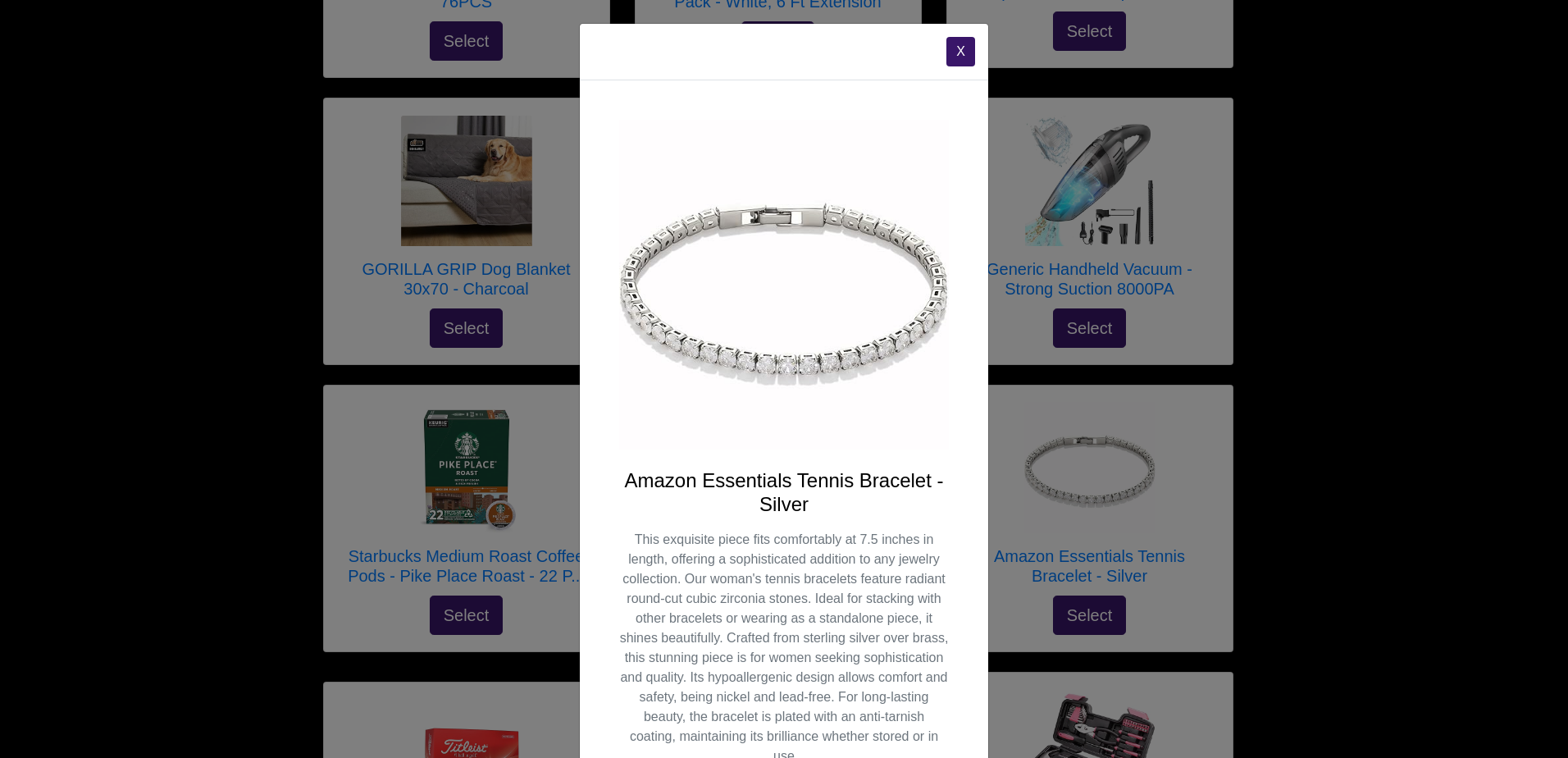
click at [949, 51] on button "X" at bounding box center [960, 52] width 28 height 29
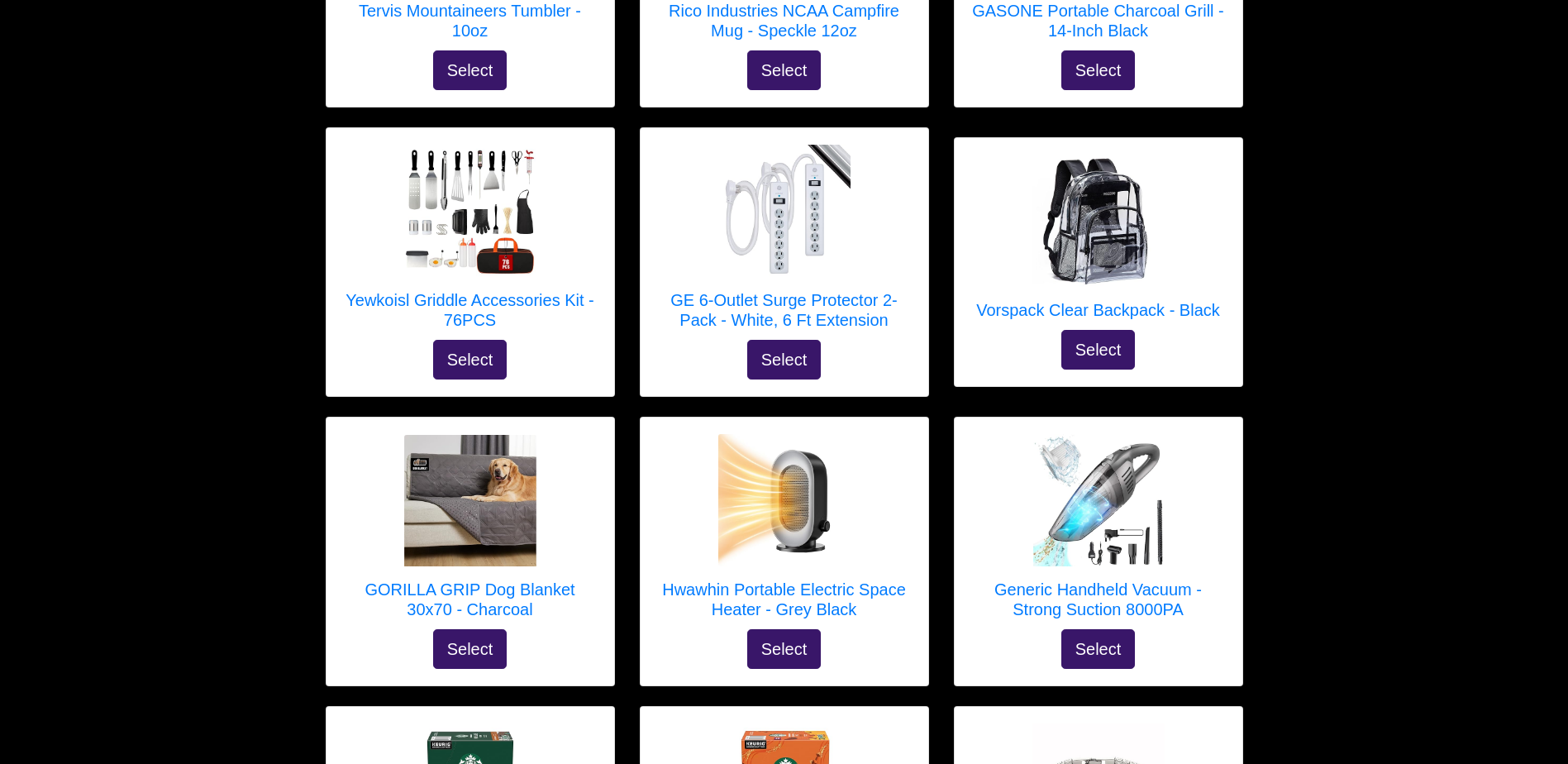
scroll to position [3181, 0]
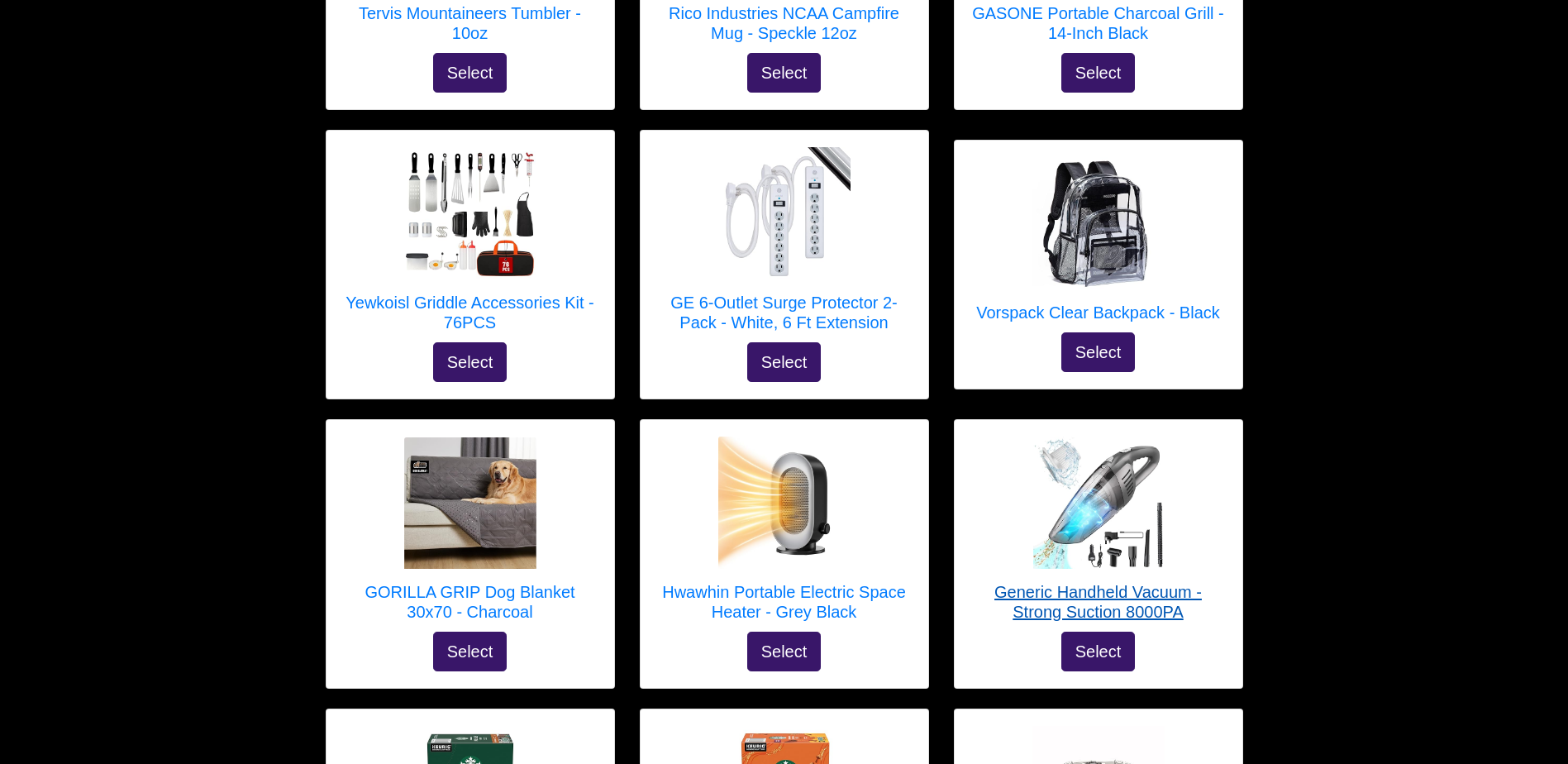
click at [1151, 582] on h5 "Generic Handheld Vacuum - Strong Suction 8000PA" at bounding box center [1098, 602] width 255 height 40
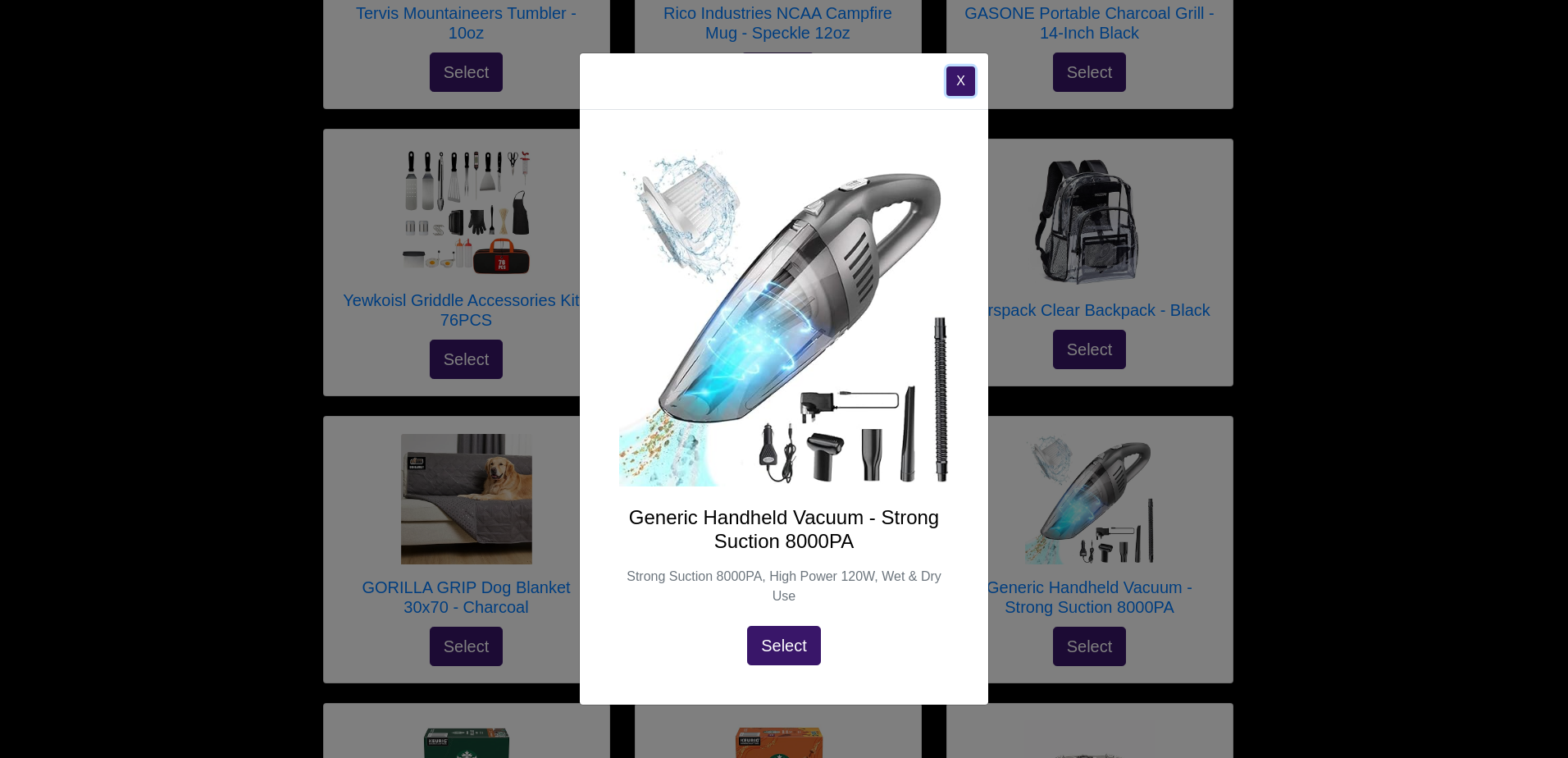
click at [962, 72] on button "X" at bounding box center [960, 81] width 28 height 29
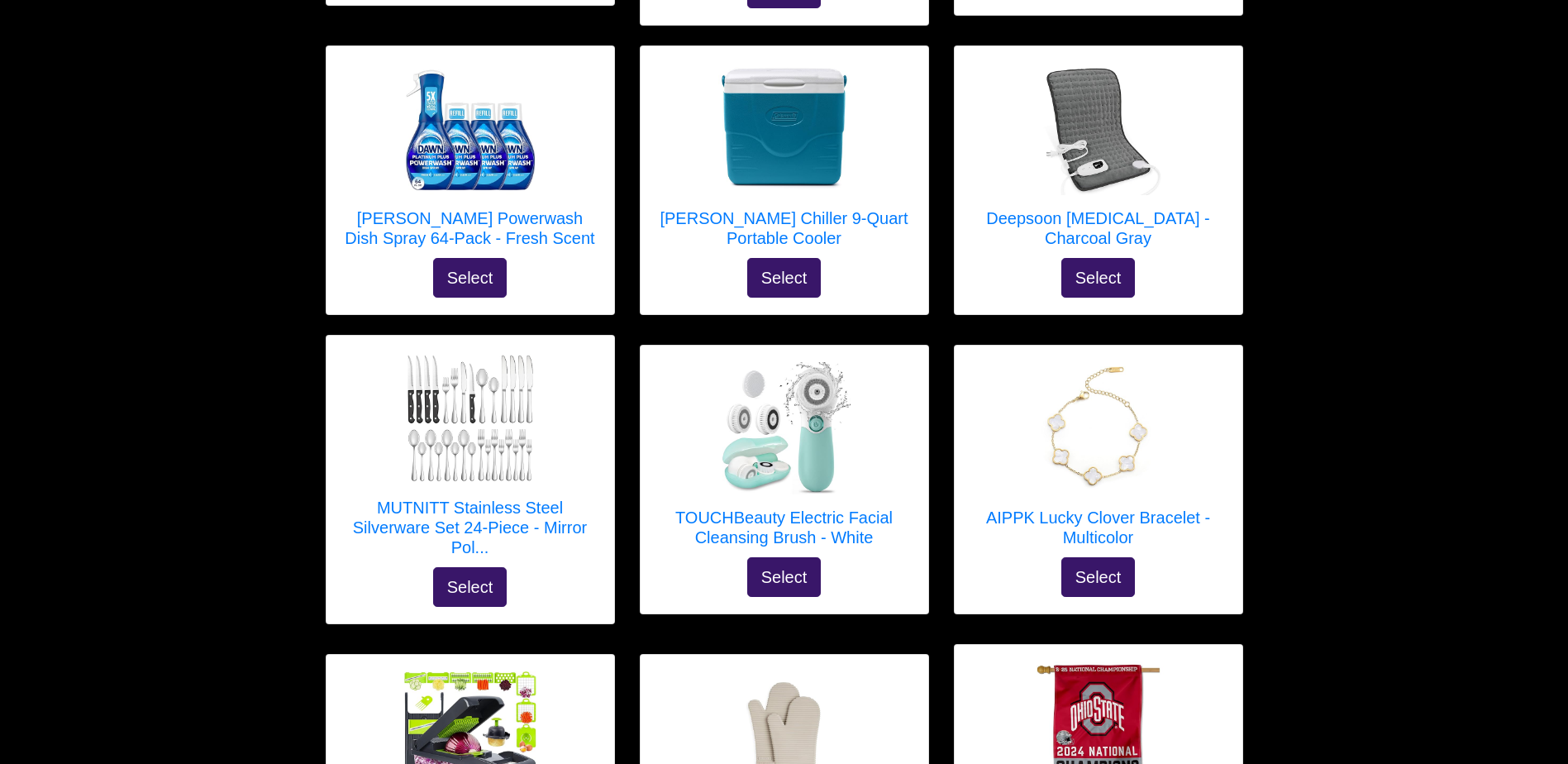
scroll to position [1737, 0]
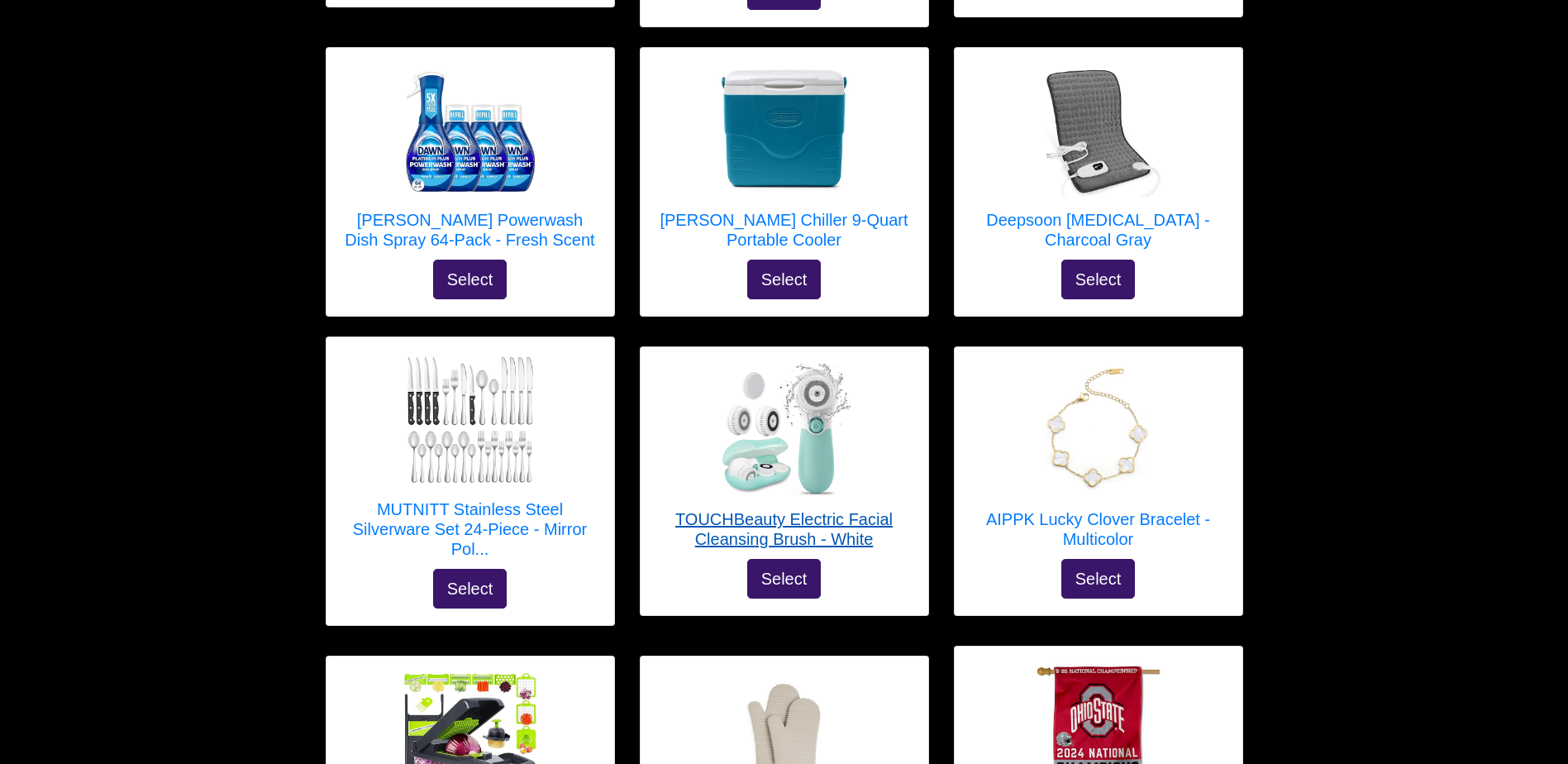
click at [852, 513] on h5 "TOUCHBeauty Electric Facial Cleansing Brush - White" at bounding box center [784, 529] width 255 height 40
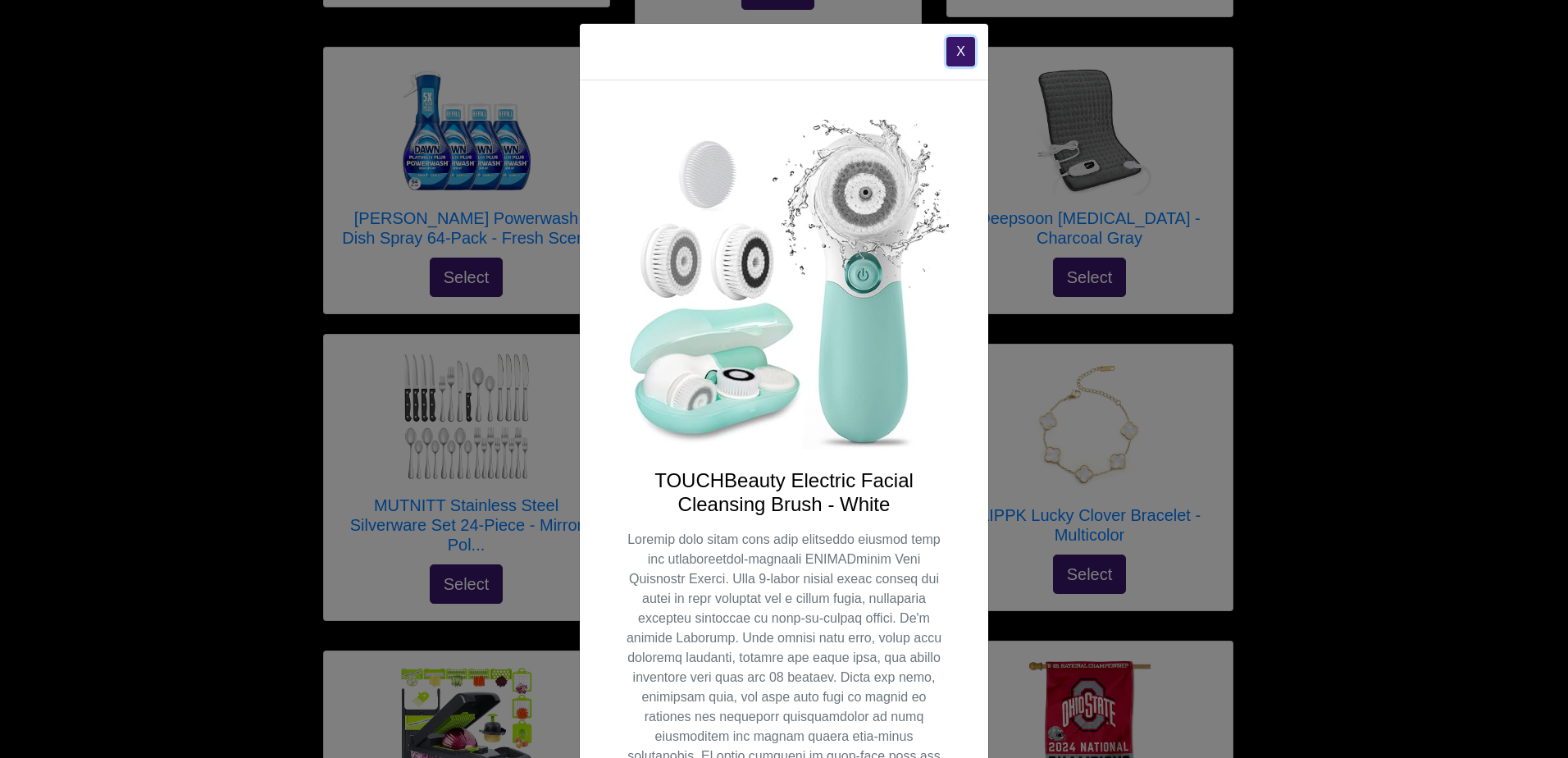
click at [947, 58] on button "X" at bounding box center [960, 52] width 28 height 29
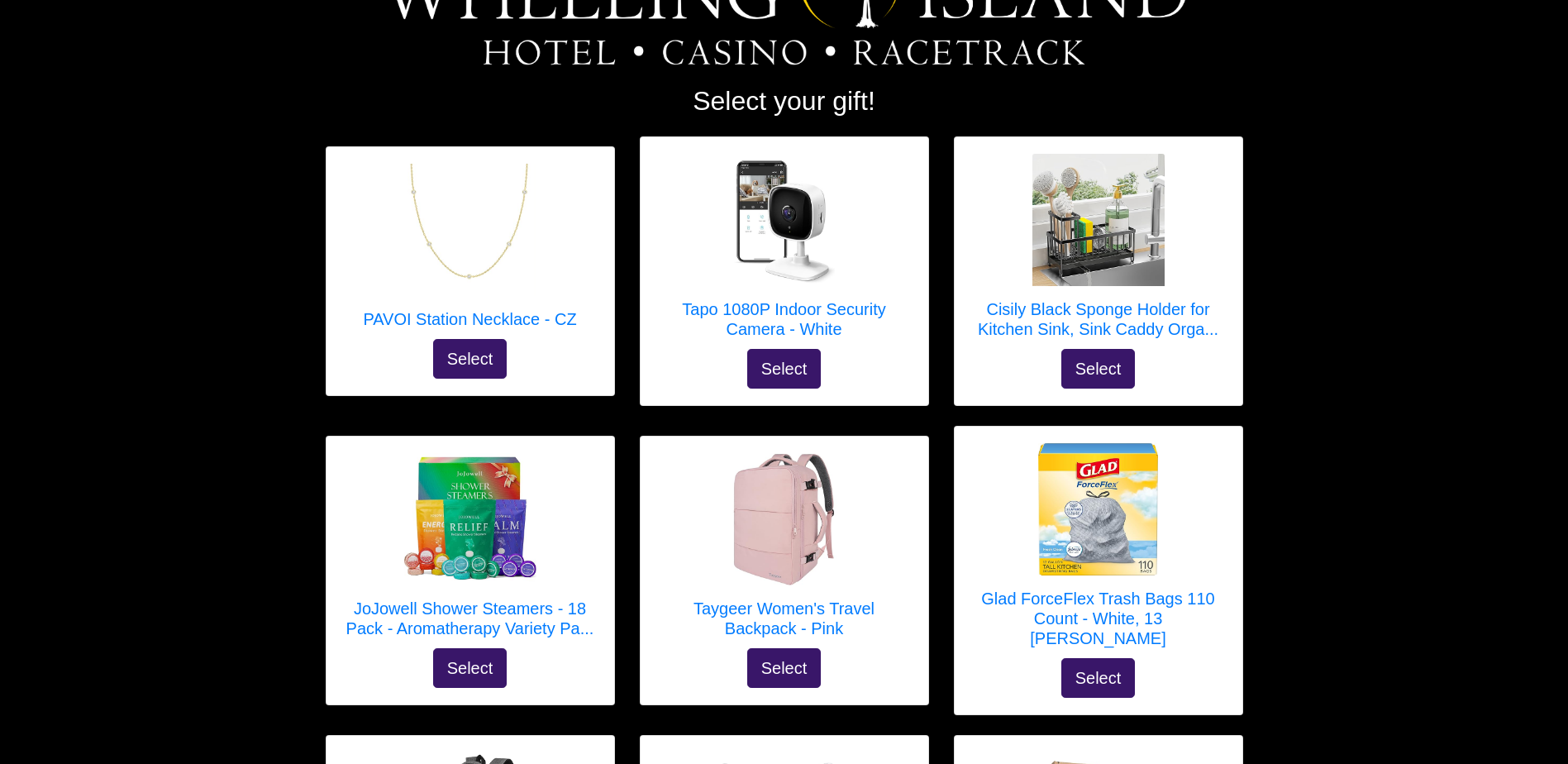
scroll to position [0, 0]
